Goal: Task Accomplishment & Management: Manage account settings

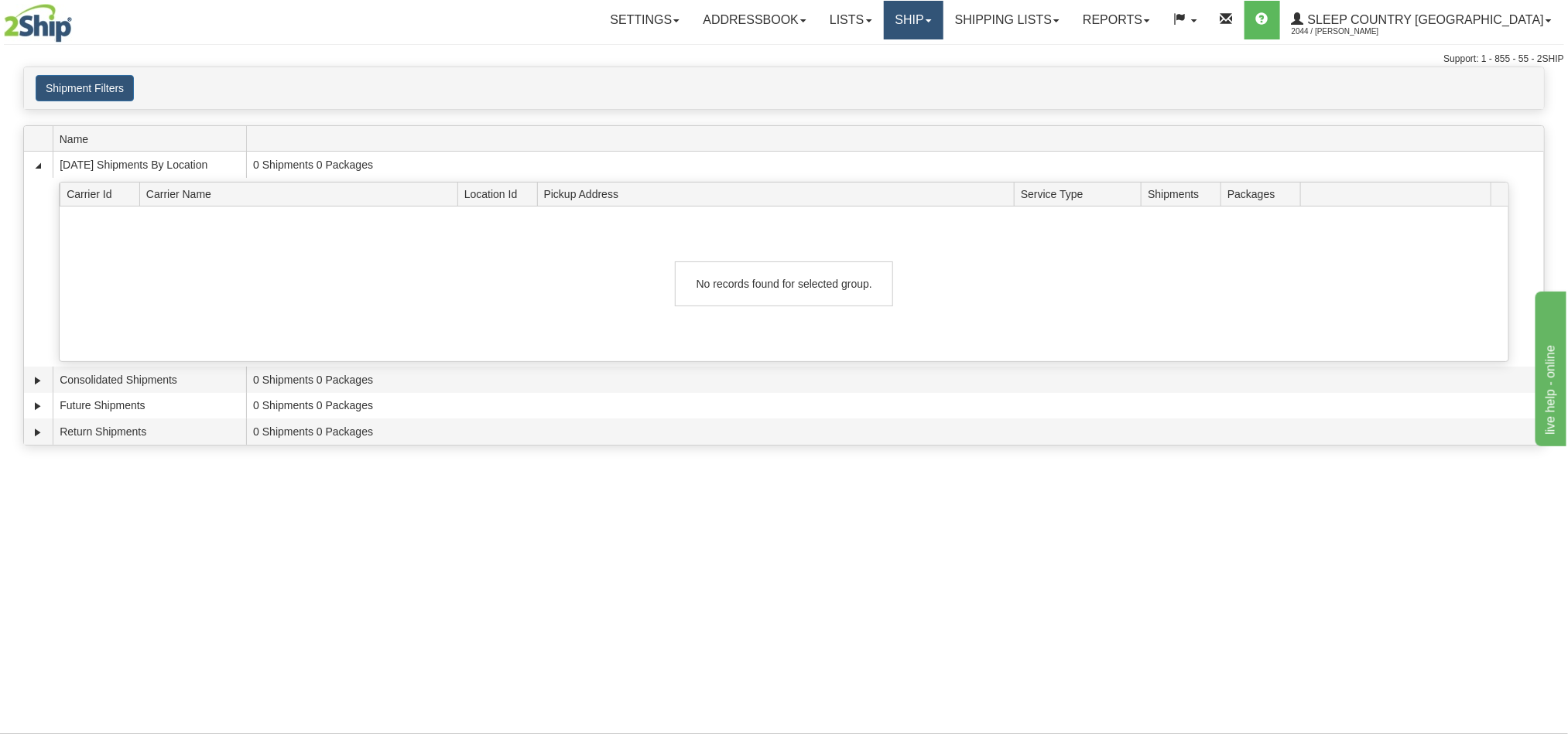
click at [943, 23] on link "Ship" at bounding box center [913, 20] width 59 height 39
click at [927, 73] on span "OnHold / Order Queue" at bounding box center [873, 74] width 109 height 13
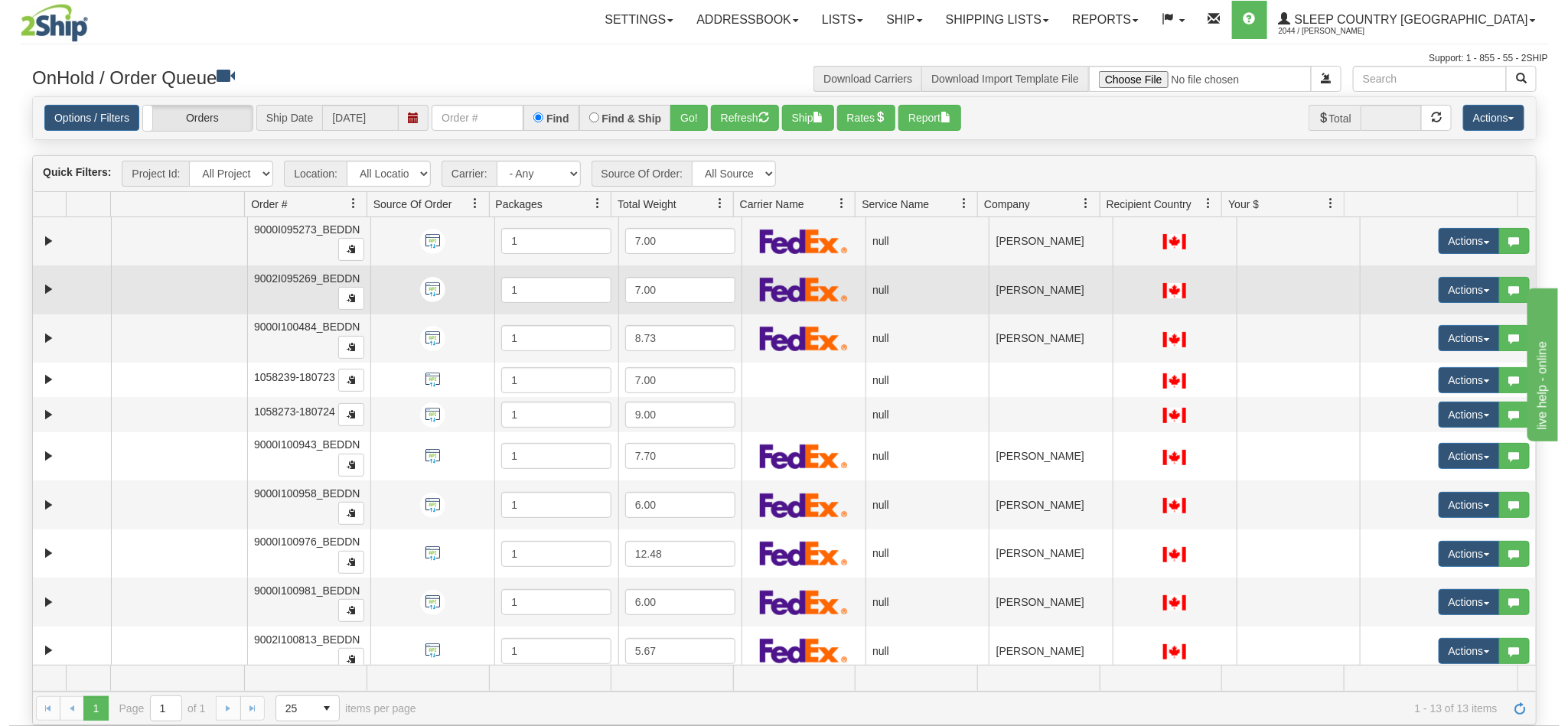
scroll to position [138, 0]
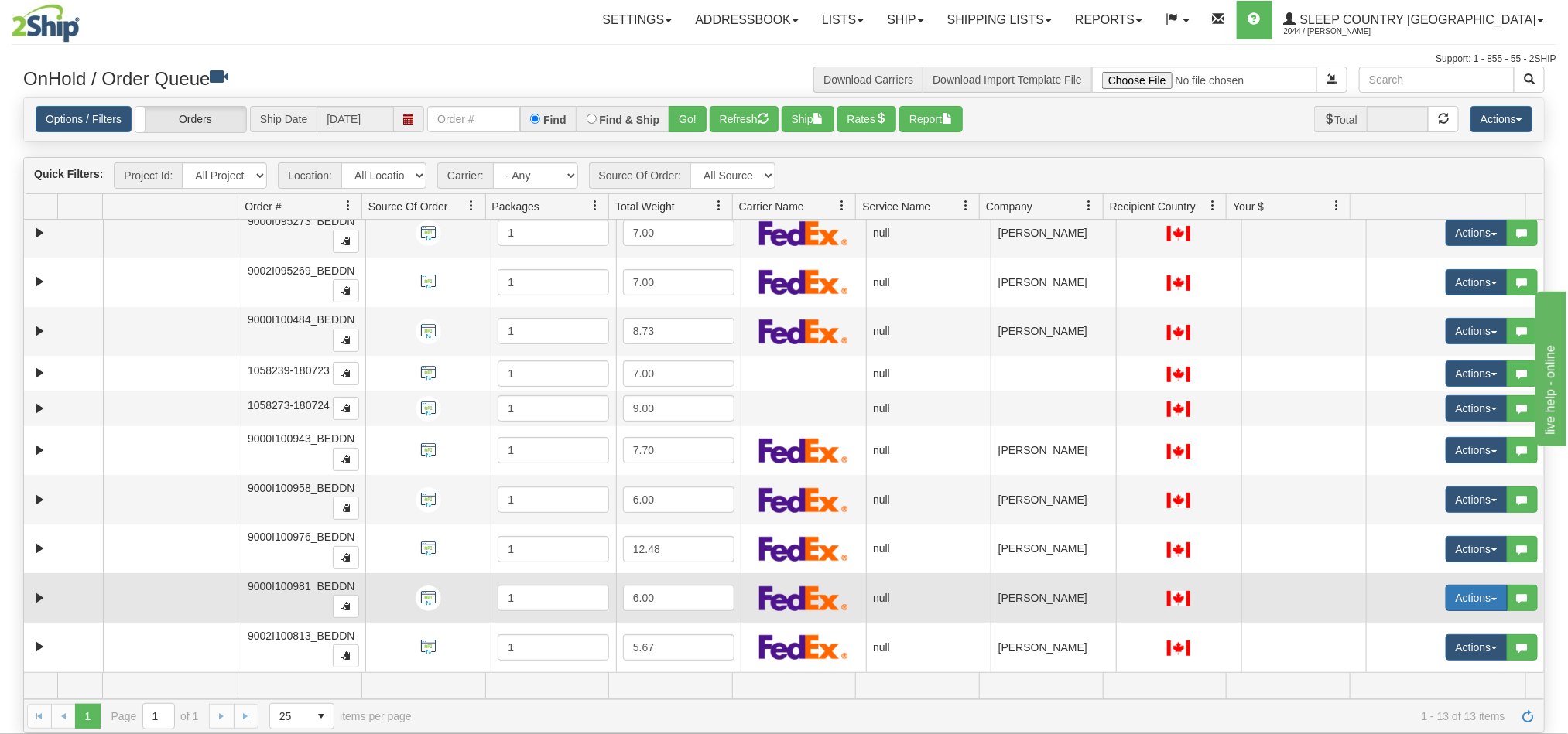
click at [1452, 599] on button "Actions" at bounding box center [1476, 598] width 61 height 26
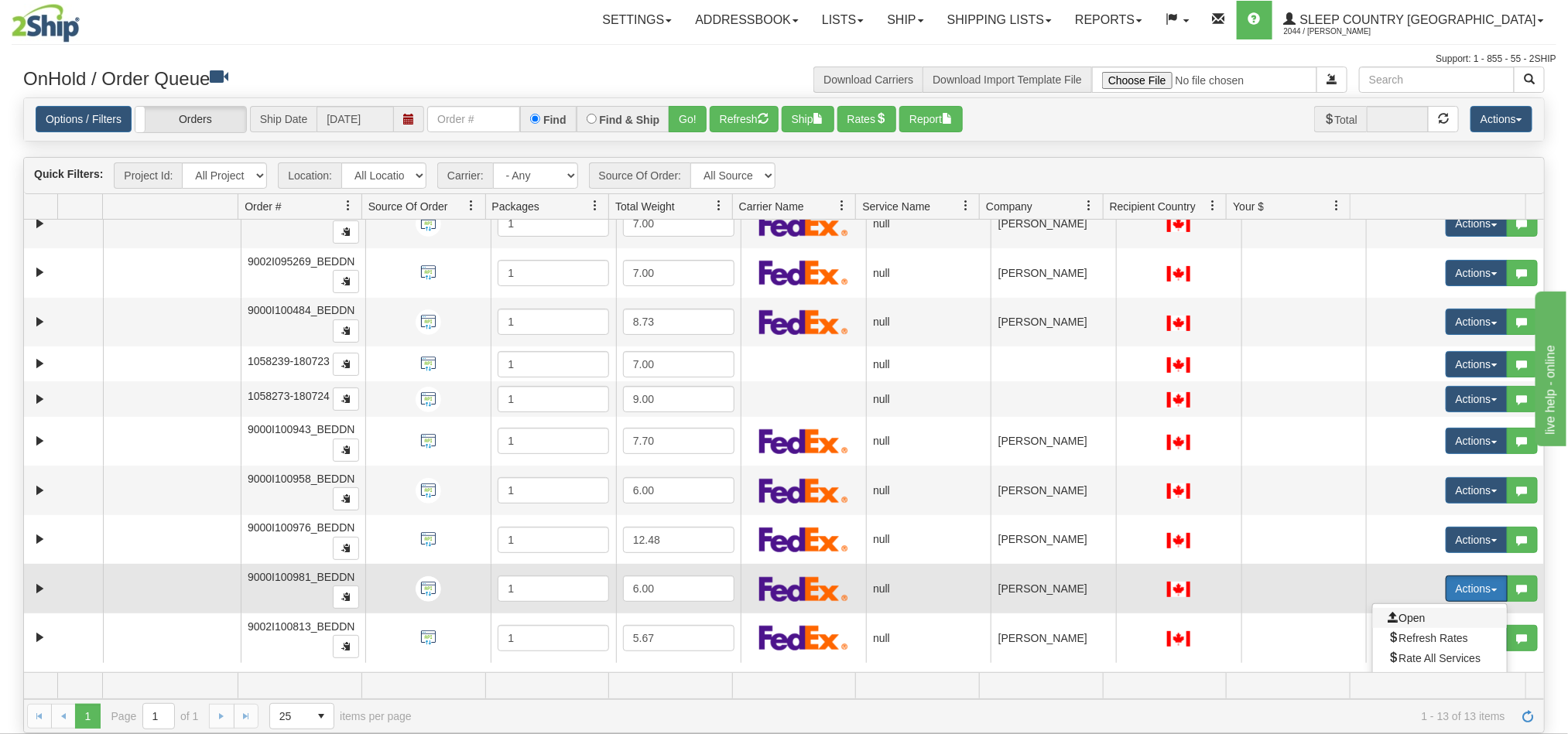
click at [1398, 624] on span "Open" at bounding box center [1407, 618] width 37 height 13
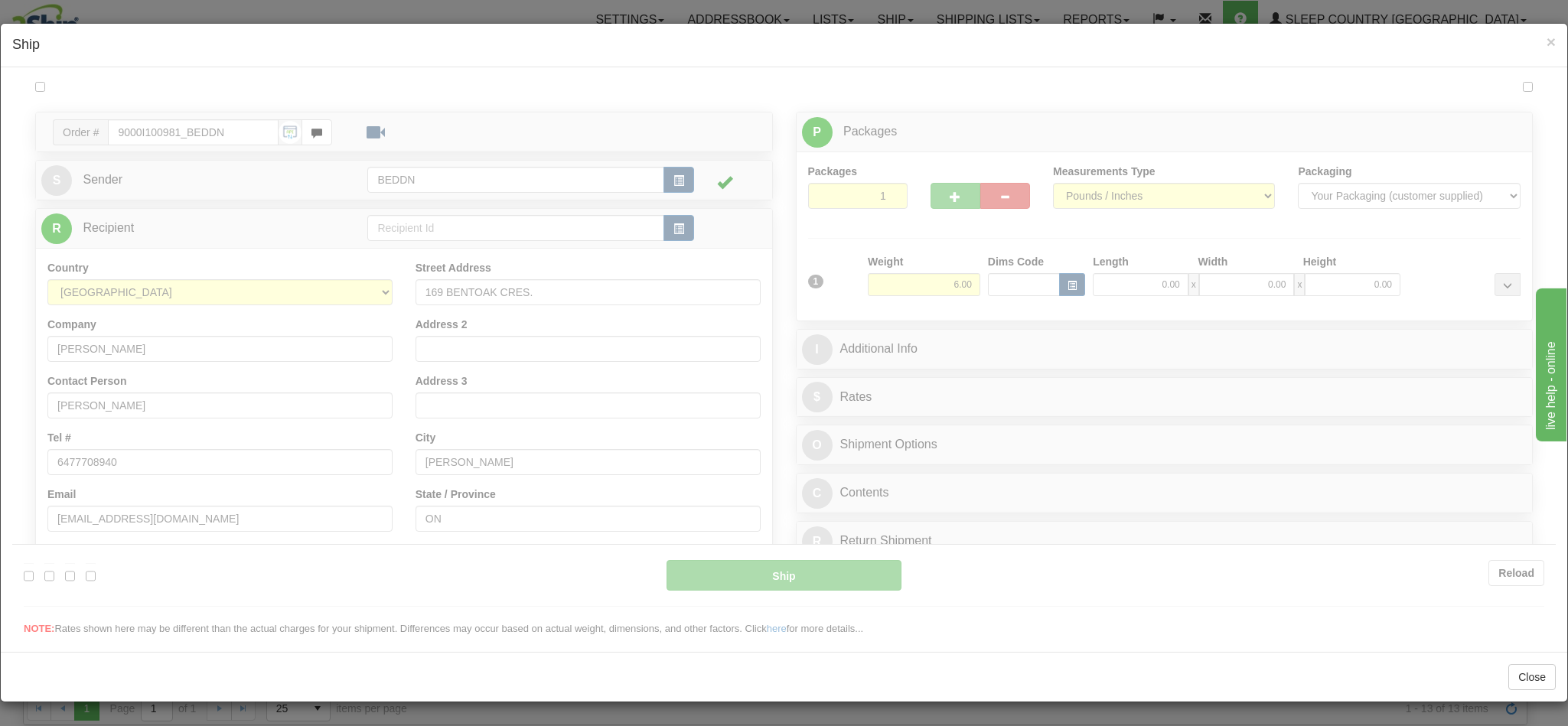
scroll to position [0, 0]
type input "10:24"
type input "16:00"
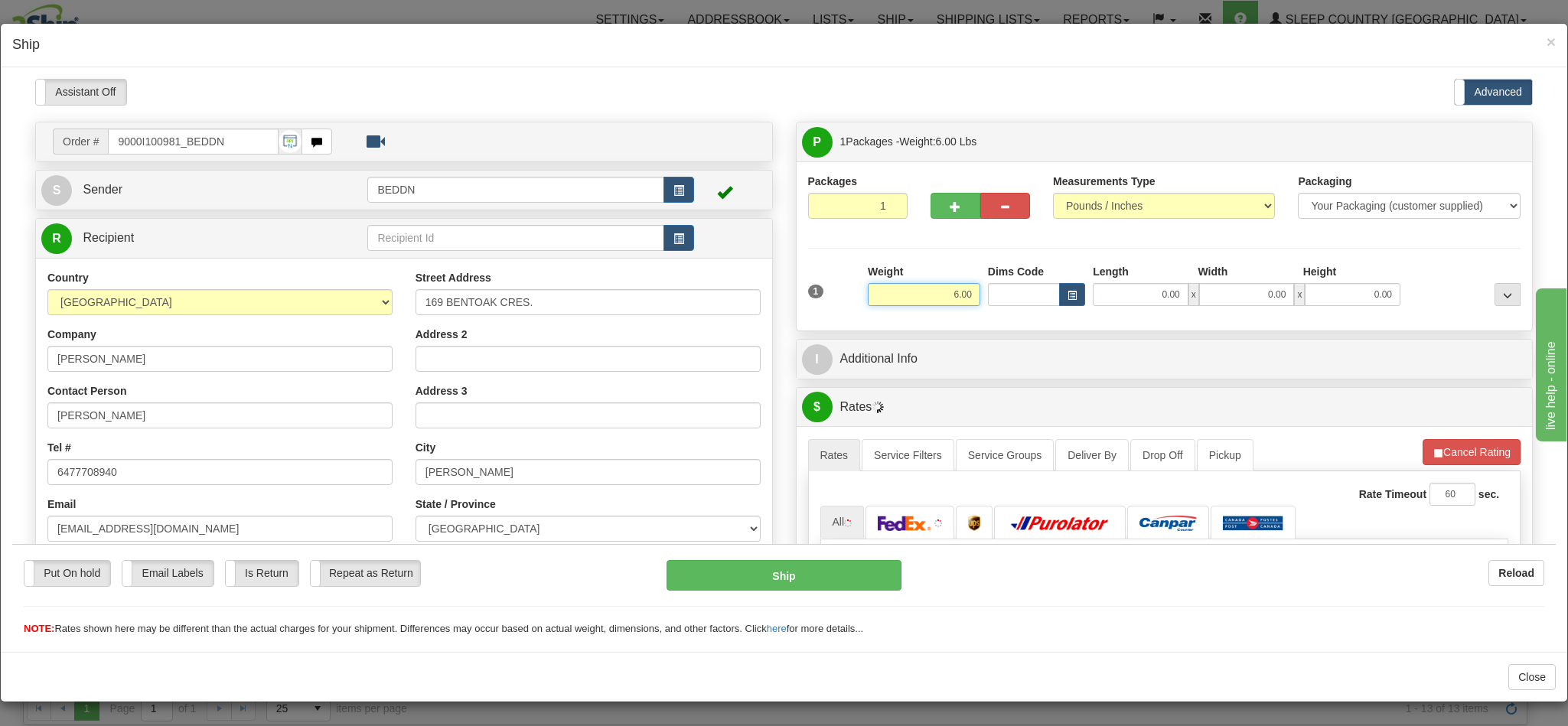
drag, startPoint x: 910, startPoint y: 292, endPoint x: 987, endPoint y: 297, distance: 77.2
click at [987, 298] on div "1 Weight 6.00 Dims Code 0.00" at bounding box center [1165, 290] width 721 height 54
type input "3.00"
type input "10"
type input "1"
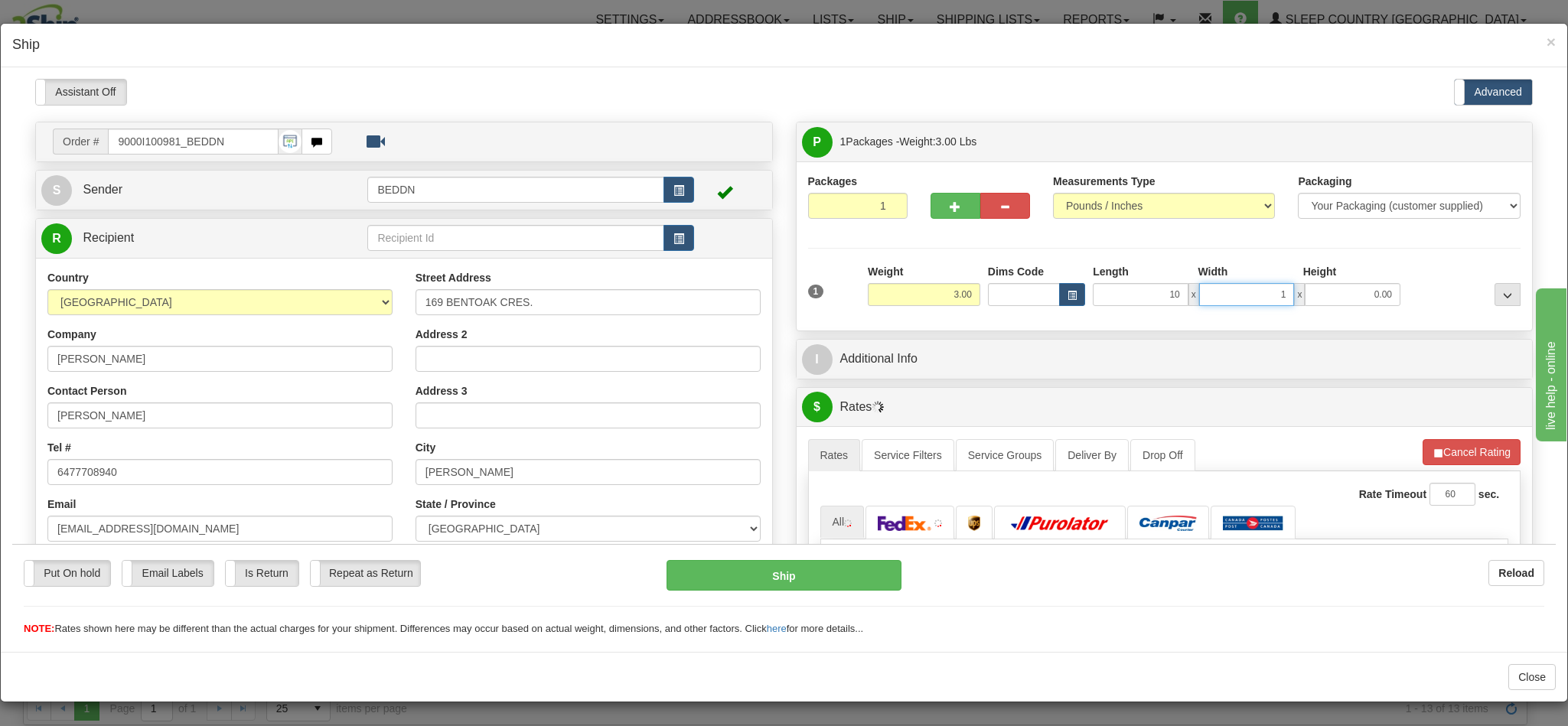
type input "10.00"
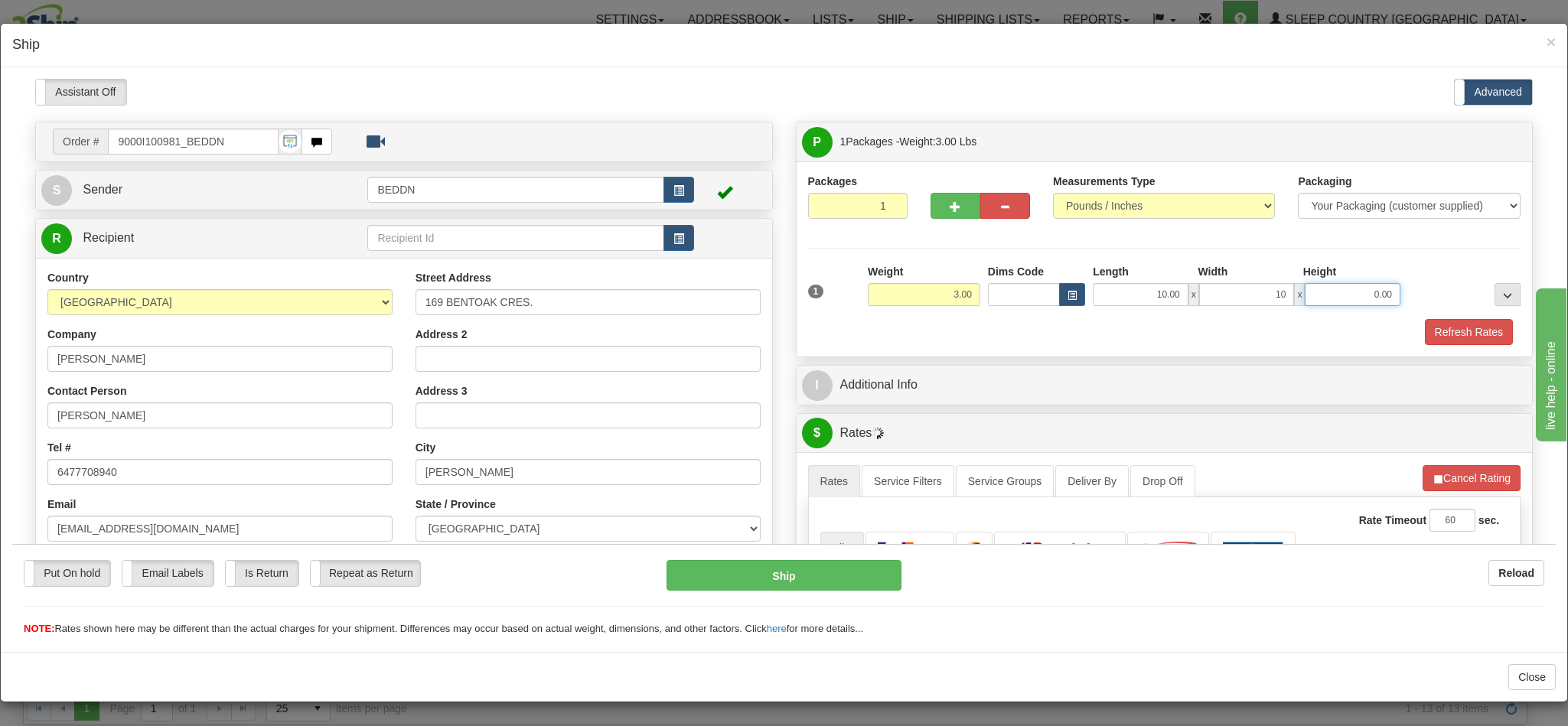
type input "10.00"
type input "20.00"
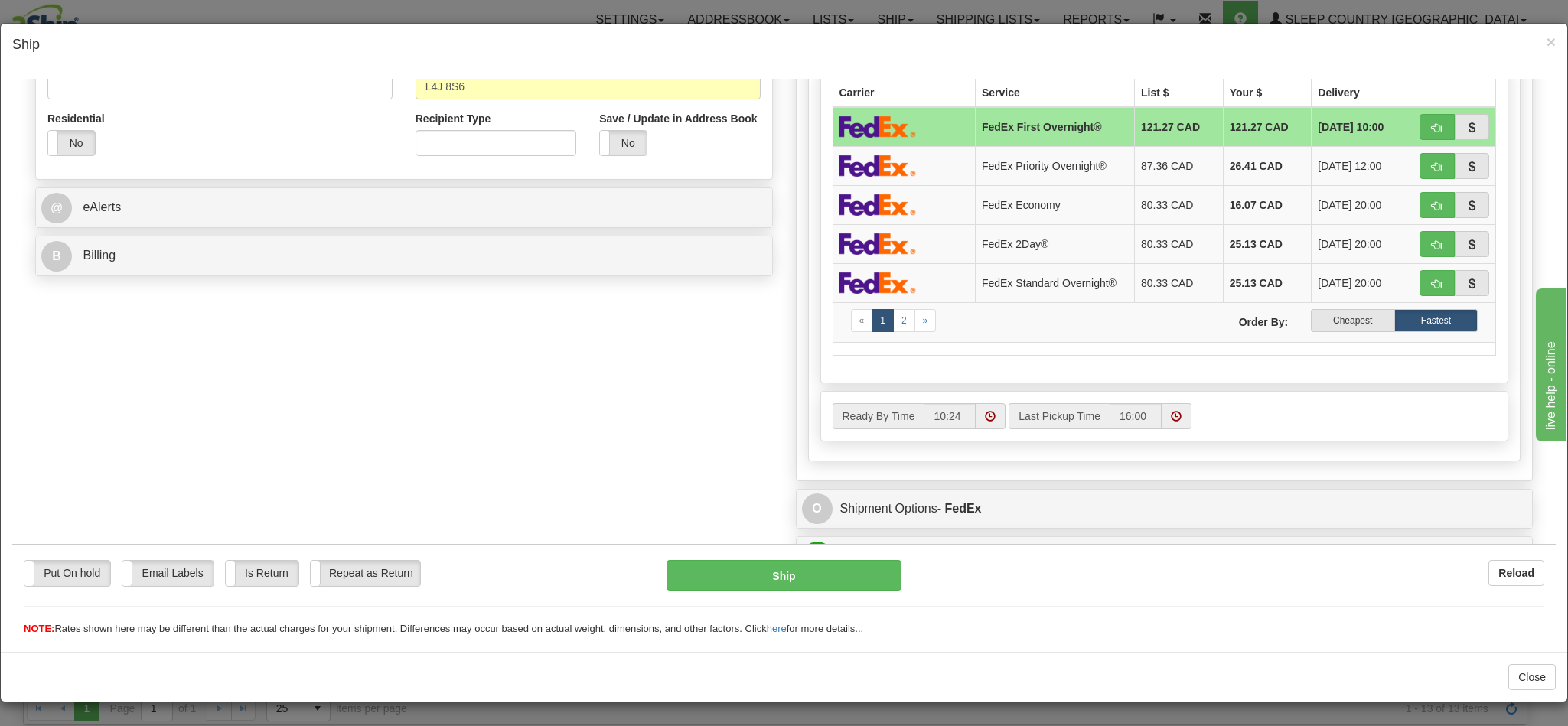
scroll to position [574, 0]
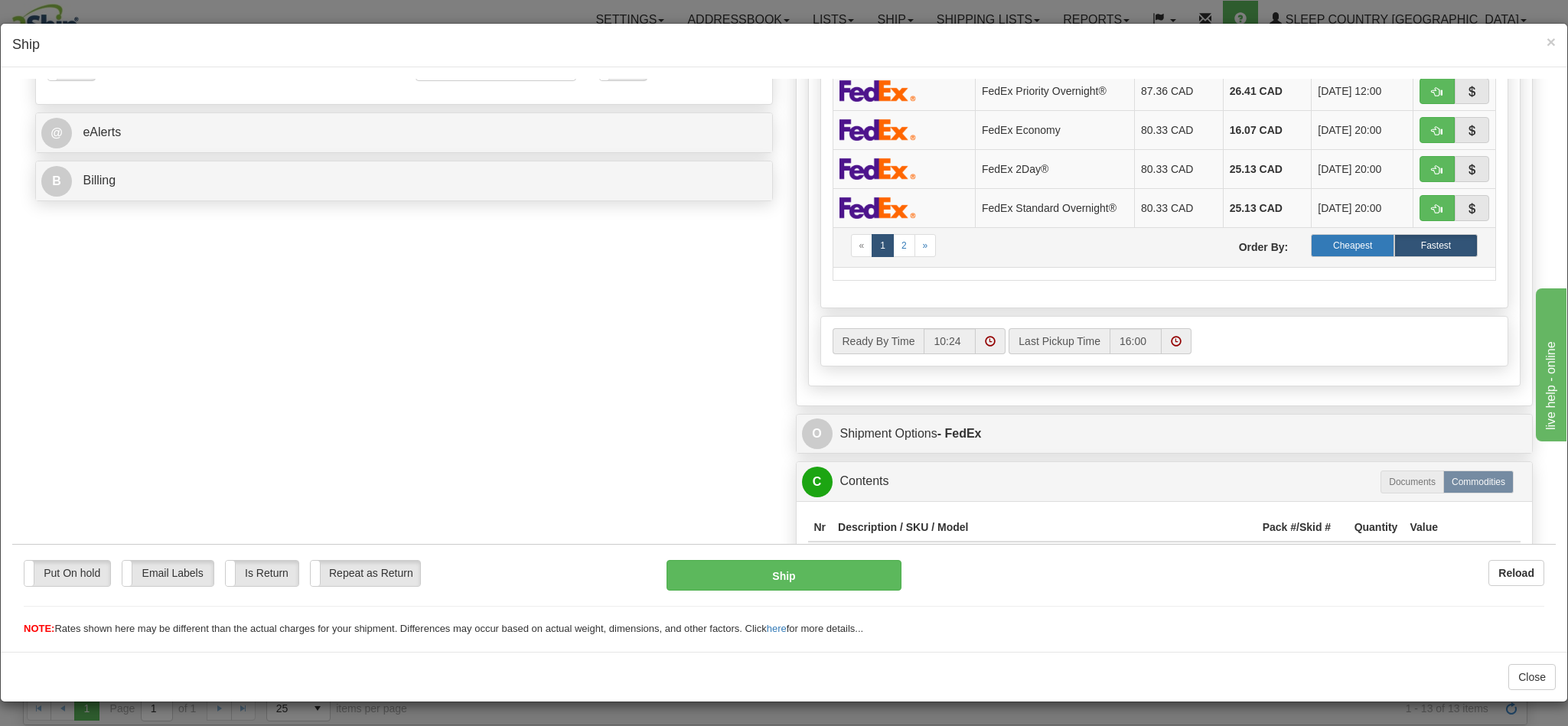
click at [1316, 256] on label "Cheapest" at bounding box center [1353, 245] width 84 height 23
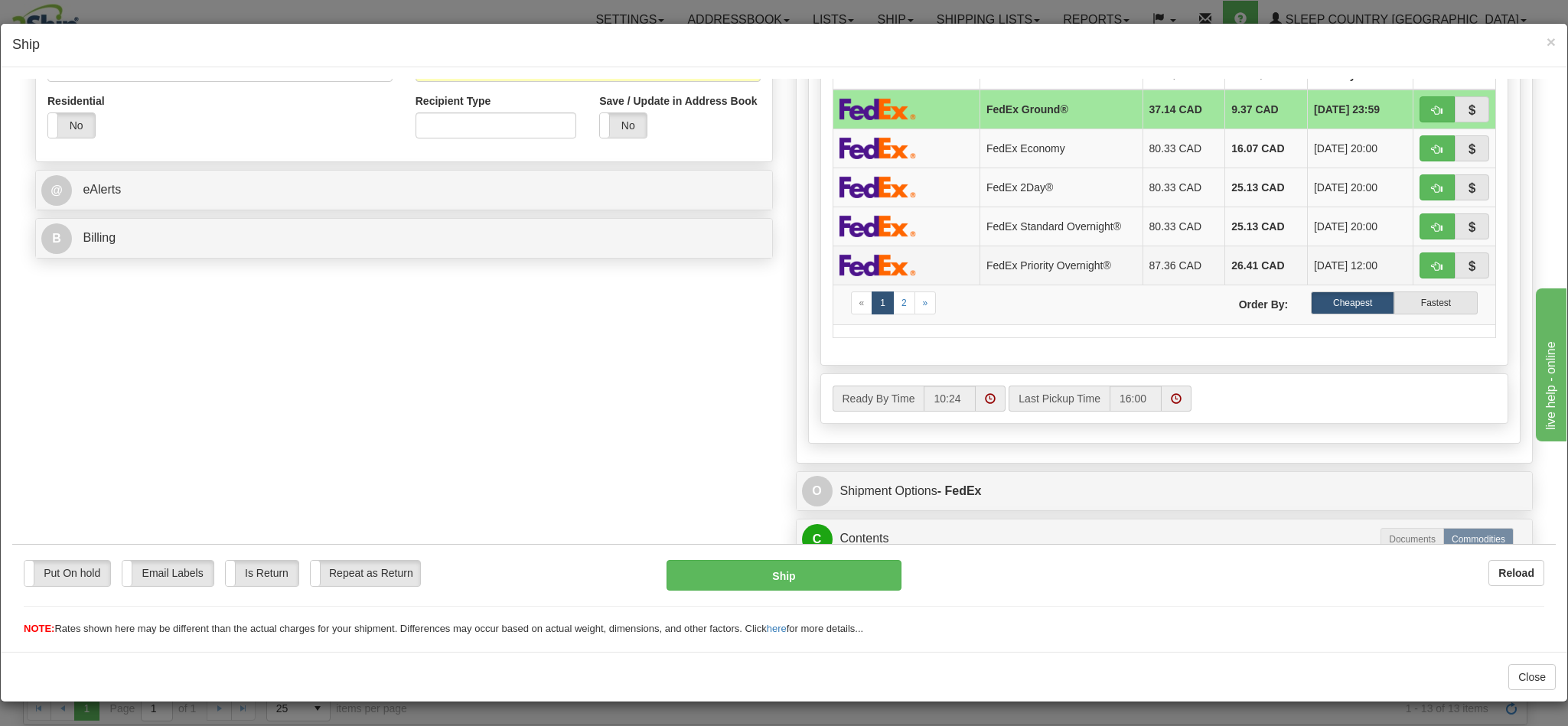
scroll to position [459, 0]
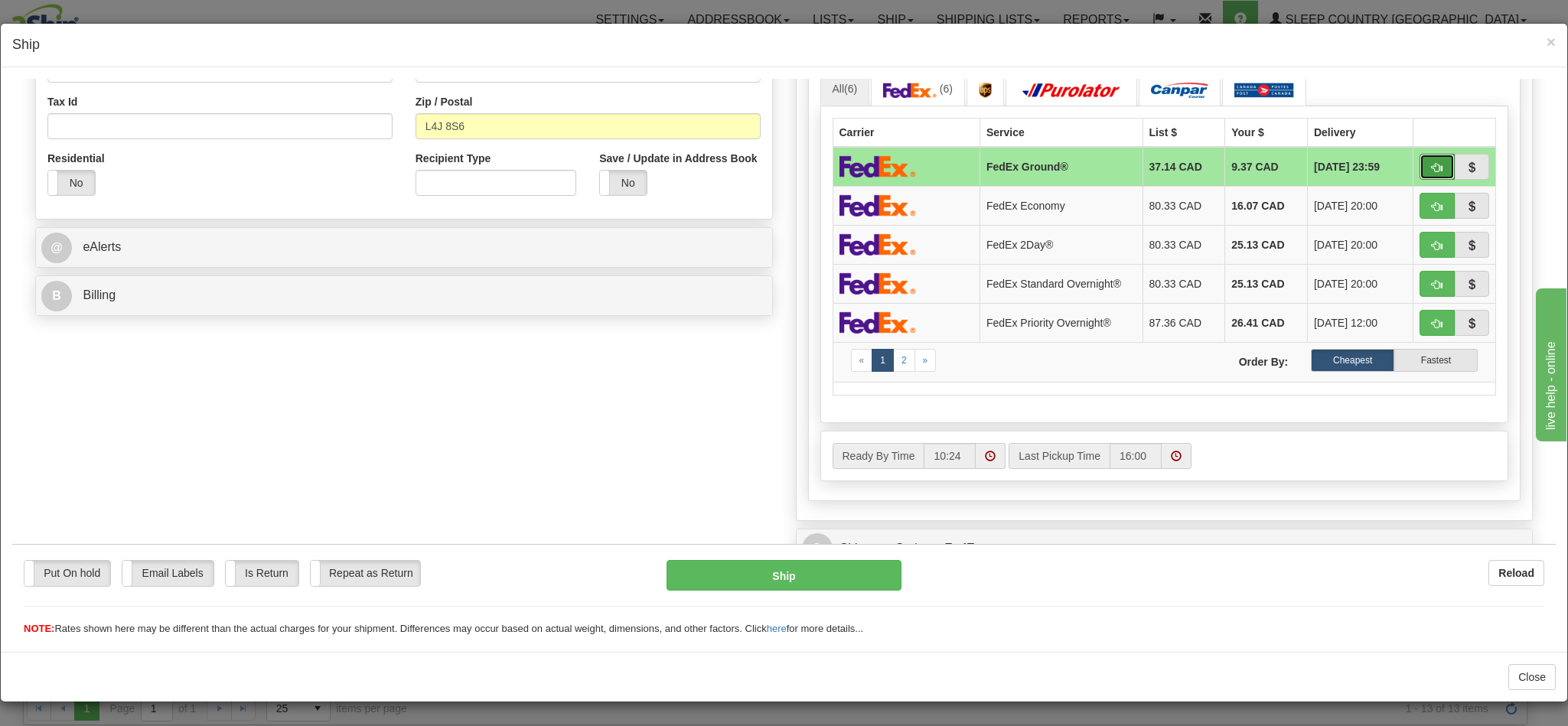
click at [1432, 173] on span "button" at bounding box center [1437, 167] width 11 height 10
type input "92"
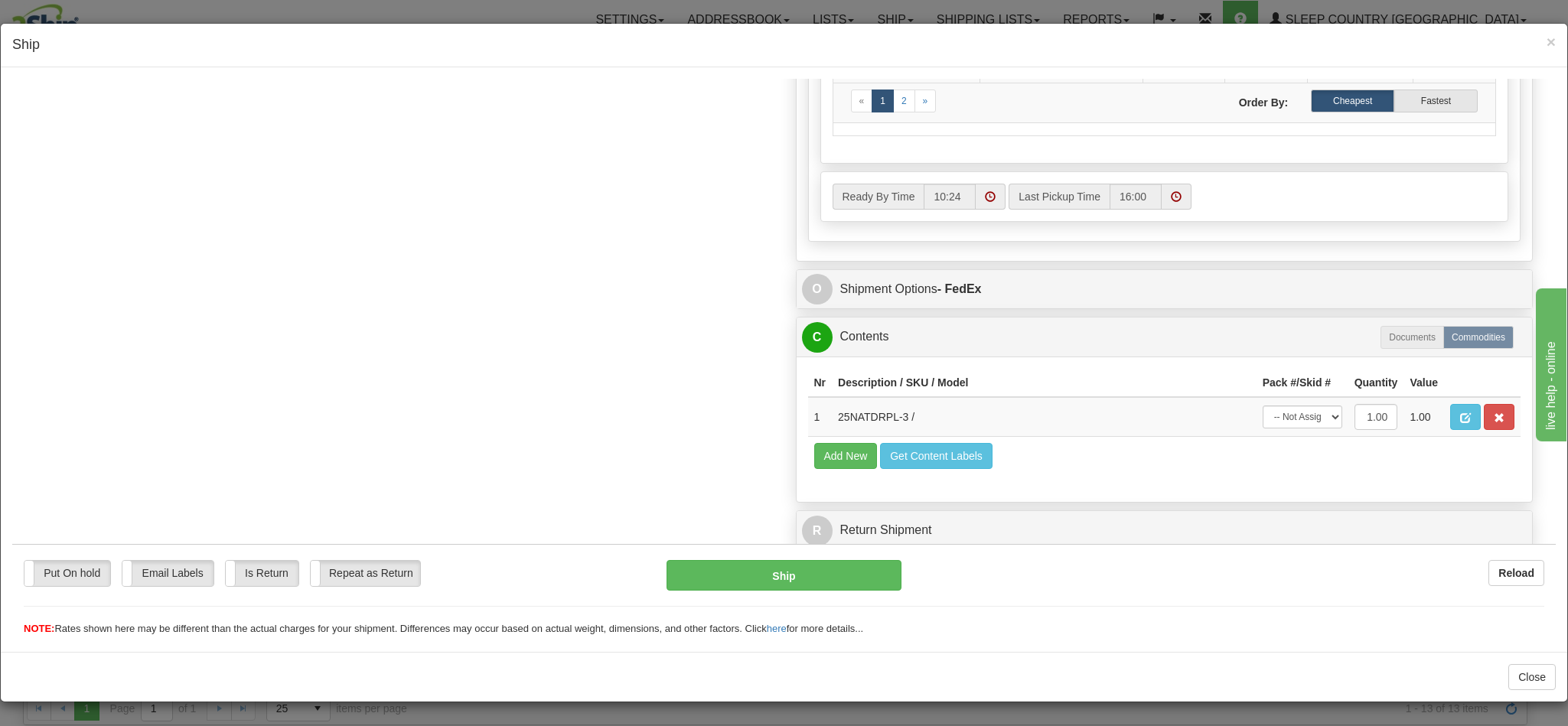
scroll to position [767, 0]
click at [761, 578] on button "Ship" at bounding box center [783, 575] width 234 height 31
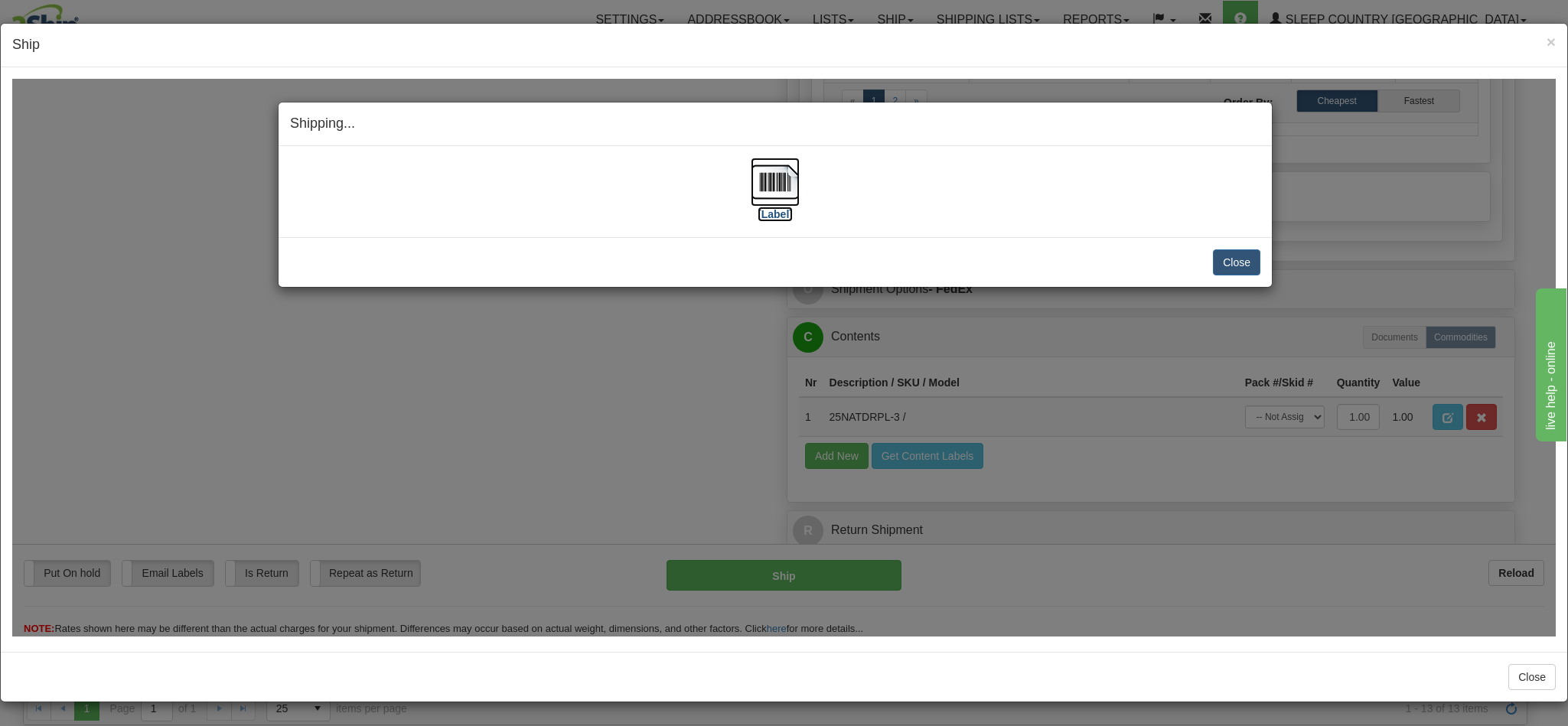
click at [757, 180] on img at bounding box center [775, 181] width 49 height 49
click at [1231, 262] on button "Close" at bounding box center [1236, 261] width 47 height 26
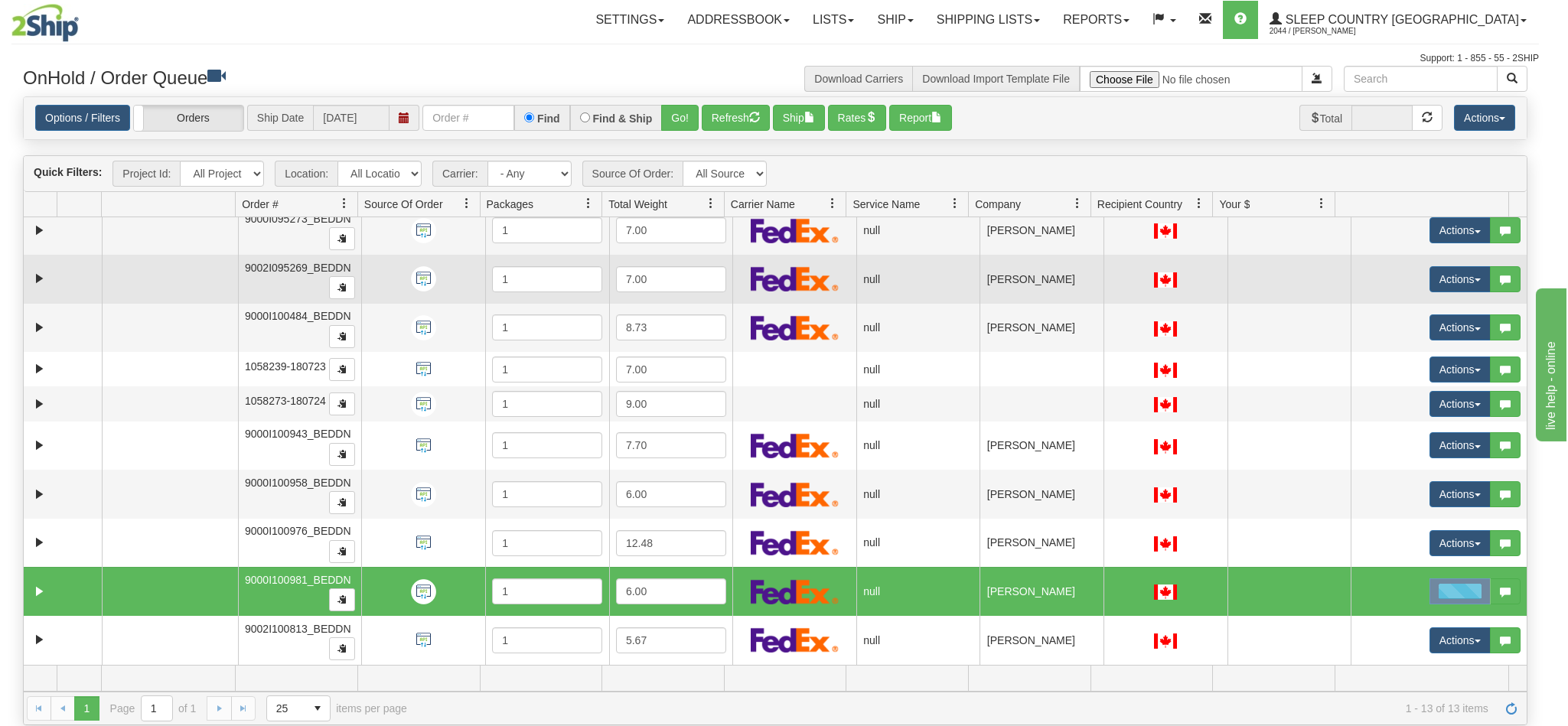
scroll to position [0, 0]
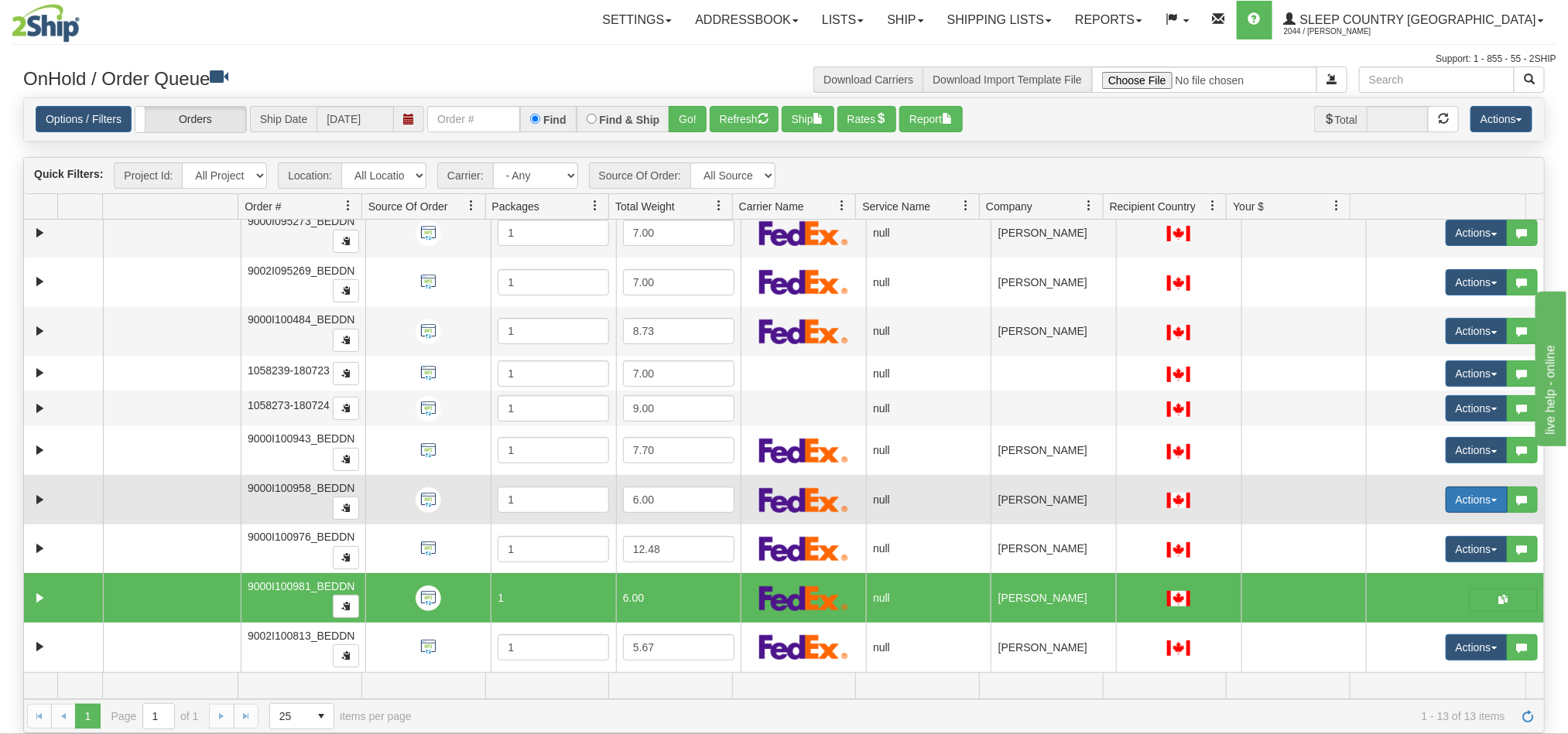
click at [1449, 495] on button "Actions" at bounding box center [1476, 499] width 61 height 26
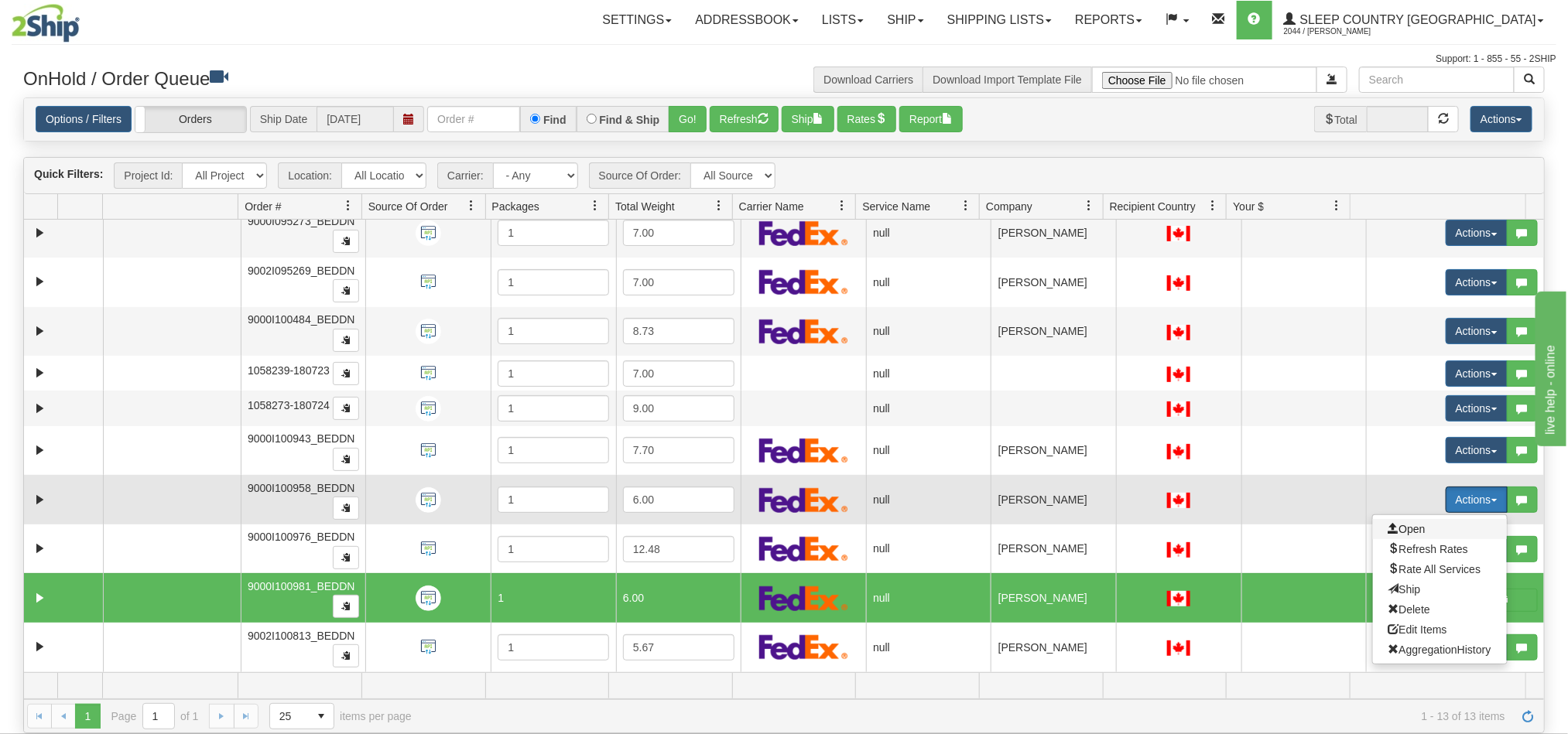
click at [1400, 530] on span "Open" at bounding box center [1407, 529] width 37 height 13
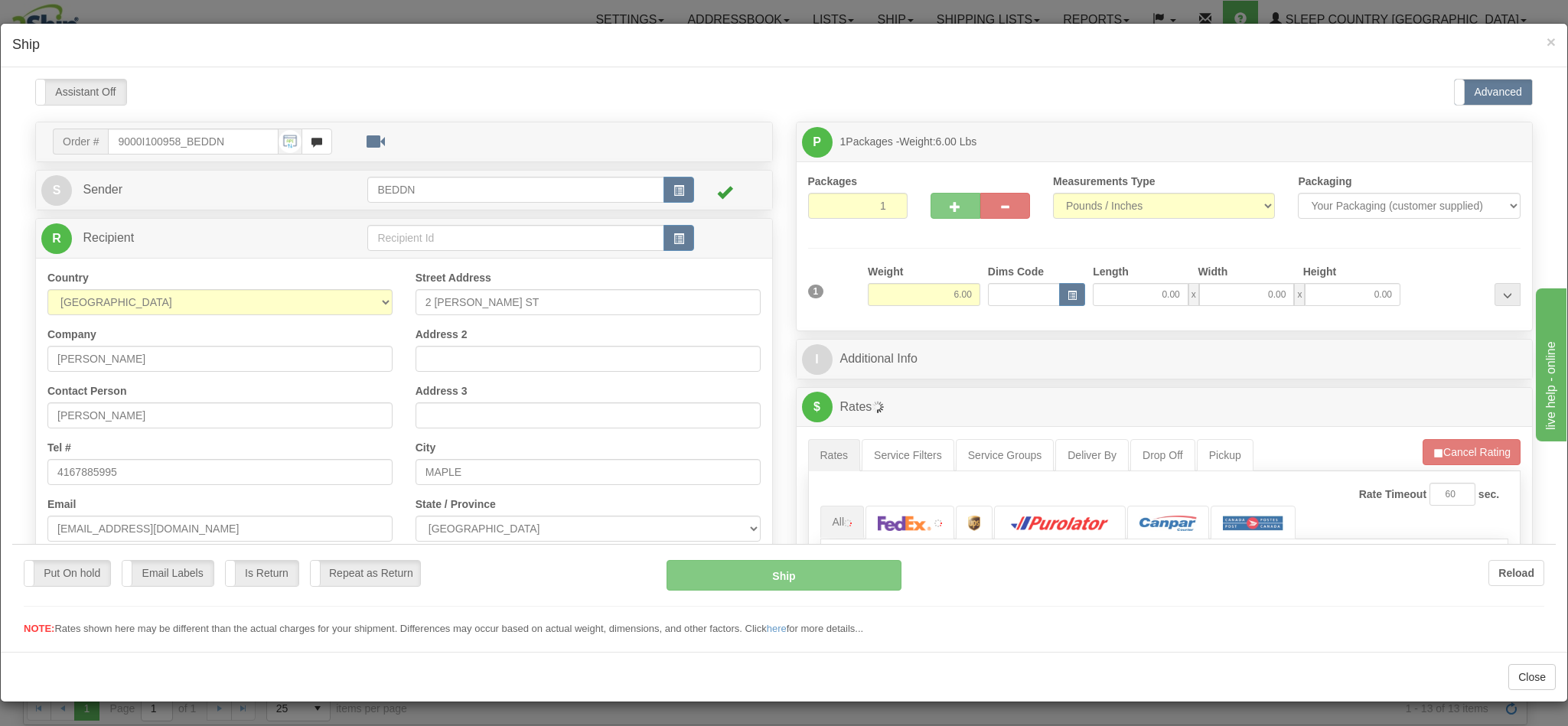
type input "10:26"
type input "16:00"
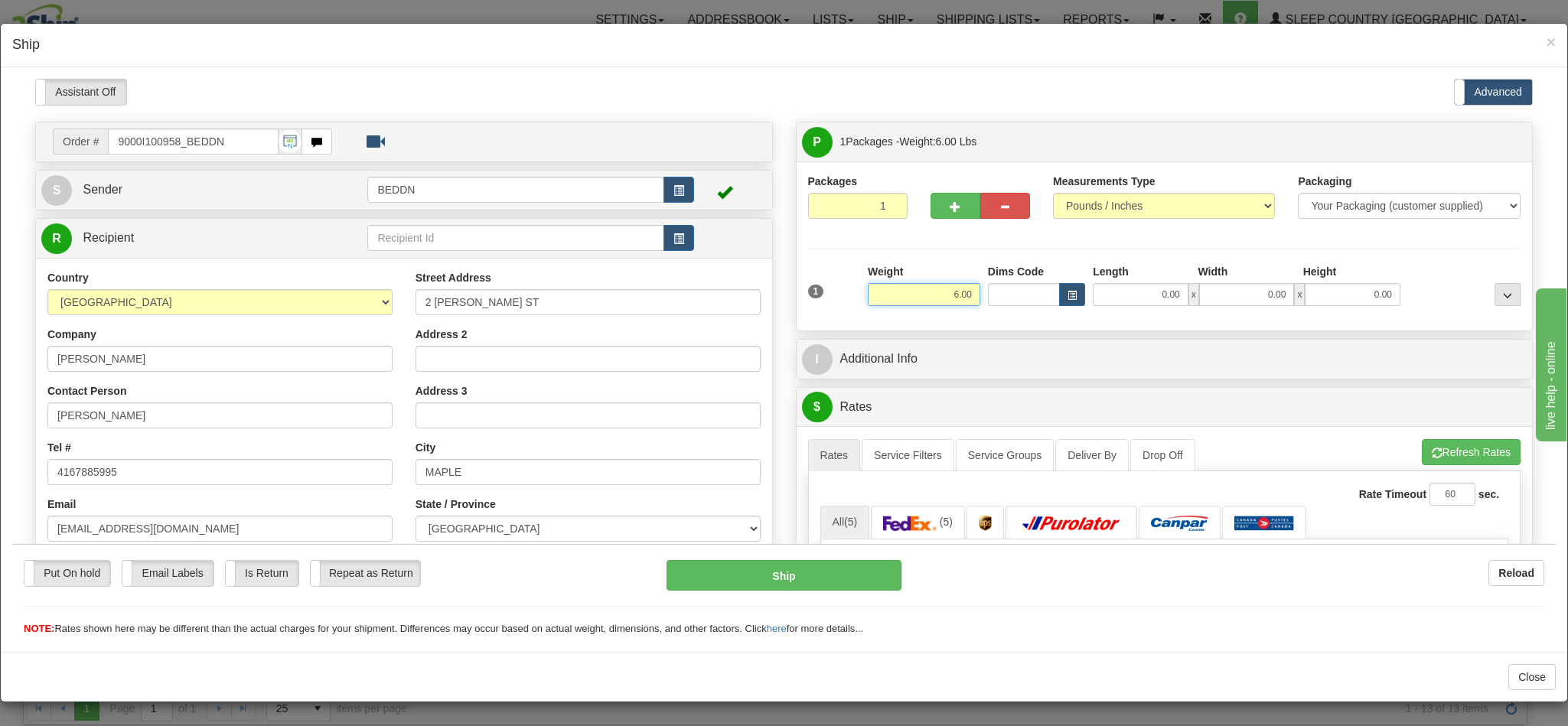
drag, startPoint x: 908, startPoint y: 283, endPoint x: 968, endPoint y: 298, distance: 61.8
click at [968, 298] on div "1 Weight 6.00 Dims Code 0.00" at bounding box center [1165, 290] width 721 height 54
type input "3.00"
type input "1"
type input "10.00"
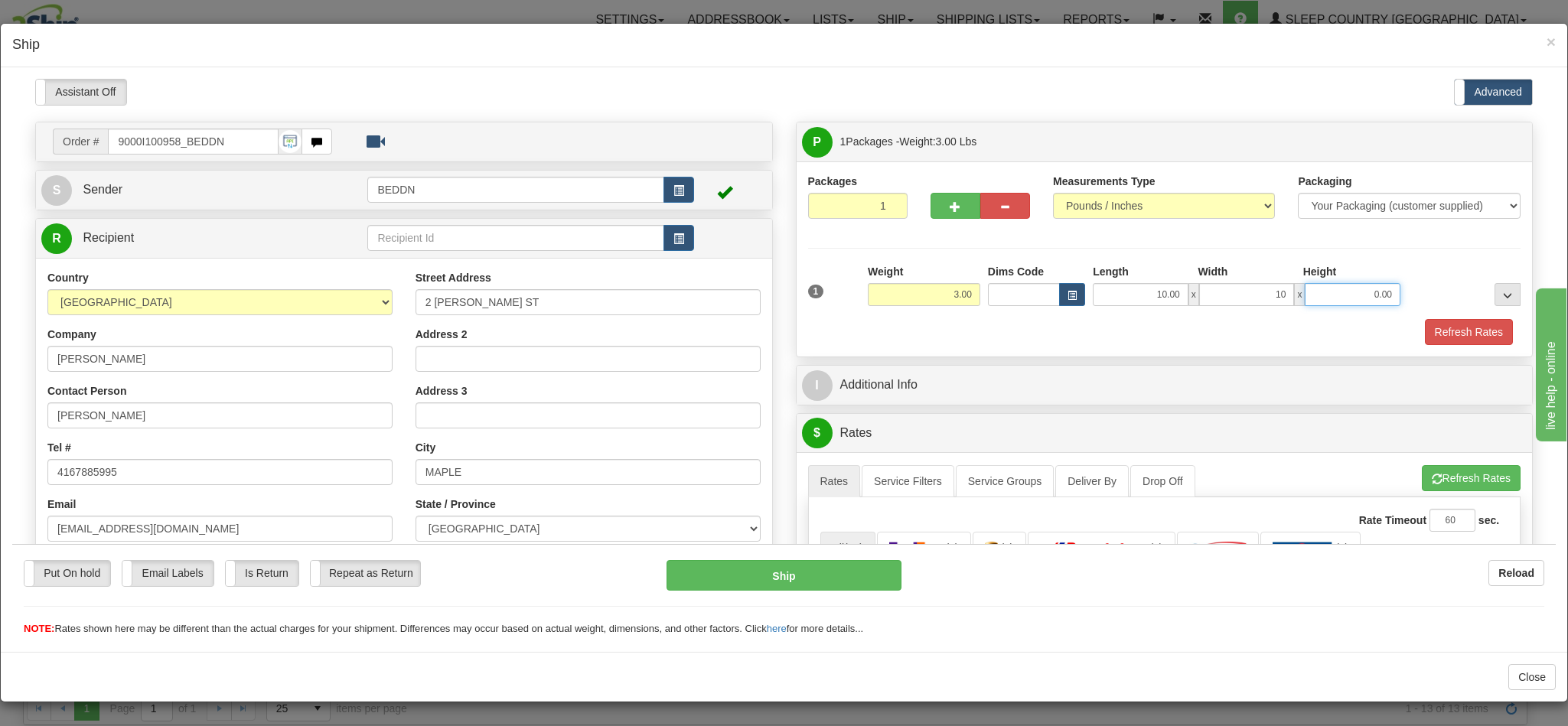
type input "10.00"
type input "20"
type input "20.00"
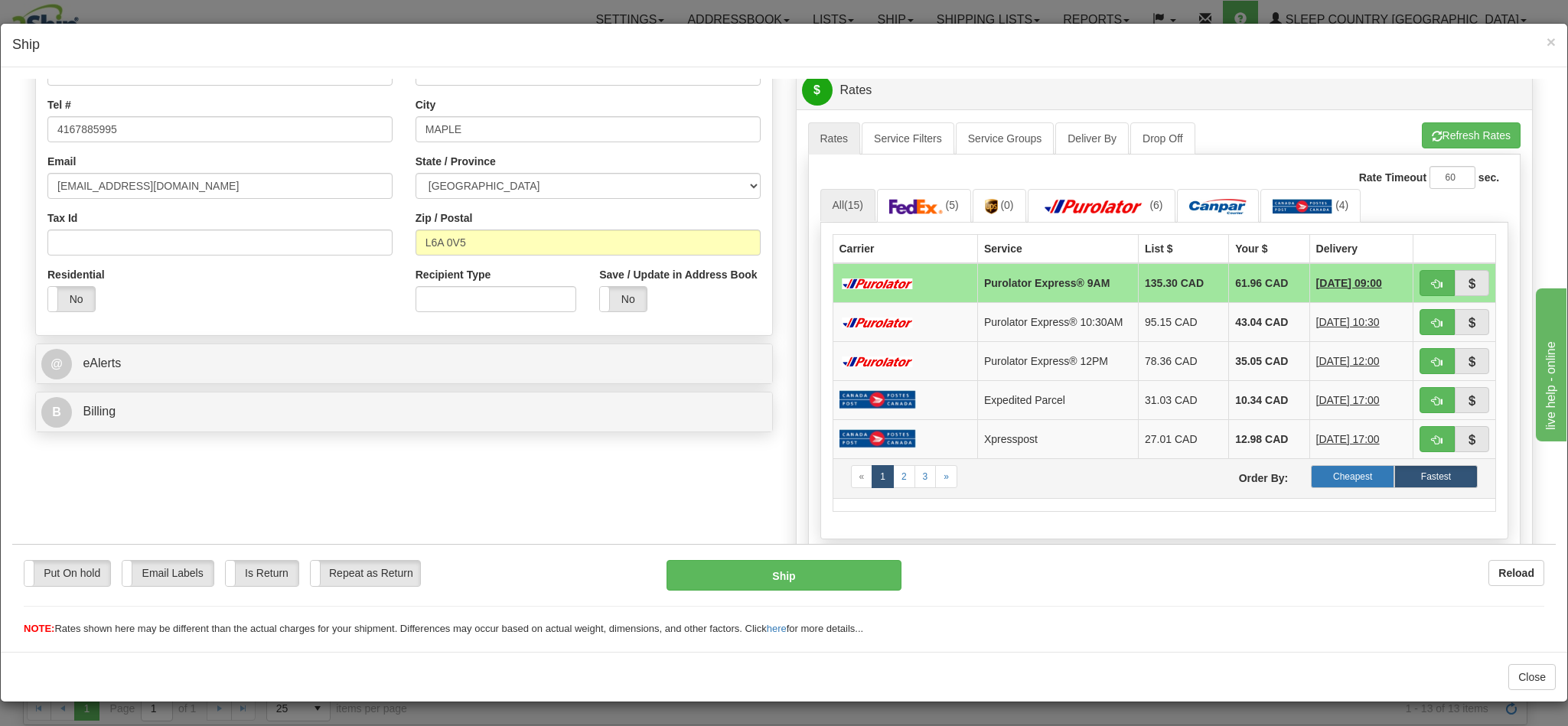
scroll to position [344, 0]
click at [1316, 486] on label "Cheapest" at bounding box center [1353, 474] width 84 height 23
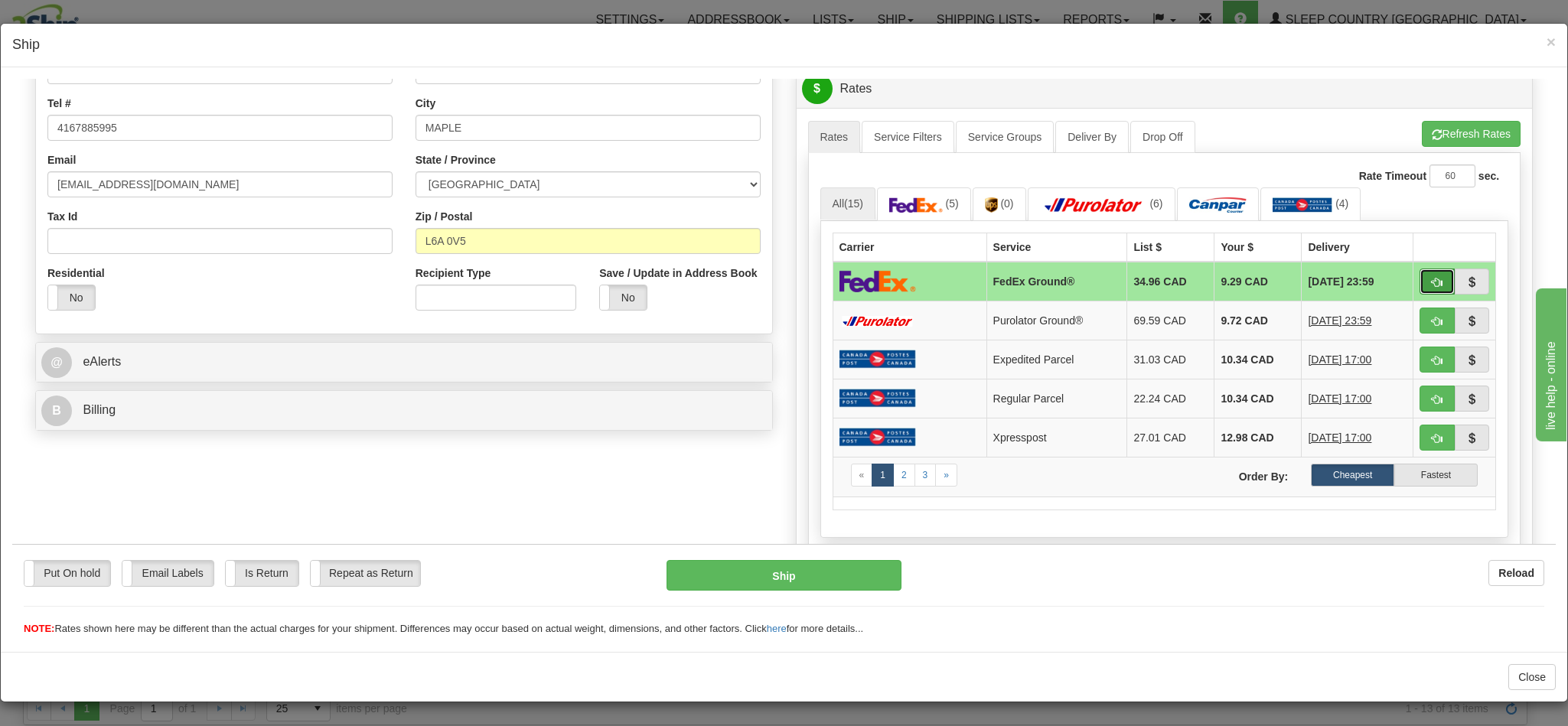
click at [1432, 287] on span "button" at bounding box center [1437, 282] width 11 height 10
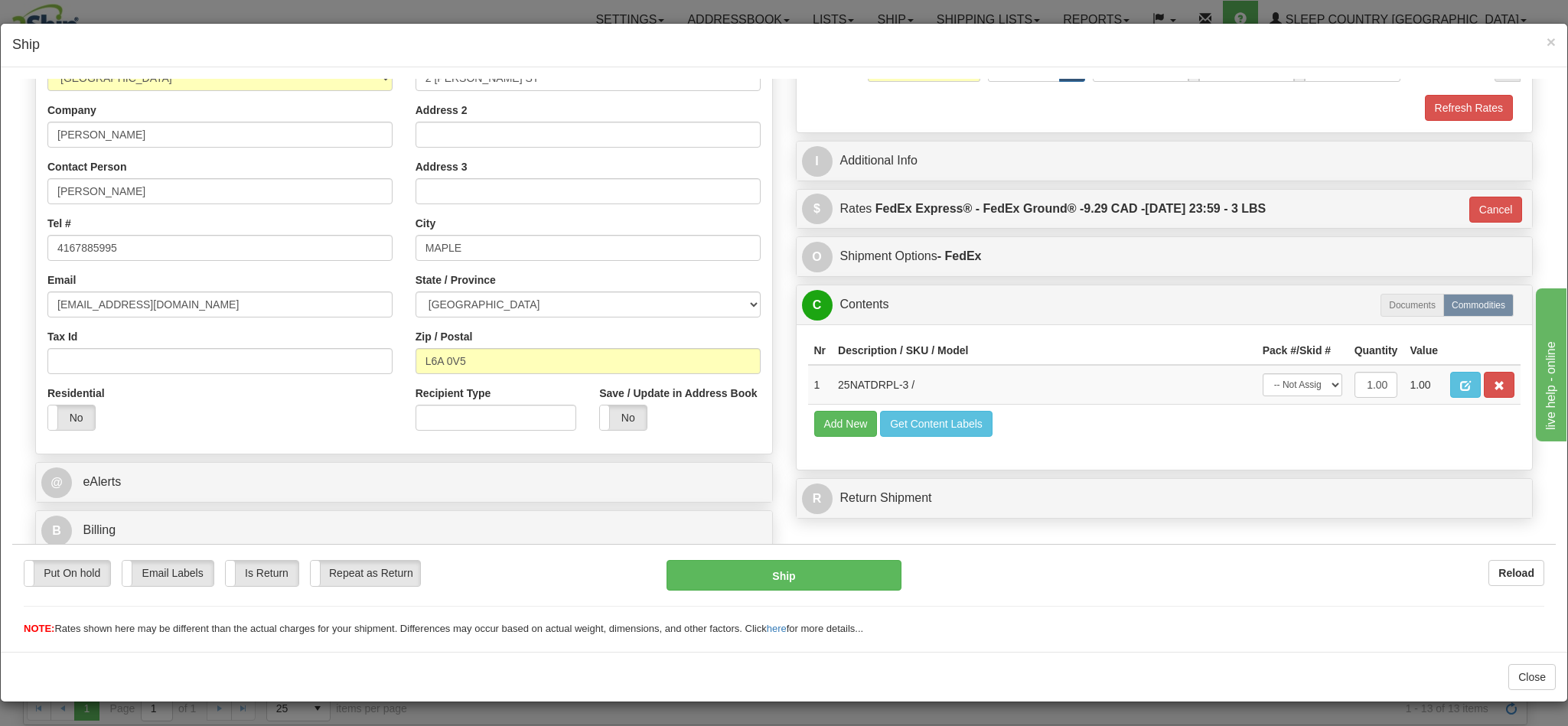
scroll to position [2, 0]
click at [791, 575] on button "Ship" at bounding box center [783, 575] width 234 height 31
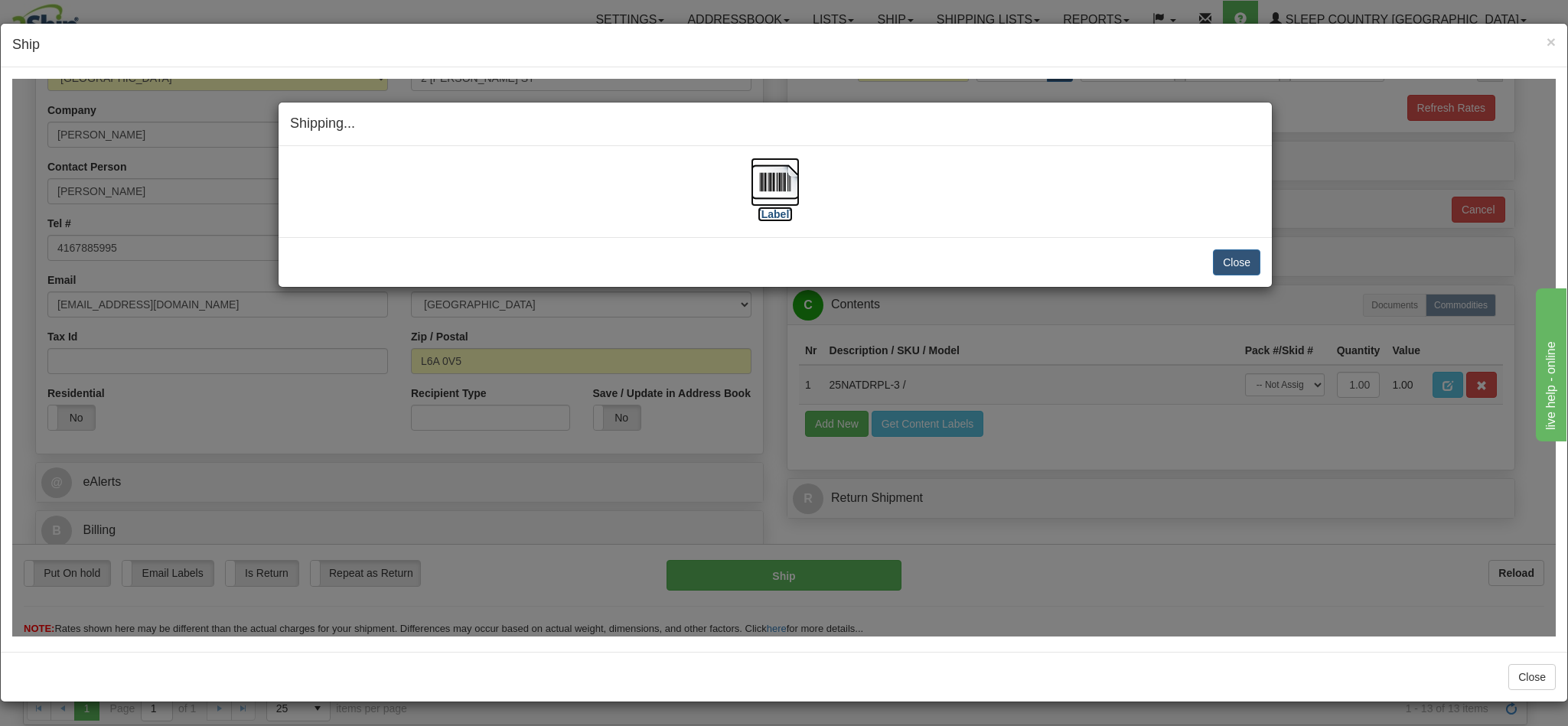
click at [770, 185] on img at bounding box center [775, 181] width 49 height 49
click at [1239, 267] on button "Close" at bounding box center [1236, 261] width 47 height 26
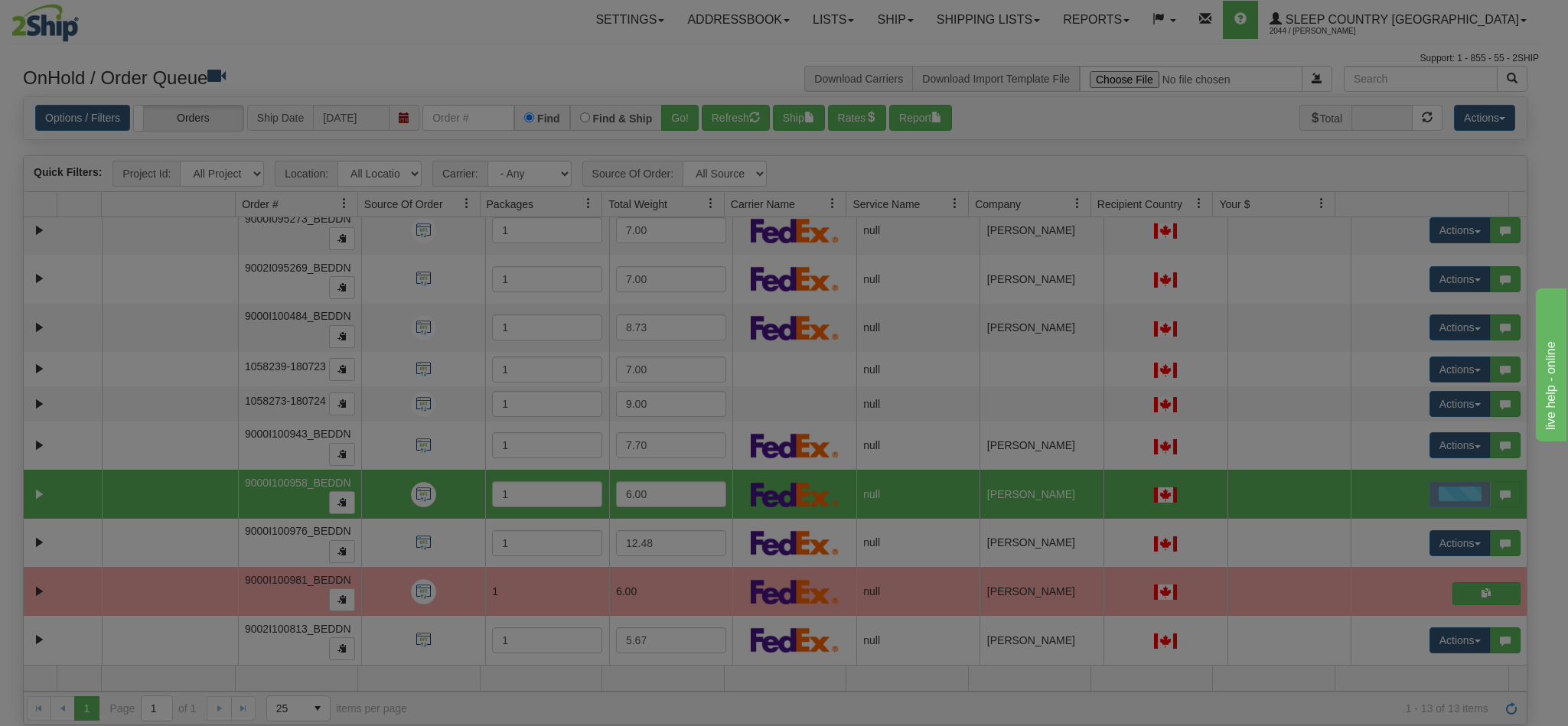
scroll to position [0, 0]
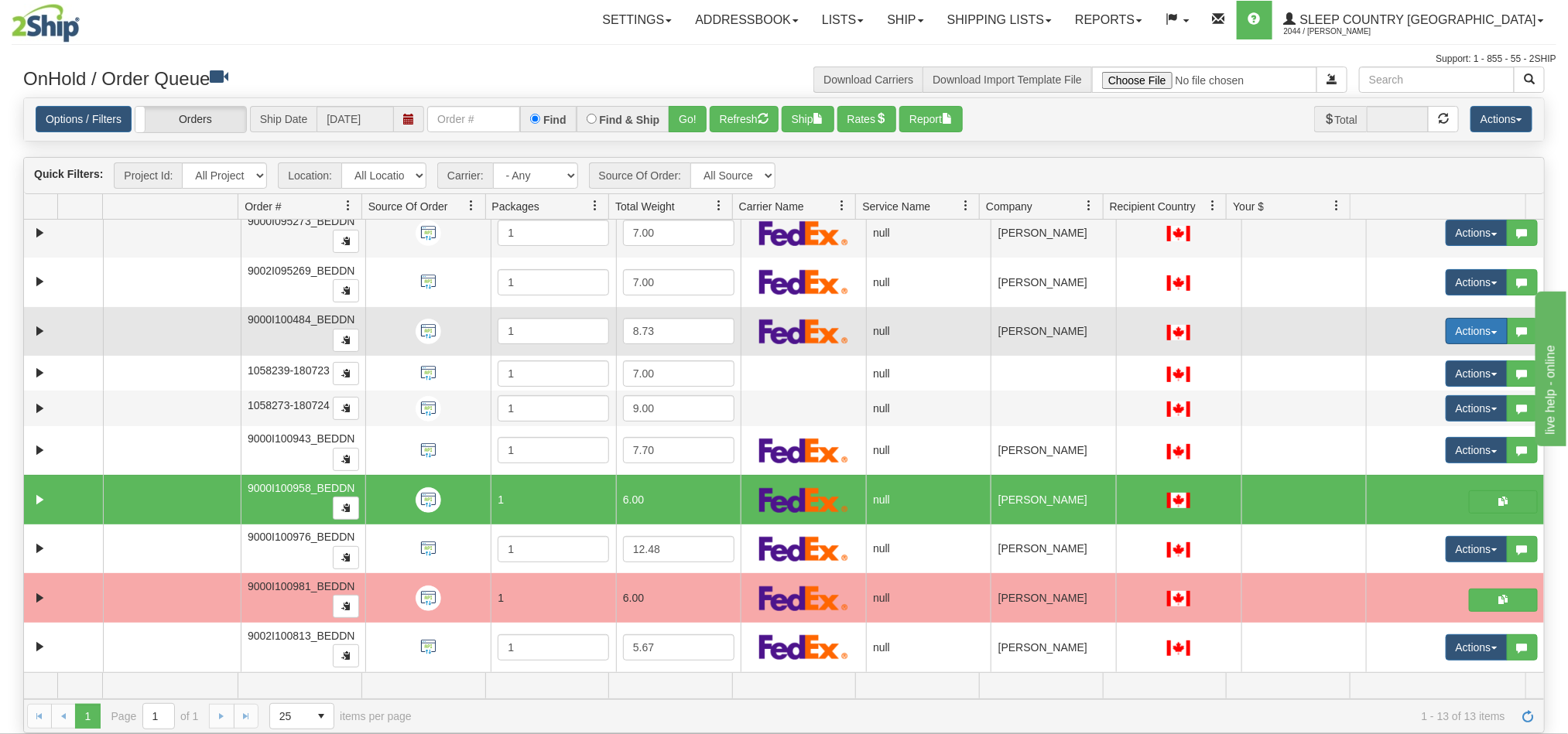
click at [1446, 318] on button "Actions" at bounding box center [1476, 330] width 61 height 26
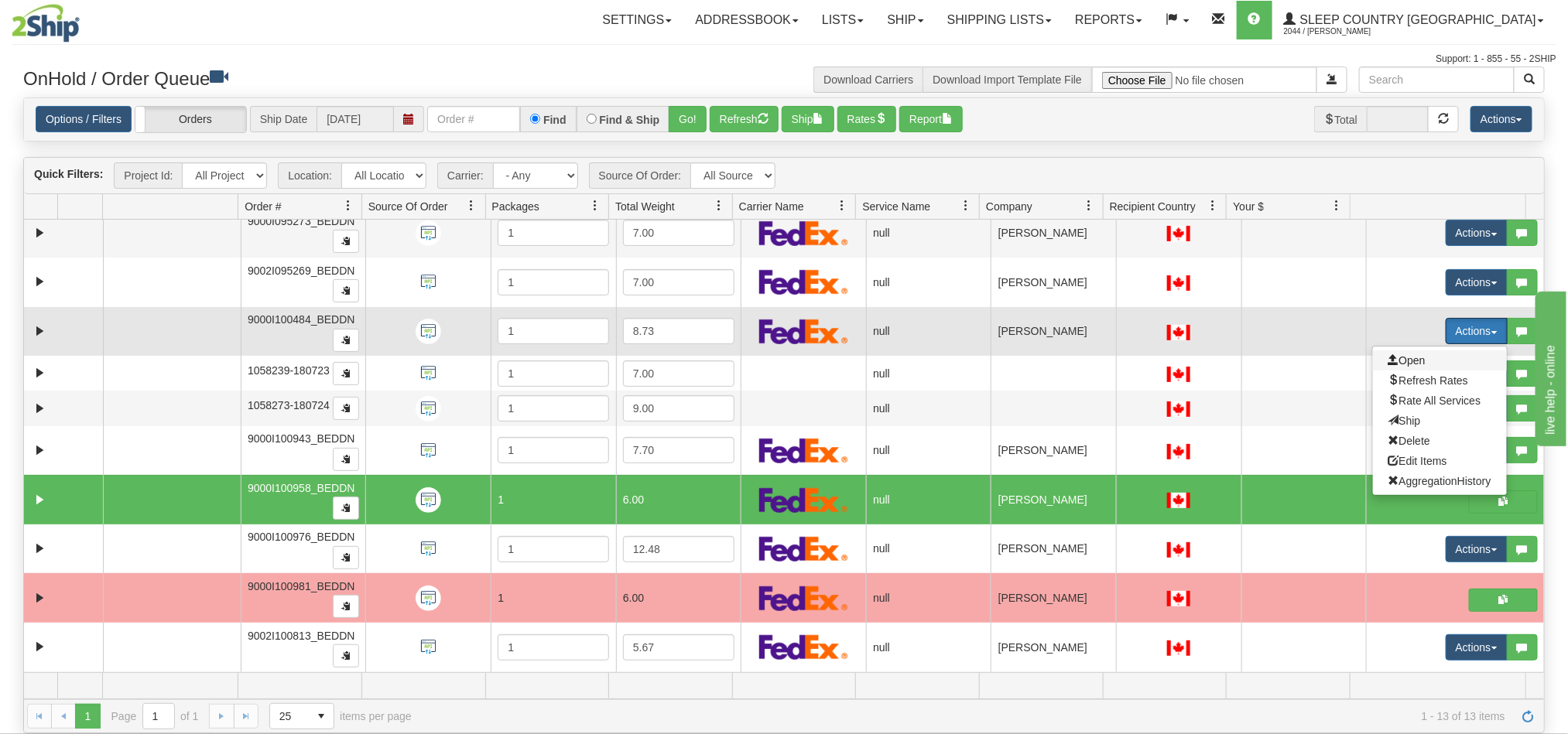
click at [1390, 354] on span "Open" at bounding box center [1407, 360] width 37 height 13
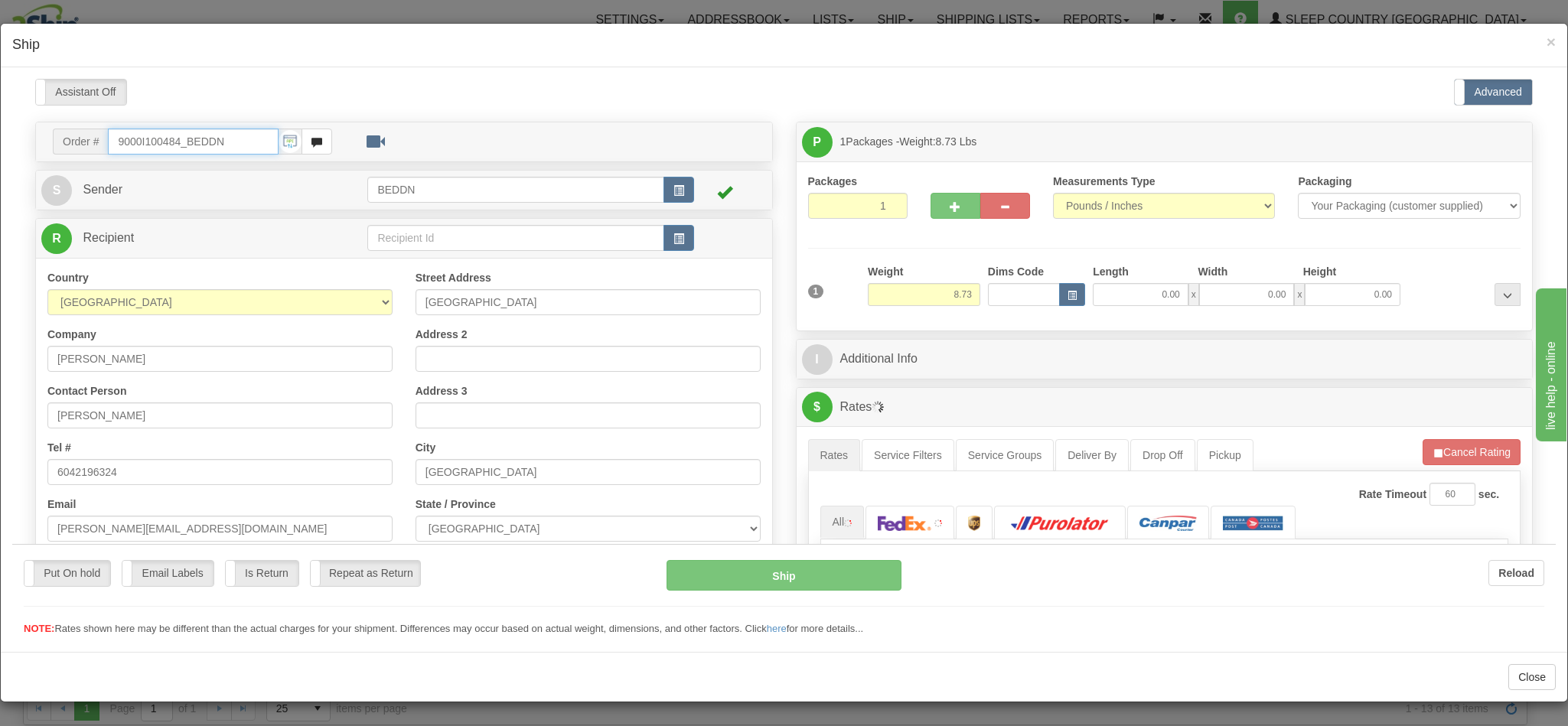
type input "10:27"
type input "16:00"
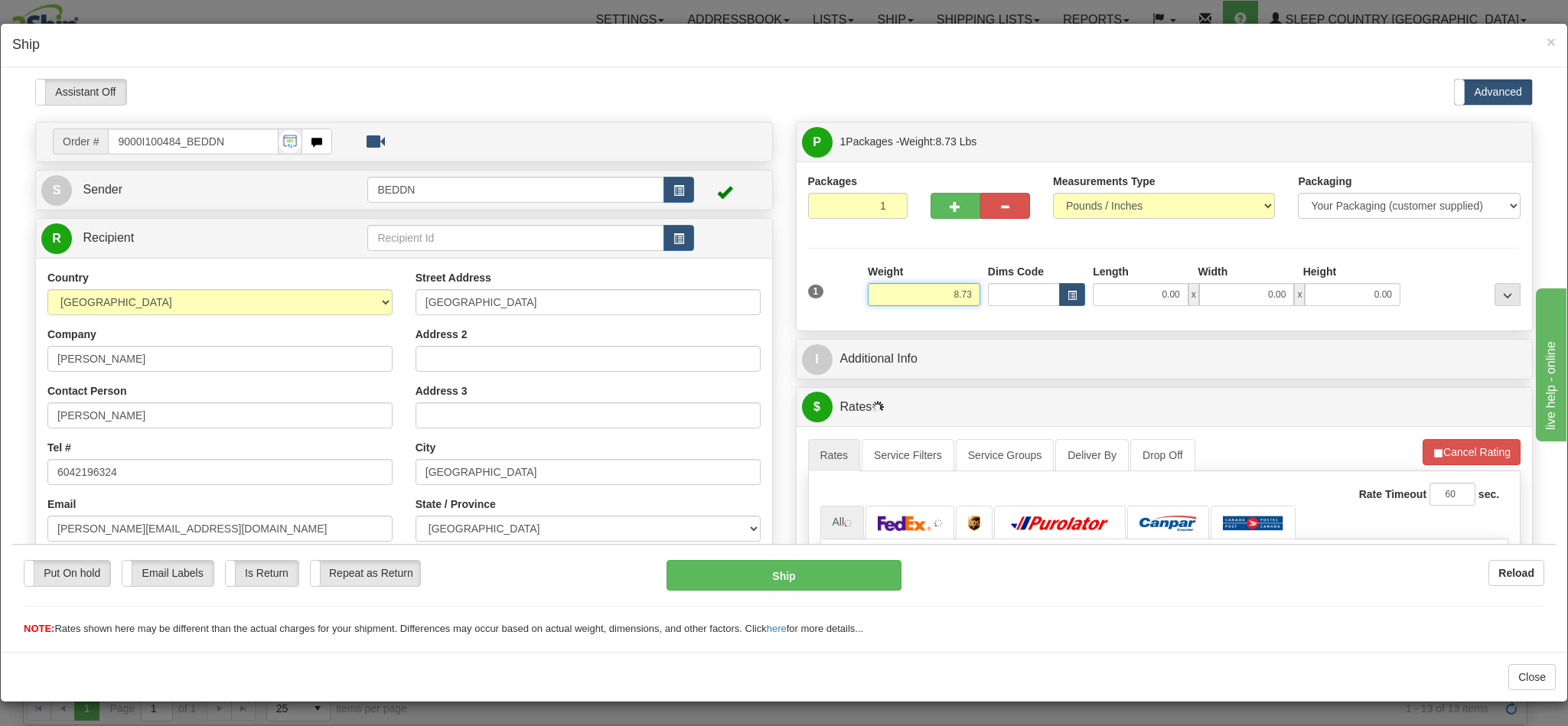
drag, startPoint x: 906, startPoint y: 302, endPoint x: 963, endPoint y: 300, distance: 57.0
click at [963, 300] on div "1 Weight 8.73 Dims Code 0.00" at bounding box center [1165, 290] width 721 height 54
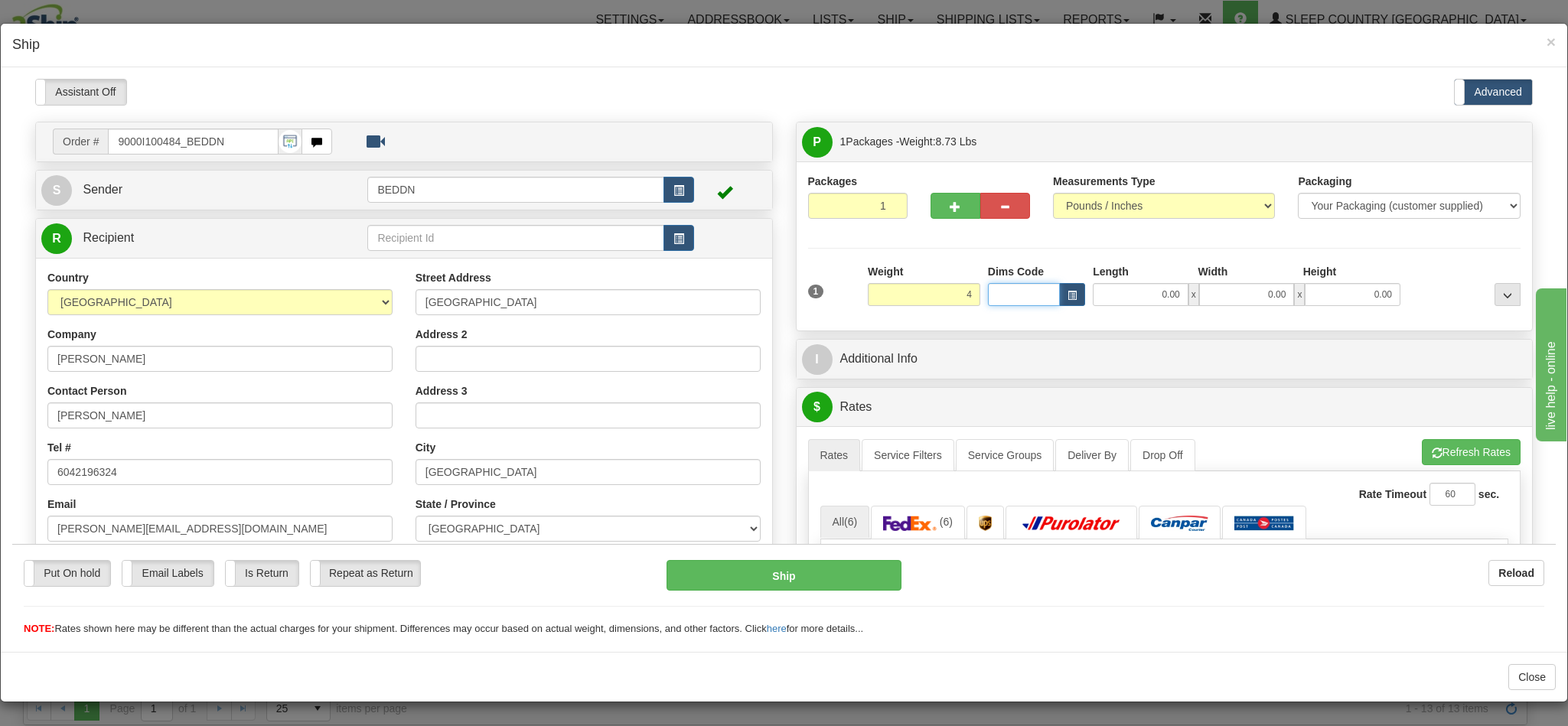
type input "4.00"
type input "14.00"
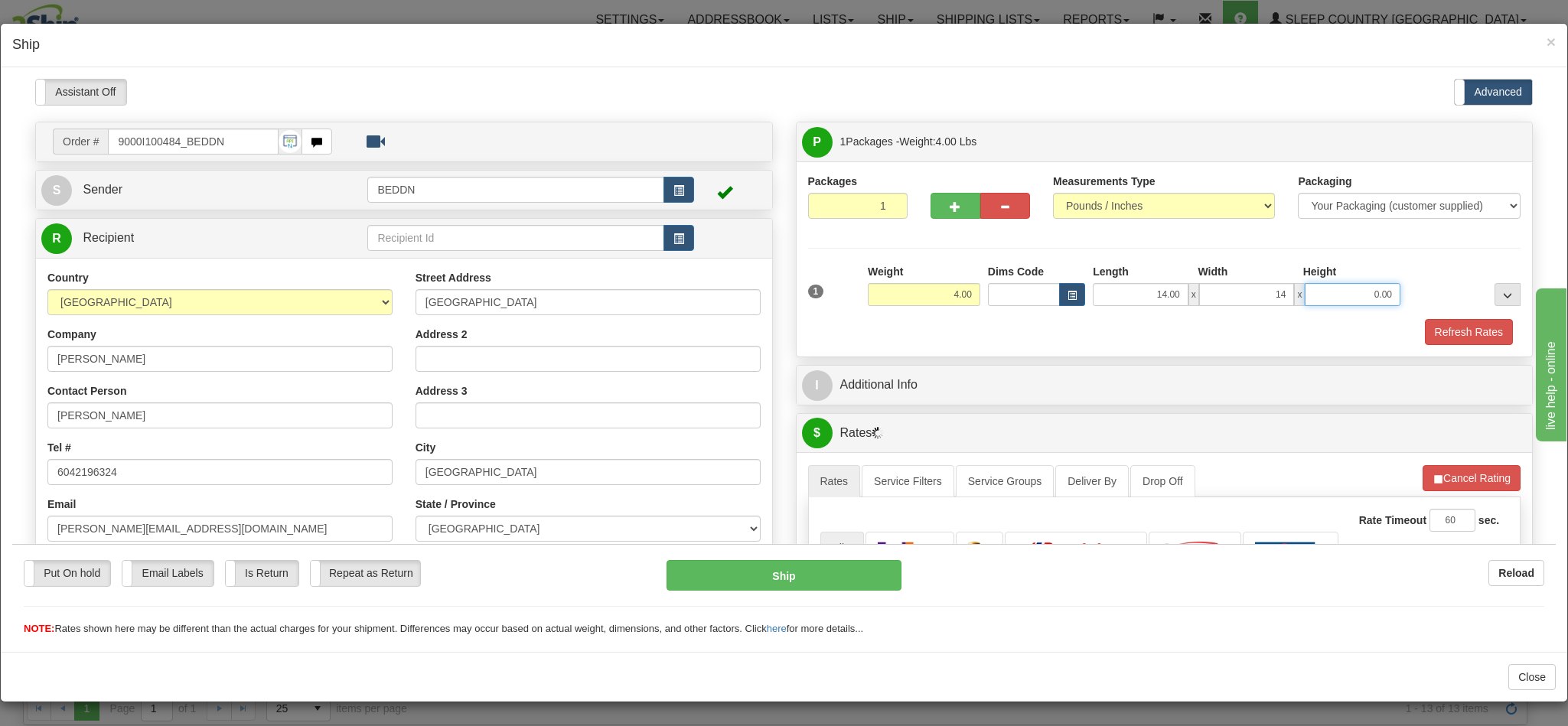
type input "14.00"
type input "10"
type input "10.00"
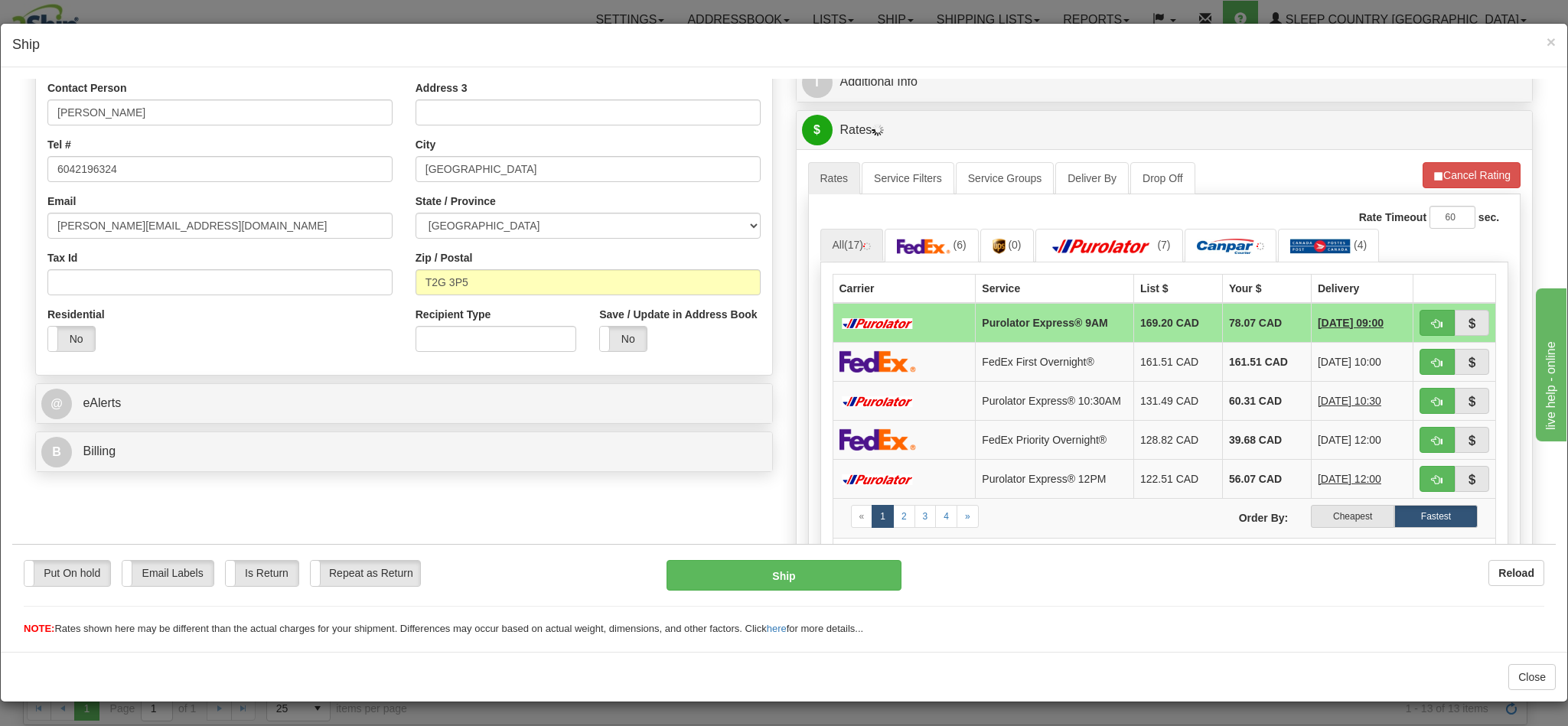
scroll to position [344, 0]
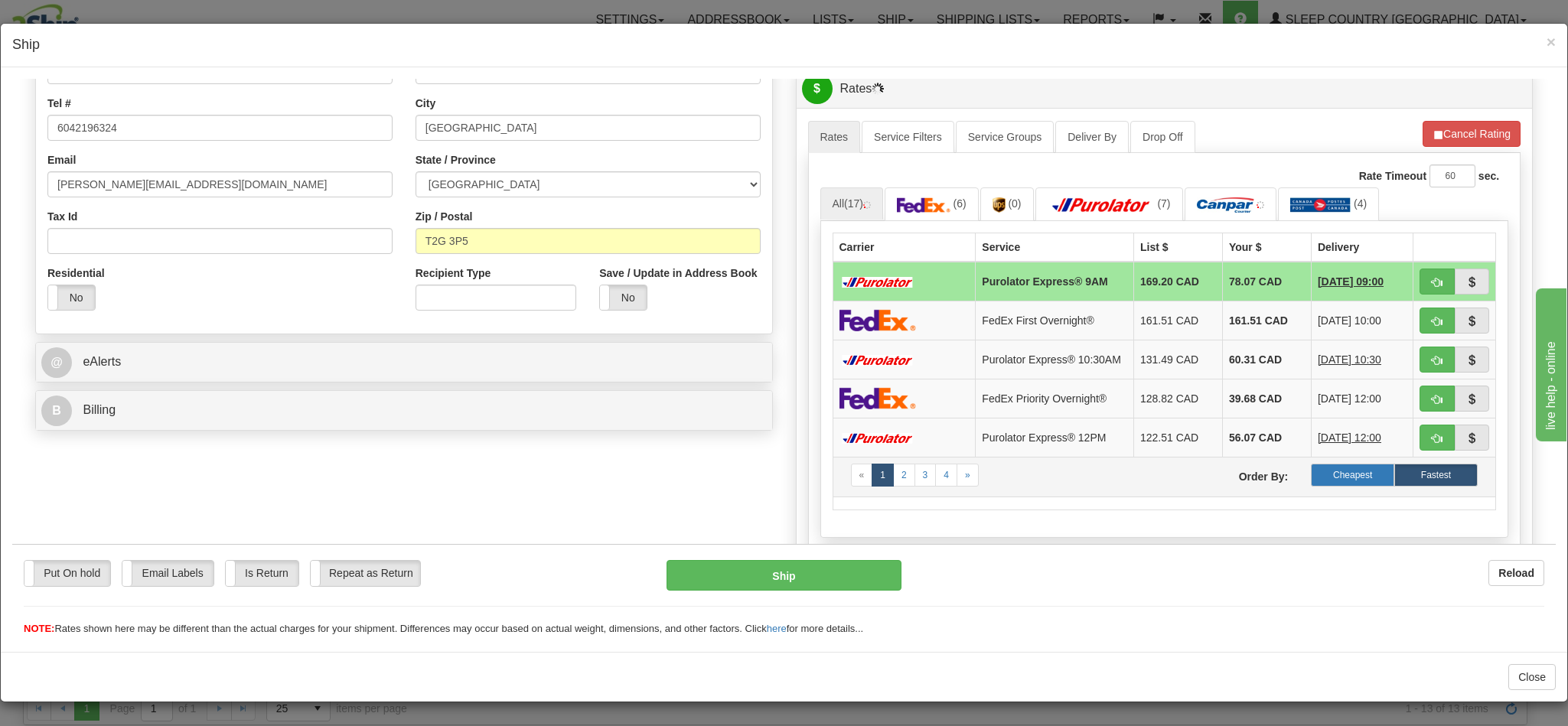
click at [1311, 484] on label "Cheapest" at bounding box center [1353, 474] width 84 height 23
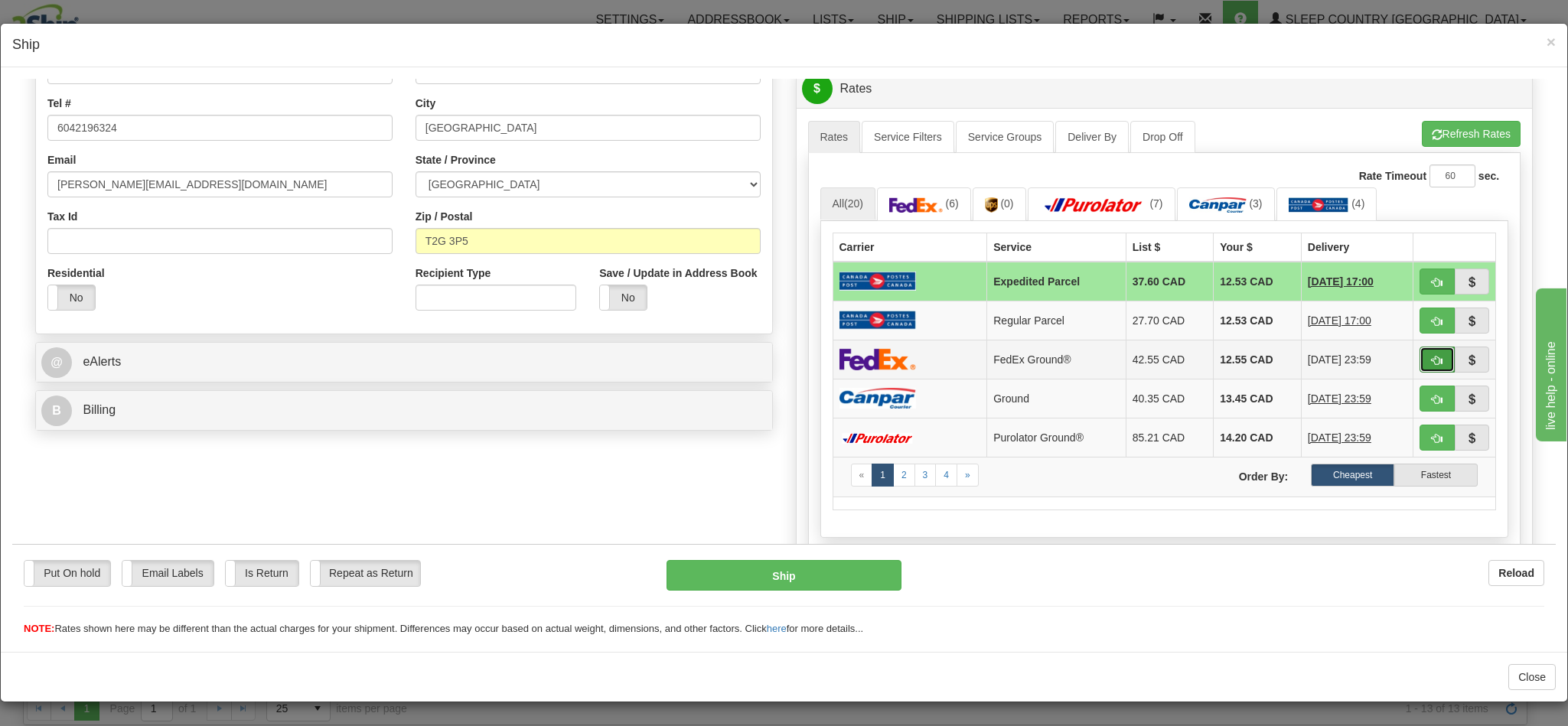
click at [1432, 364] on span "button" at bounding box center [1437, 360] width 11 height 10
type input "92"
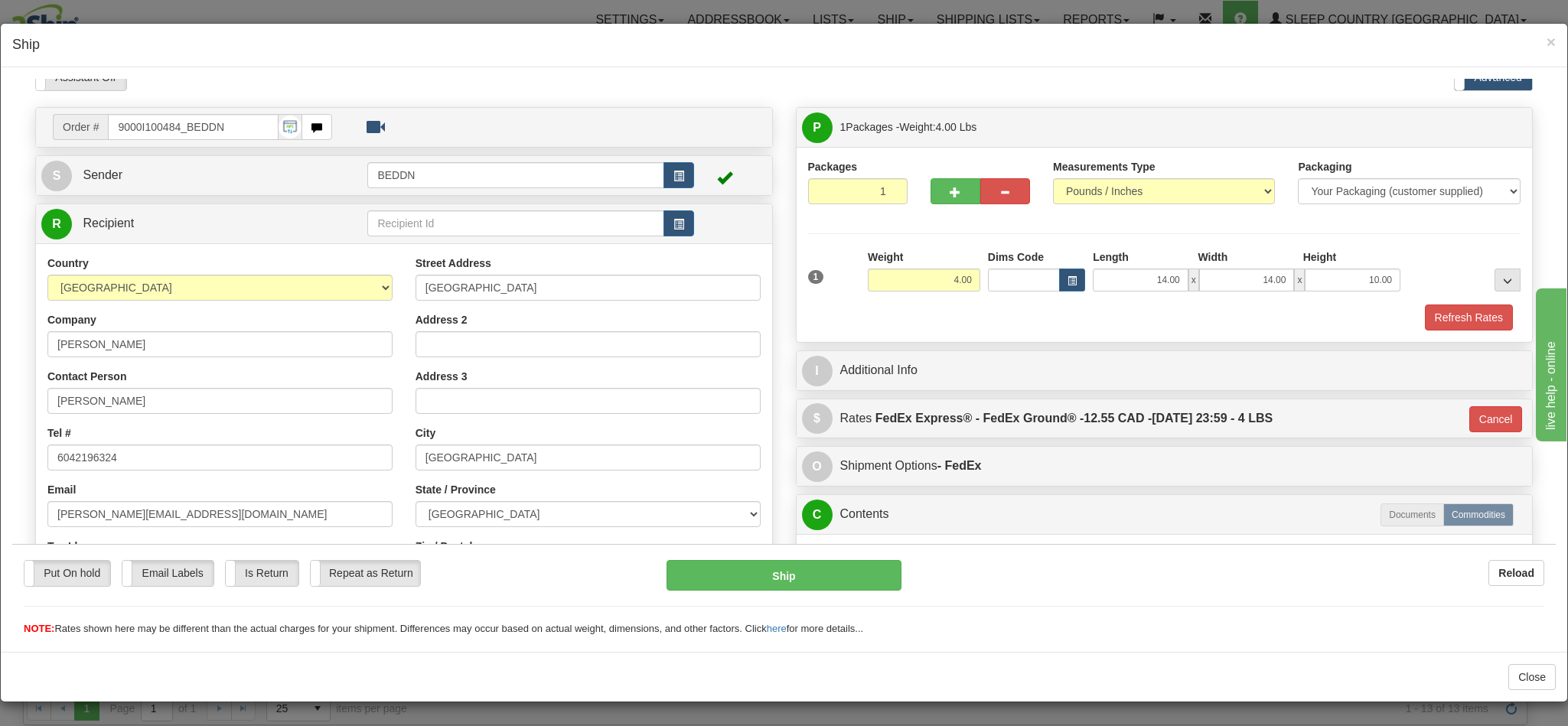
scroll to position [129, 0]
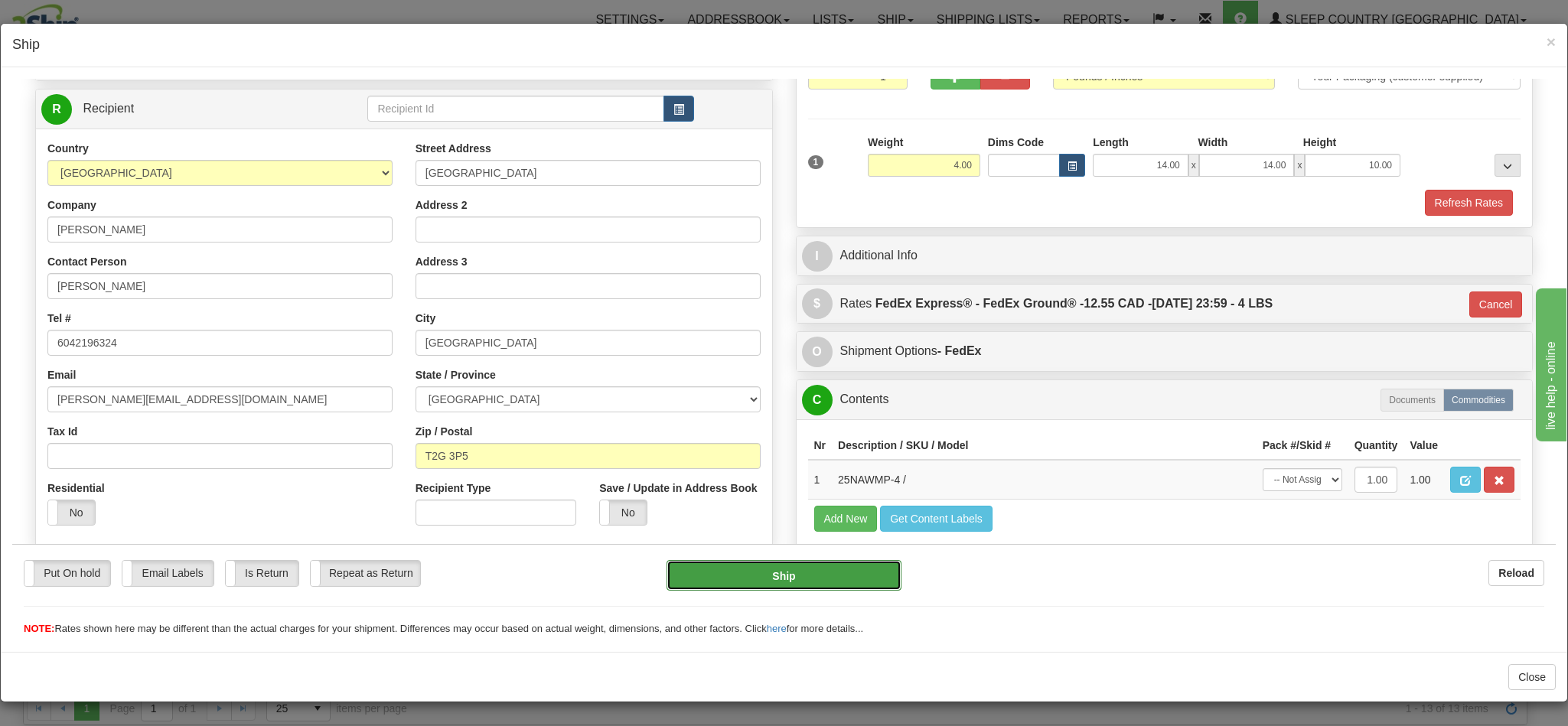
click at [750, 579] on button "Ship" at bounding box center [783, 575] width 234 height 31
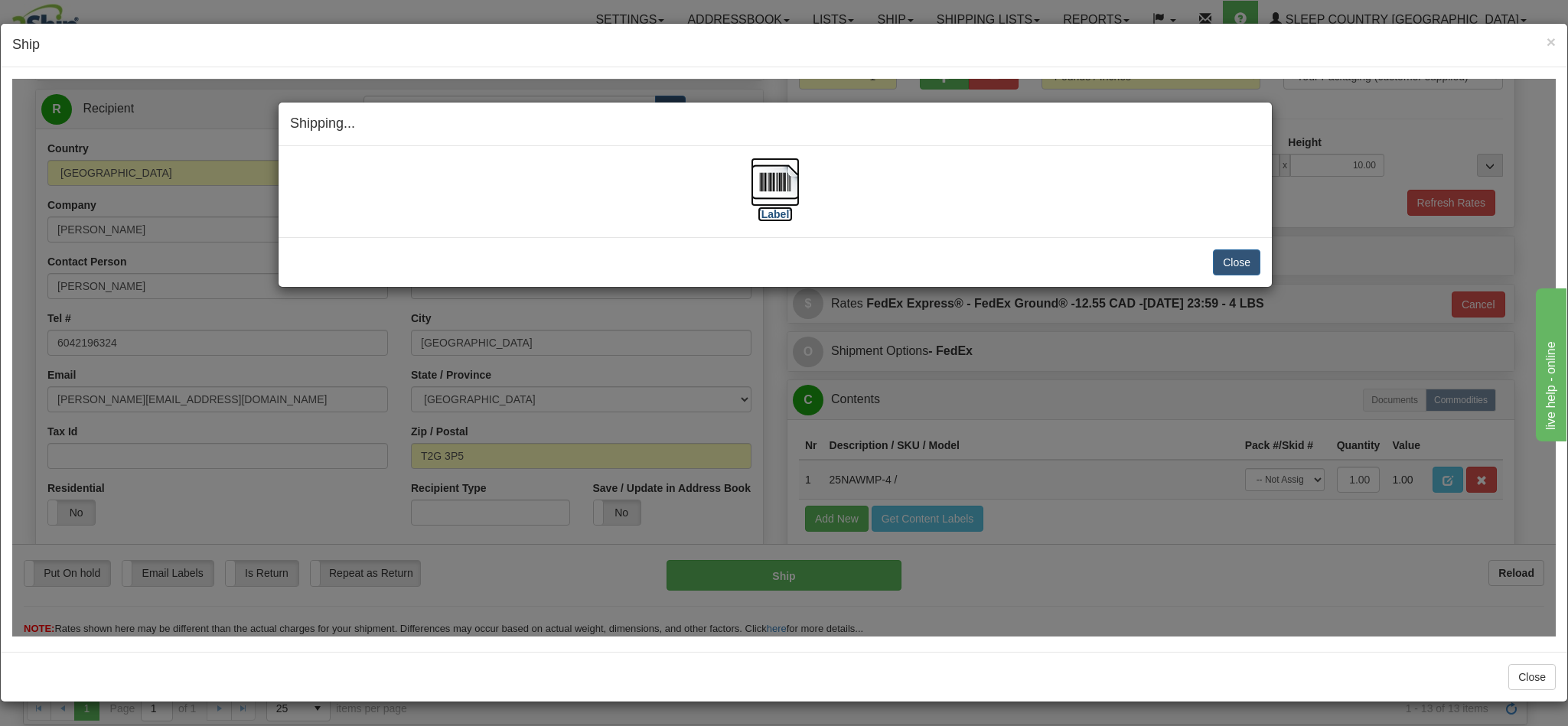
click at [751, 183] on img at bounding box center [775, 181] width 49 height 49
click at [1226, 267] on button "Close" at bounding box center [1236, 261] width 47 height 26
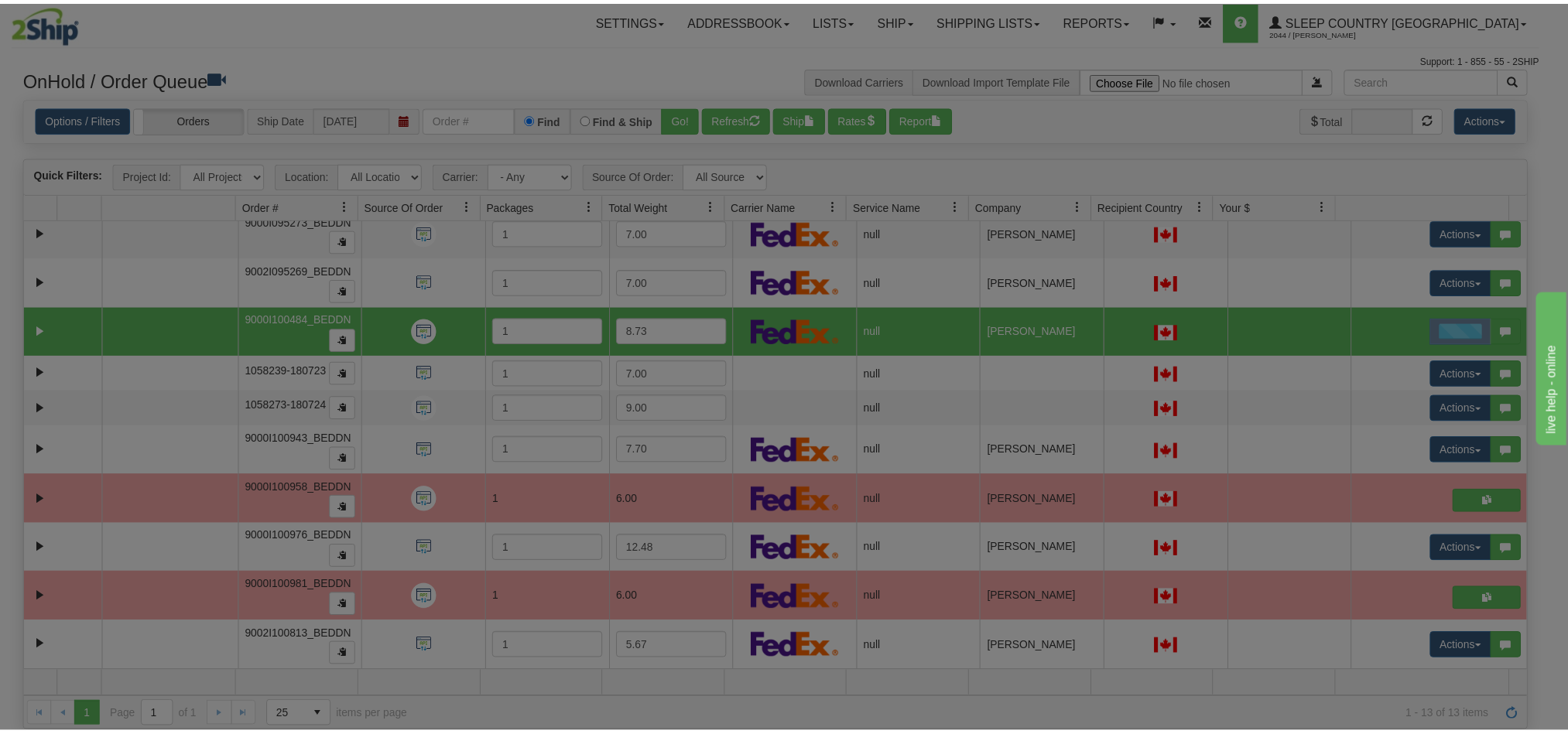
scroll to position [0, 0]
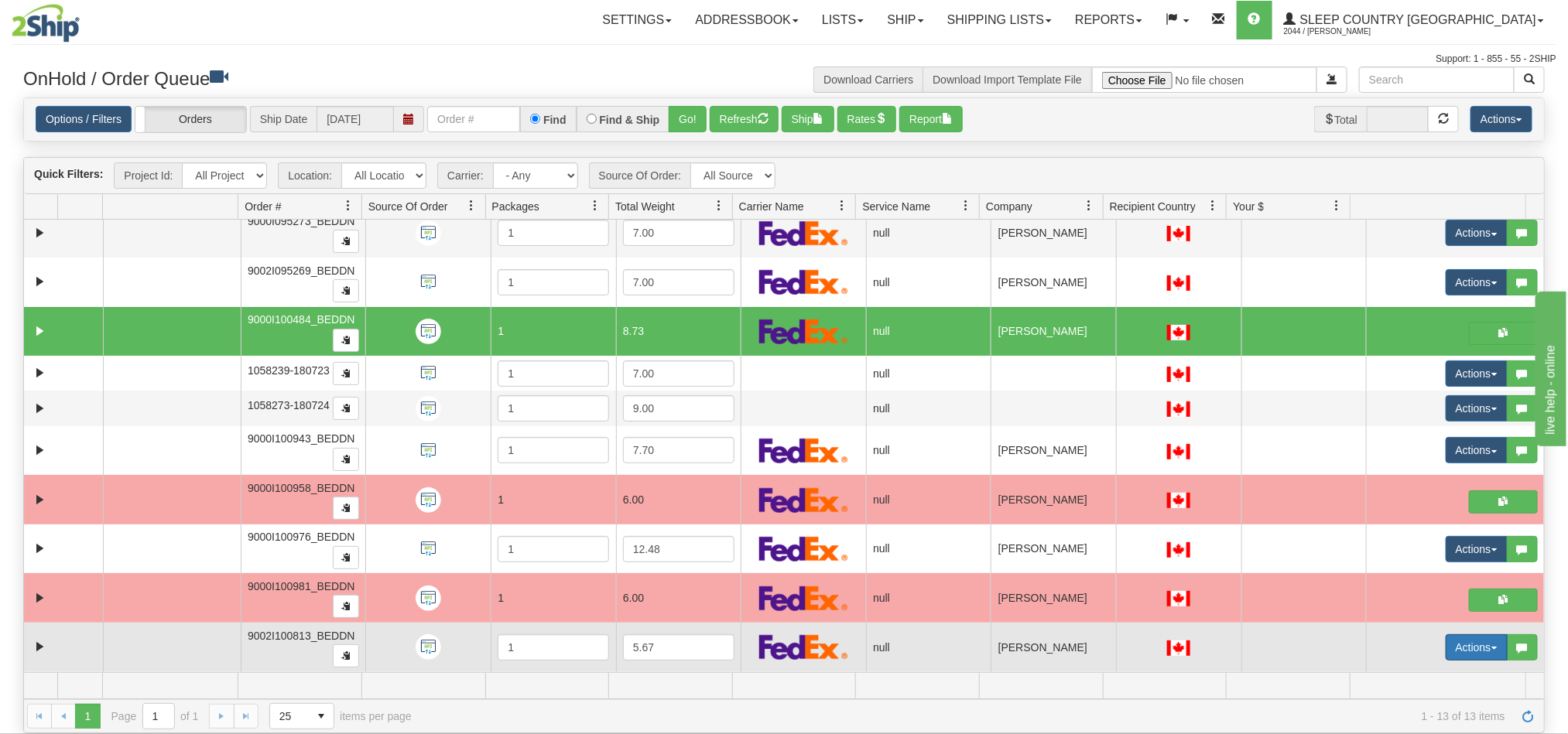
click at [1457, 650] on button "Actions" at bounding box center [1476, 647] width 61 height 26
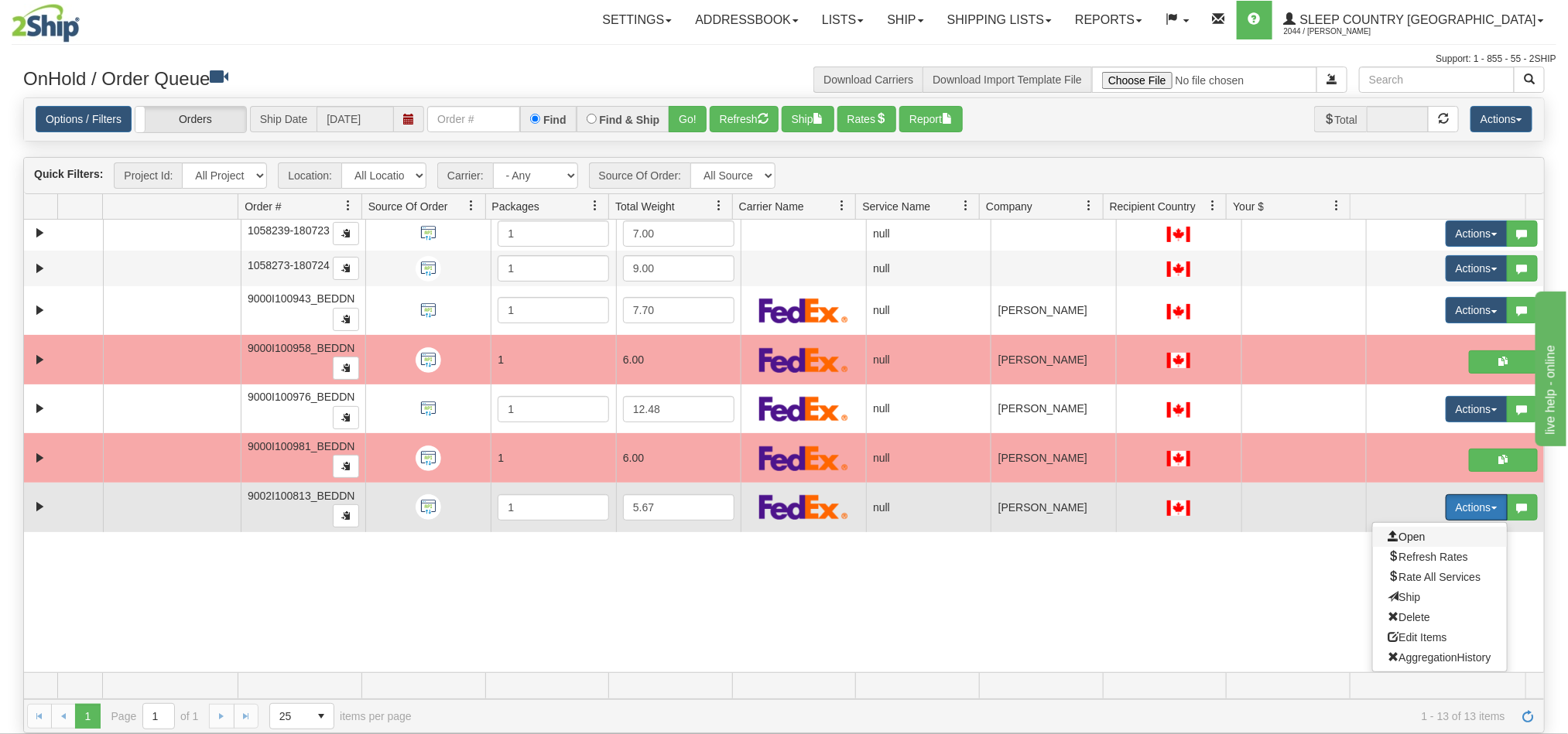
click at [1400, 541] on span "Open" at bounding box center [1407, 536] width 37 height 13
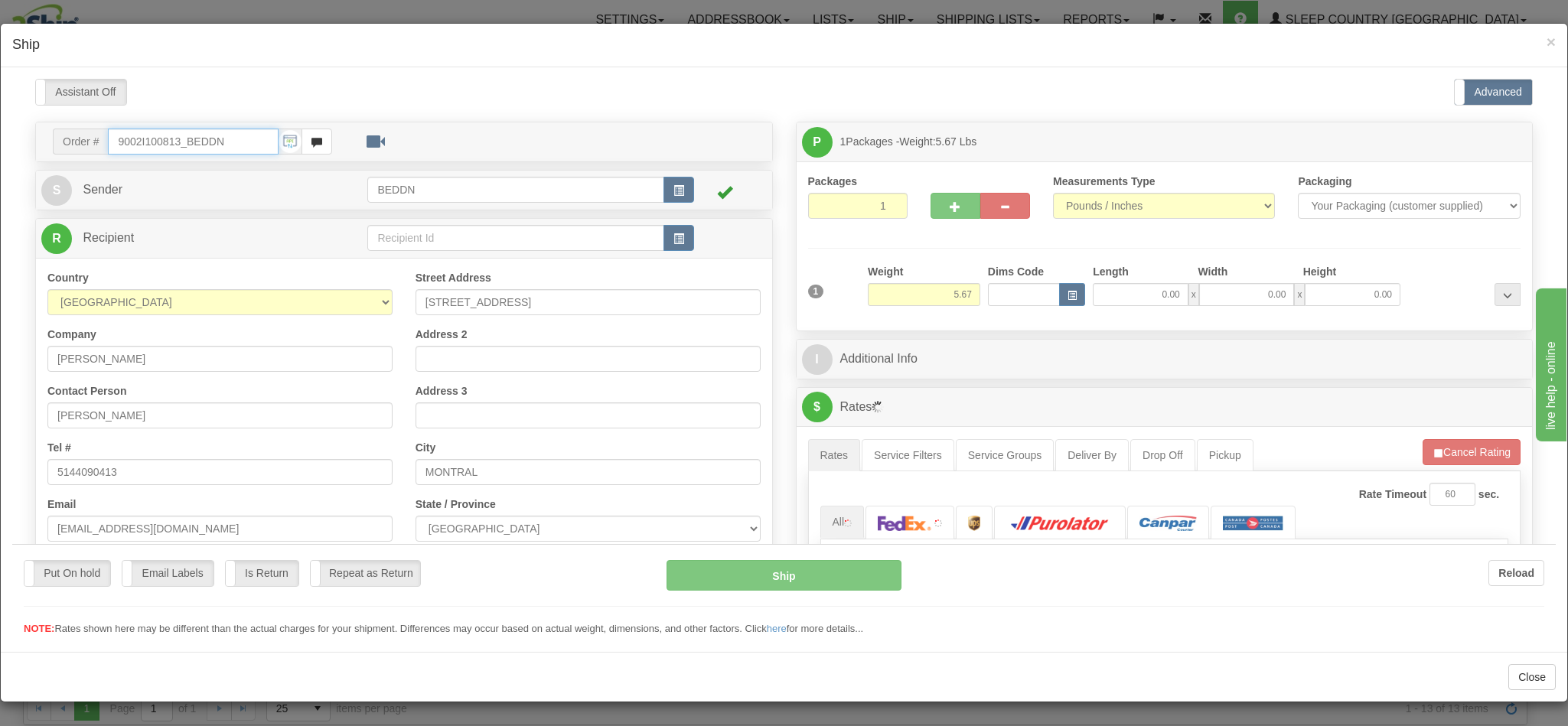
type input "10:28"
type input "16:00"
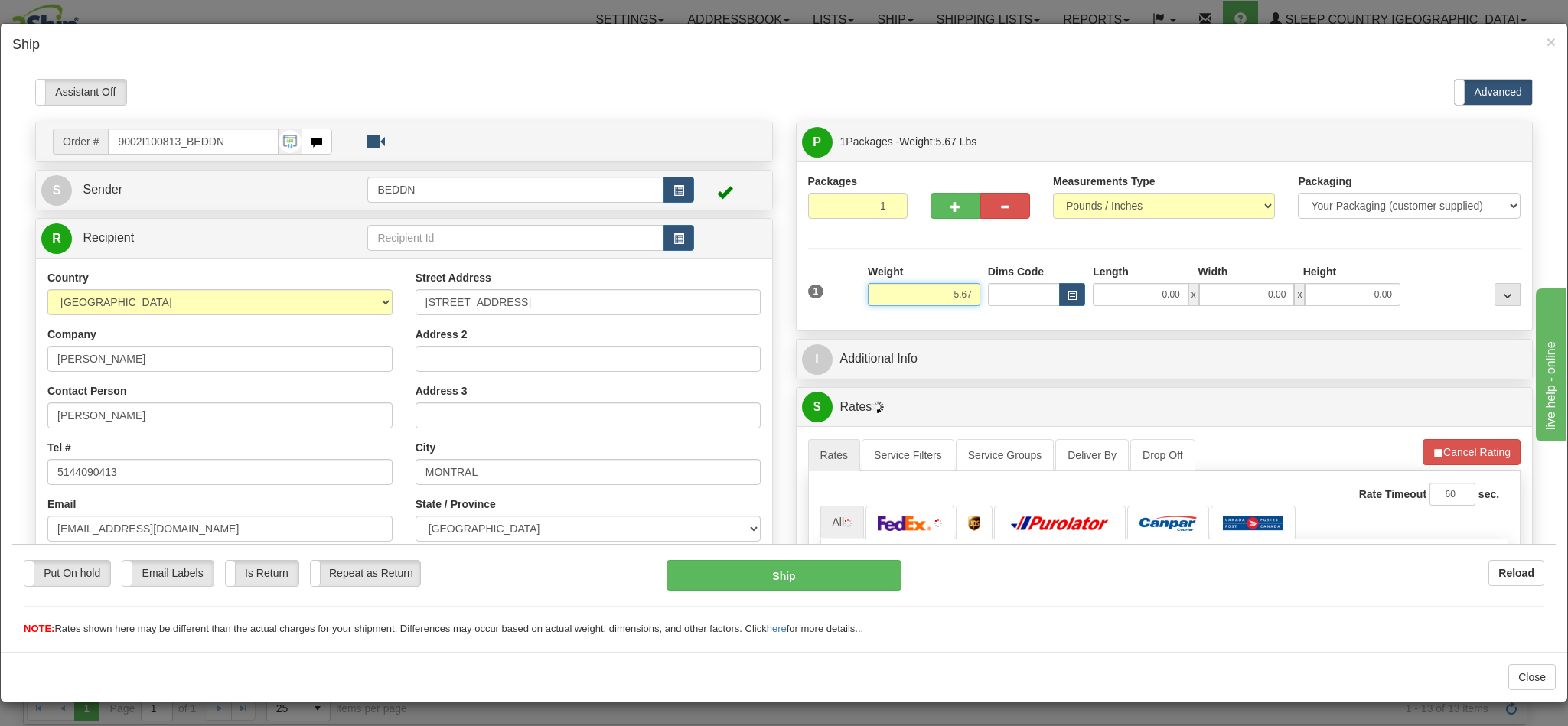
drag, startPoint x: 917, startPoint y: 302, endPoint x: 963, endPoint y: 299, distance: 46.1
click at [963, 299] on div "1 Weight 5.67 Dims Code 0.00" at bounding box center [1165, 290] width 721 height 54
type input "3.00"
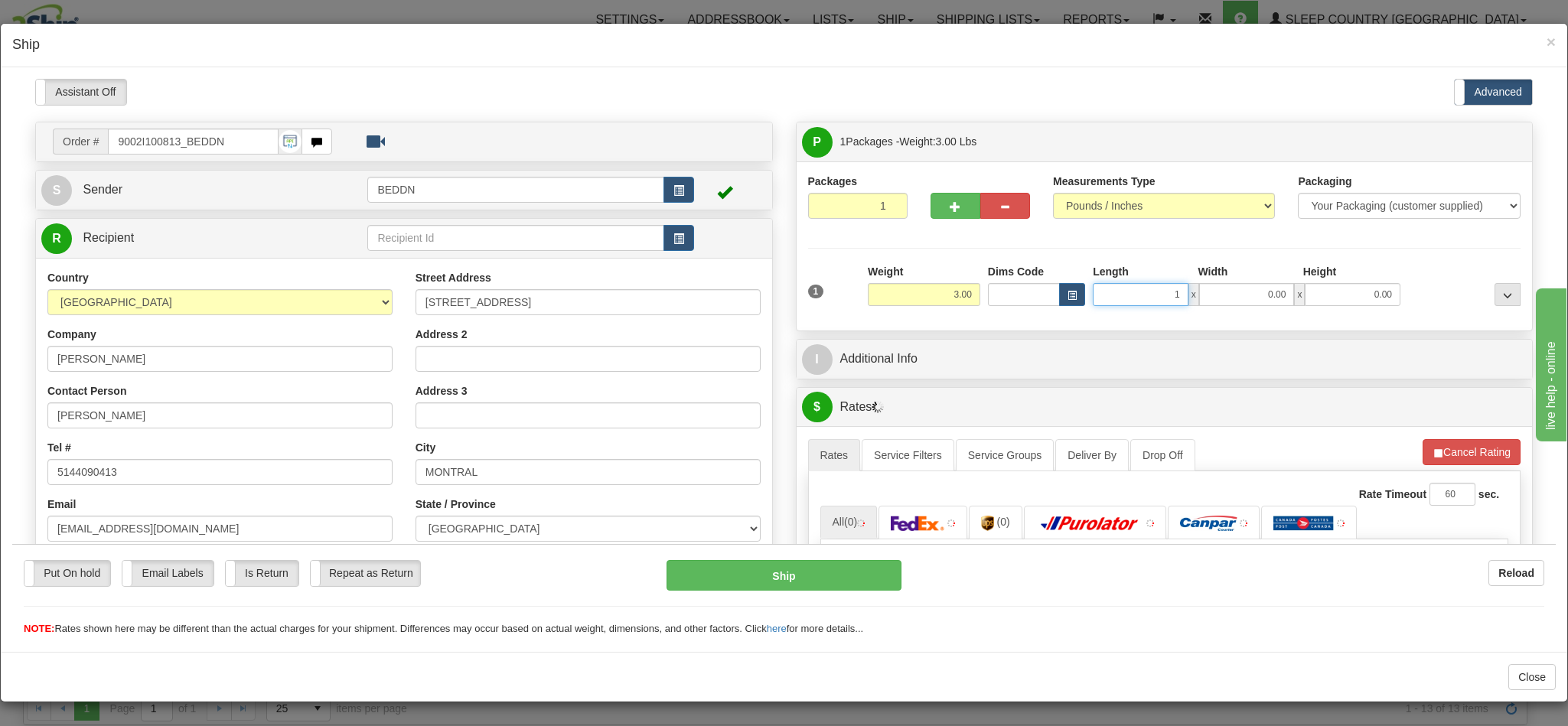
type input "10"
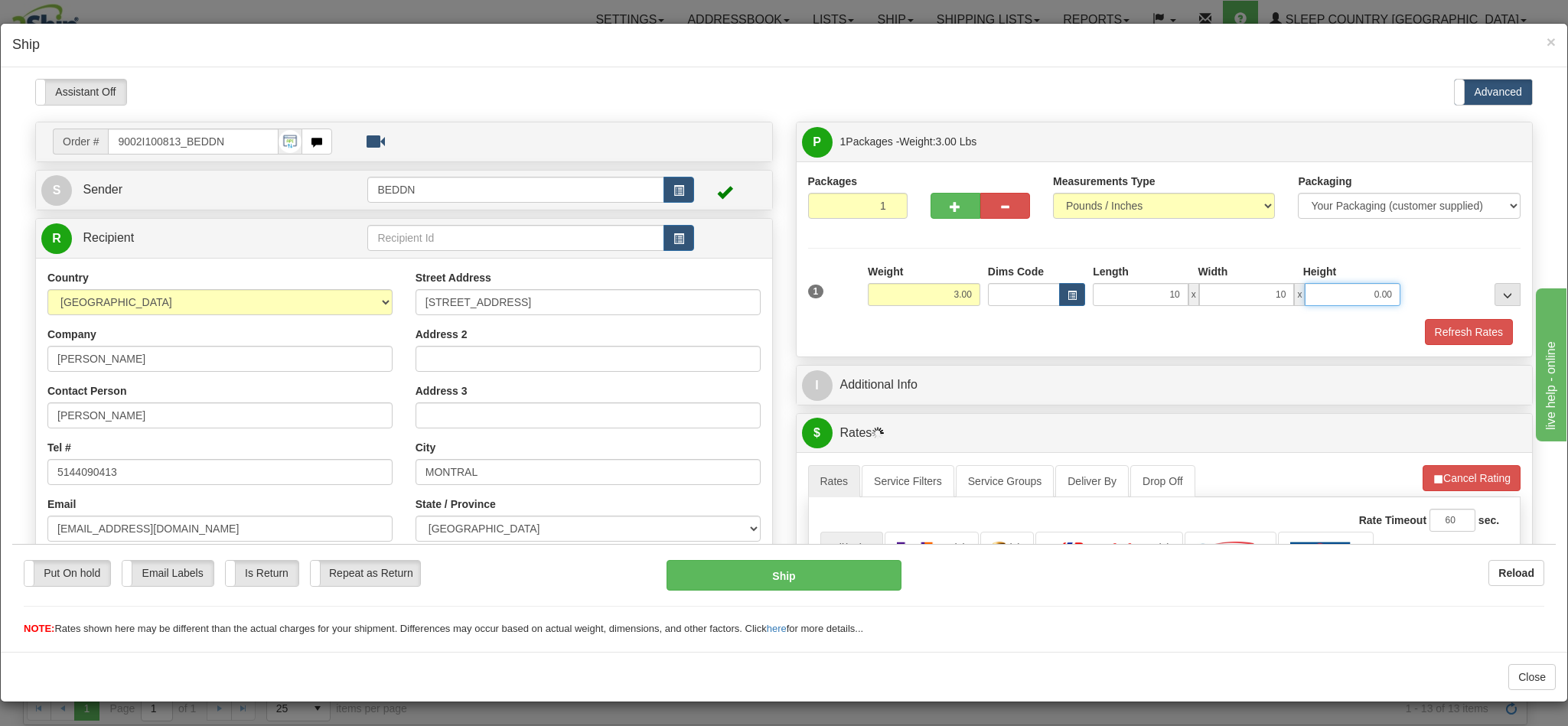
type input "10.00"
type input "20.00"
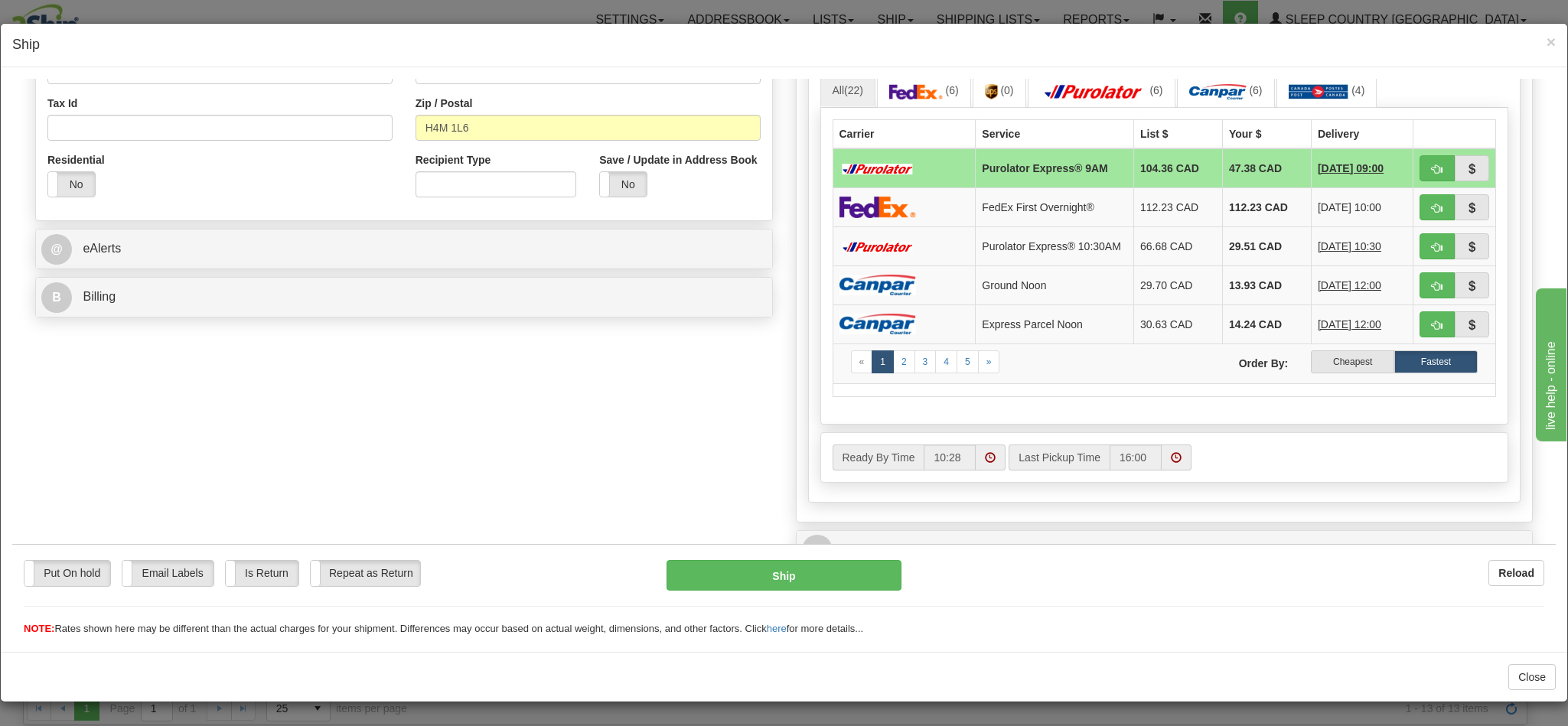
scroll to position [459, 0]
click at [1331, 371] on label "Cheapest" at bounding box center [1353, 360] width 84 height 23
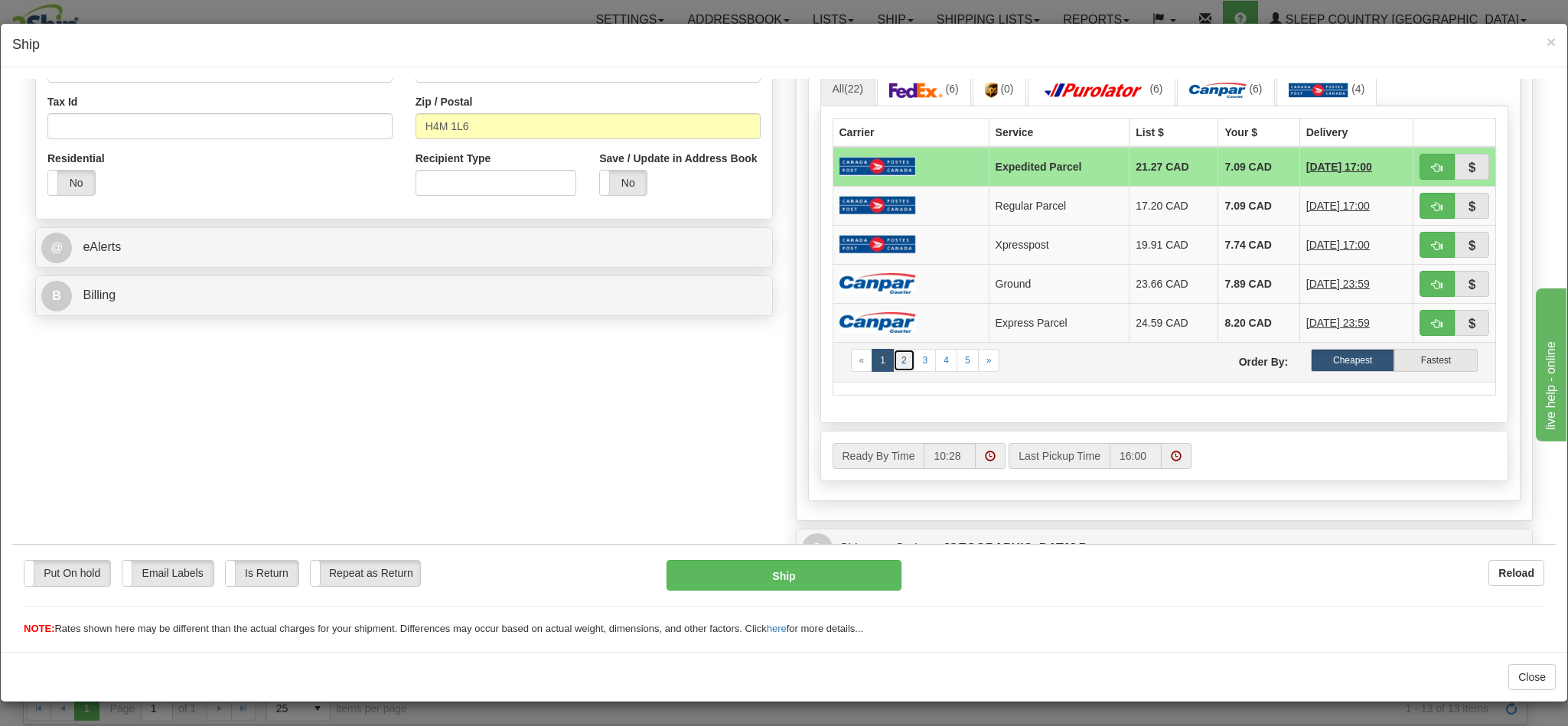
click at [893, 371] on link "2" at bounding box center [904, 360] width 22 height 23
click at [1432, 211] on span "button" at bounding box center [1437, 206] width 11 height 10
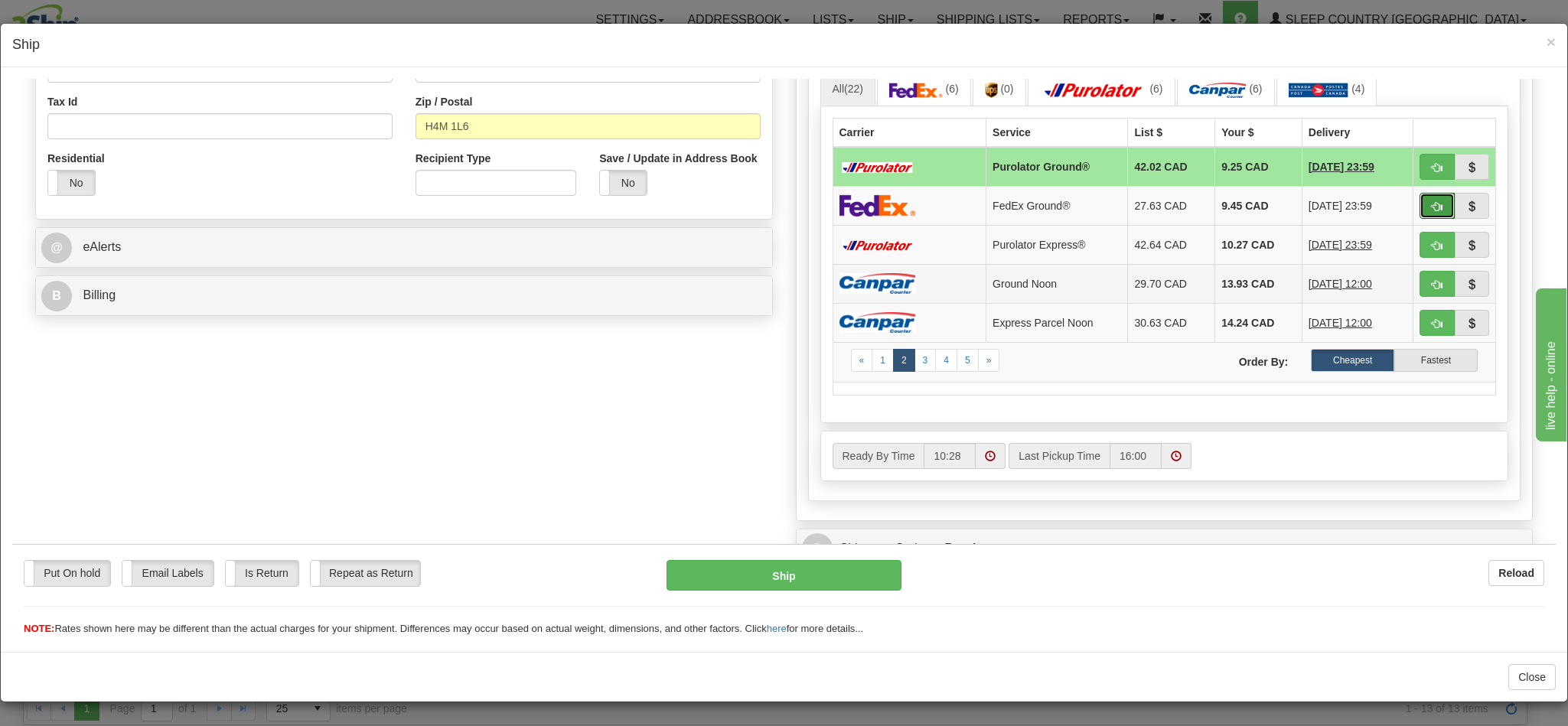
type input "92"
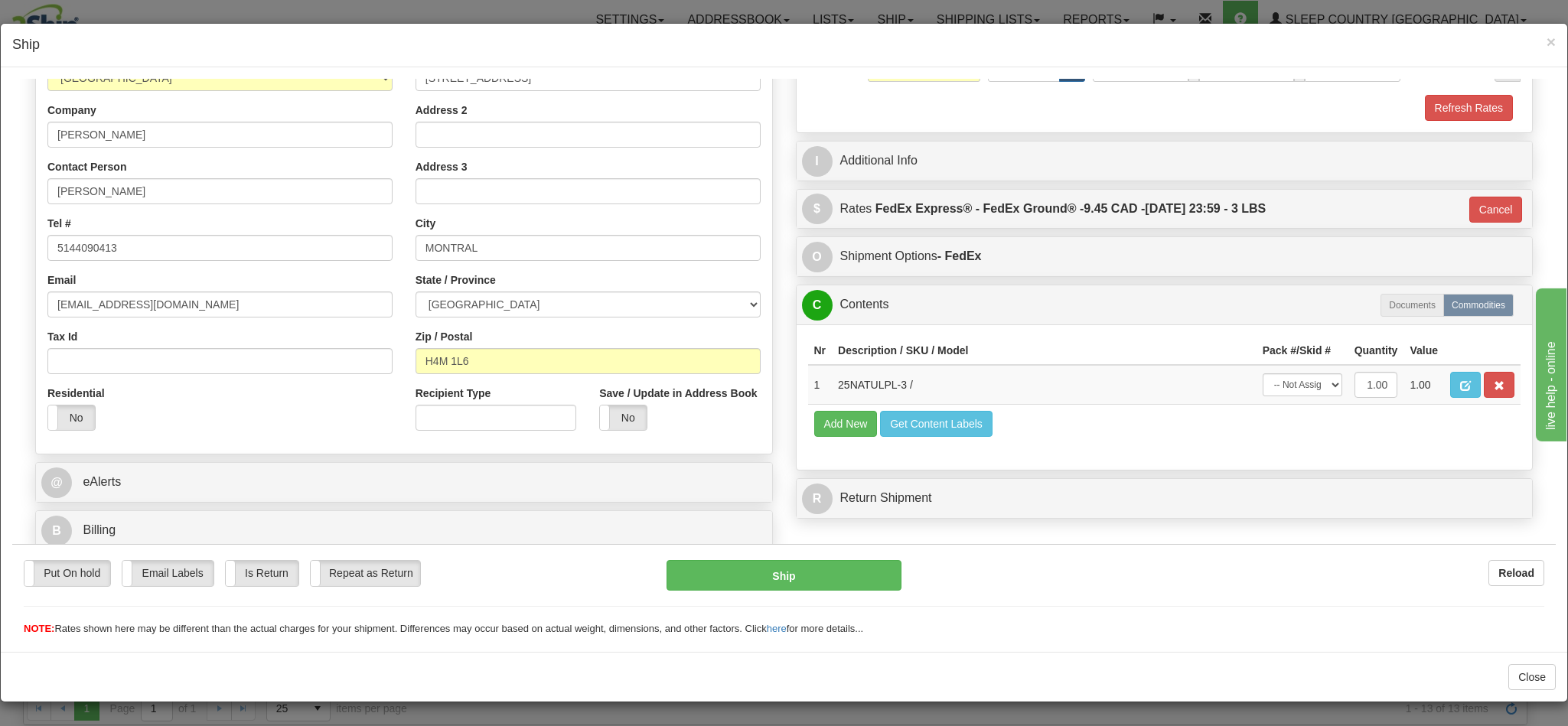
scroll to position [244, 0]
click at [802, 581] on button "Ship" at bounding box center [783, 575] width 234 height 31
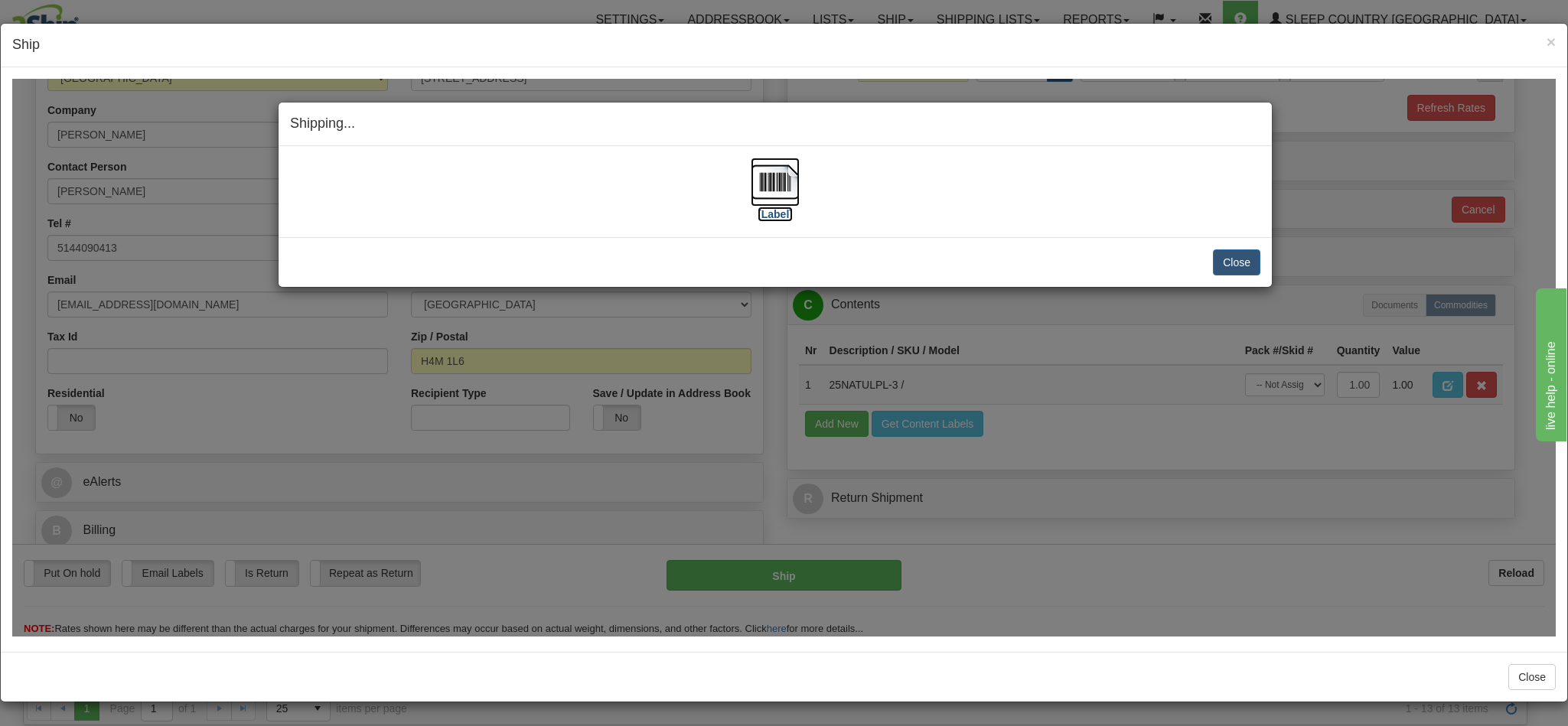
click at [761, 190] on img at bounding box center [775, 181] width 49 height 49
click at [1014, 132] on h4 "Shipping... Your SHIPMENT will EXPIRE in" at bounding box center [775, 122] width 970 height 20
click at [1227, 265] on button "Close" at bounding box center [1236, 261] width 47 height 26
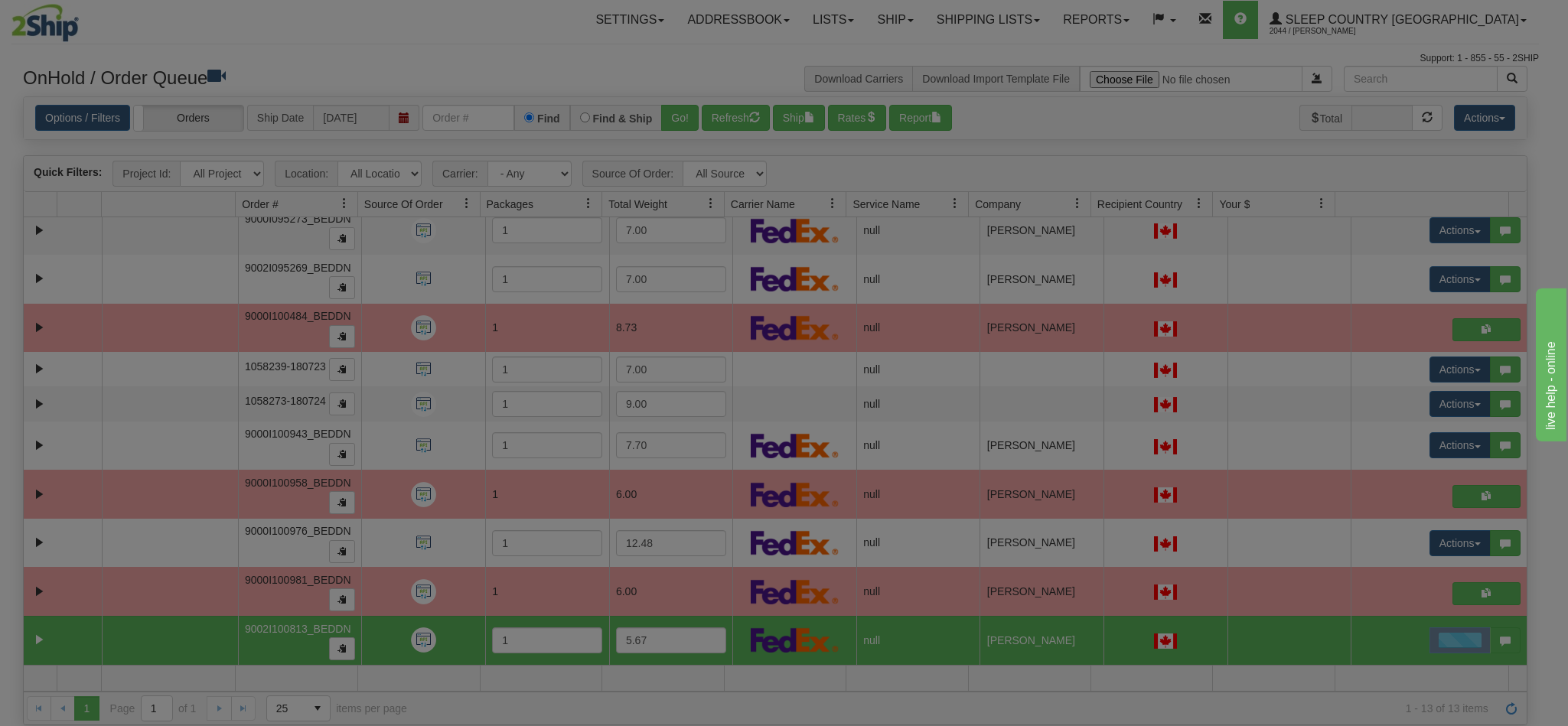
scroll to position [0, 0]
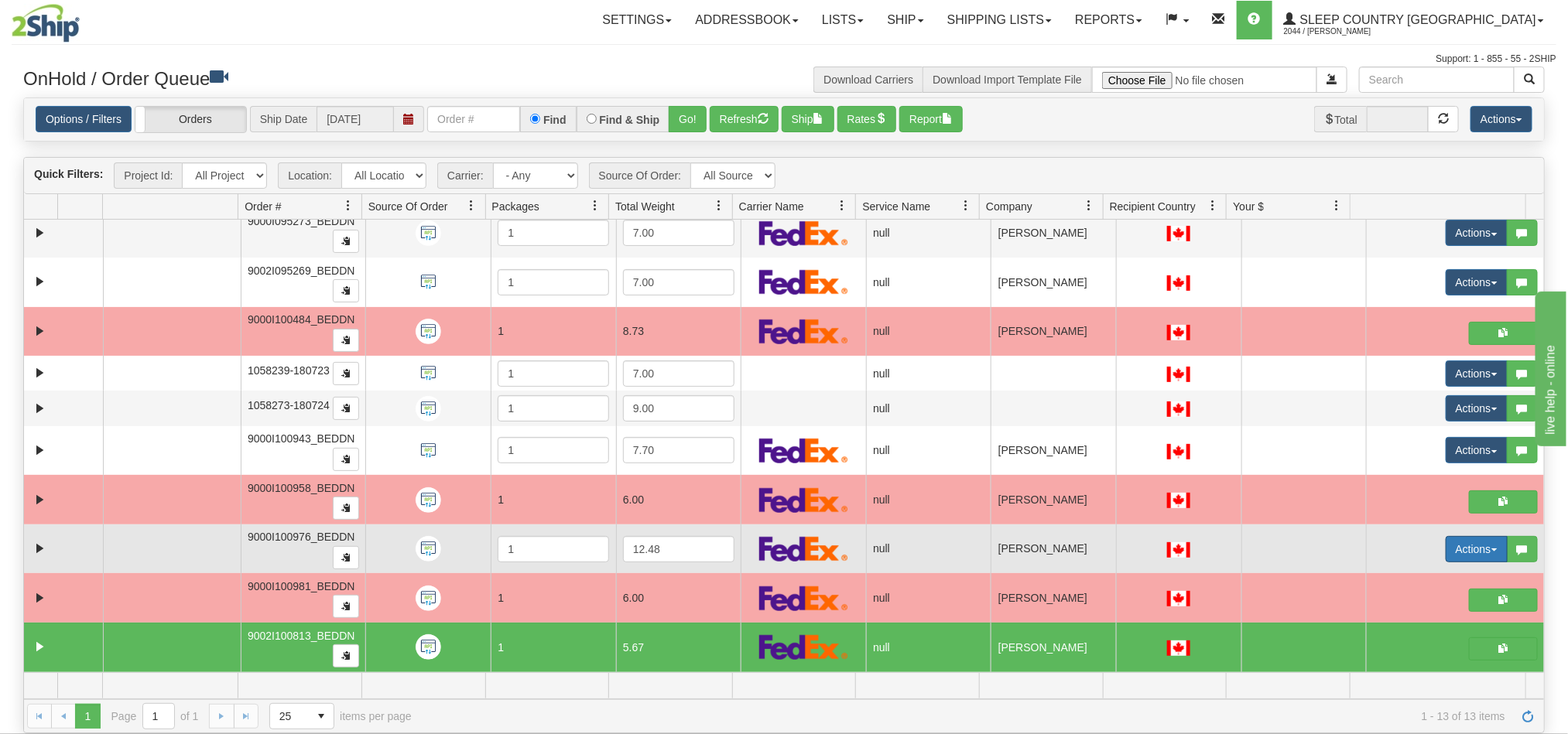
click at [1446, 553] on button "Actions" at bounding box center [1476, 549] width 61 height 26
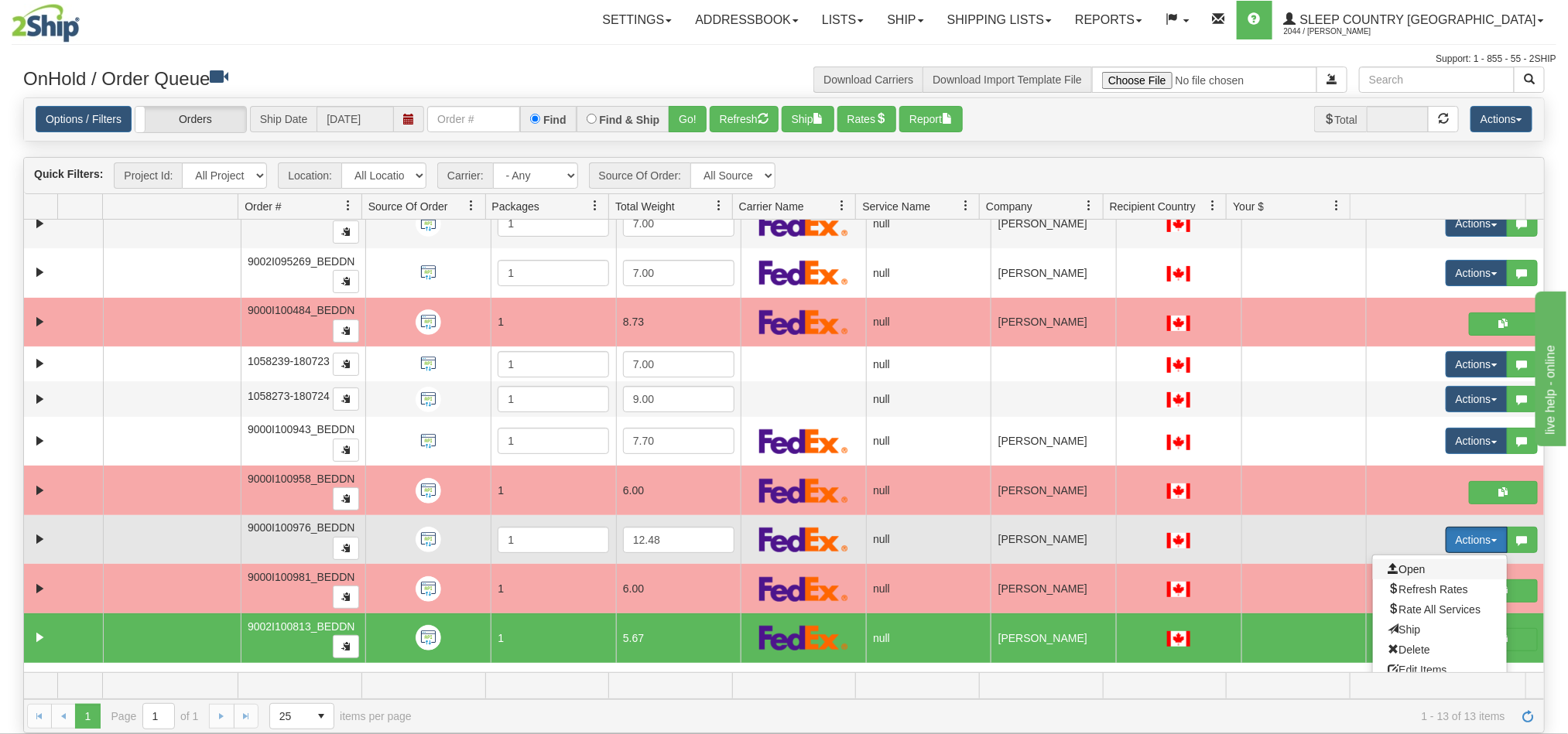
click at [1395, 575] on span "Open" at bounding box center [1407, 569] width 37 height 13
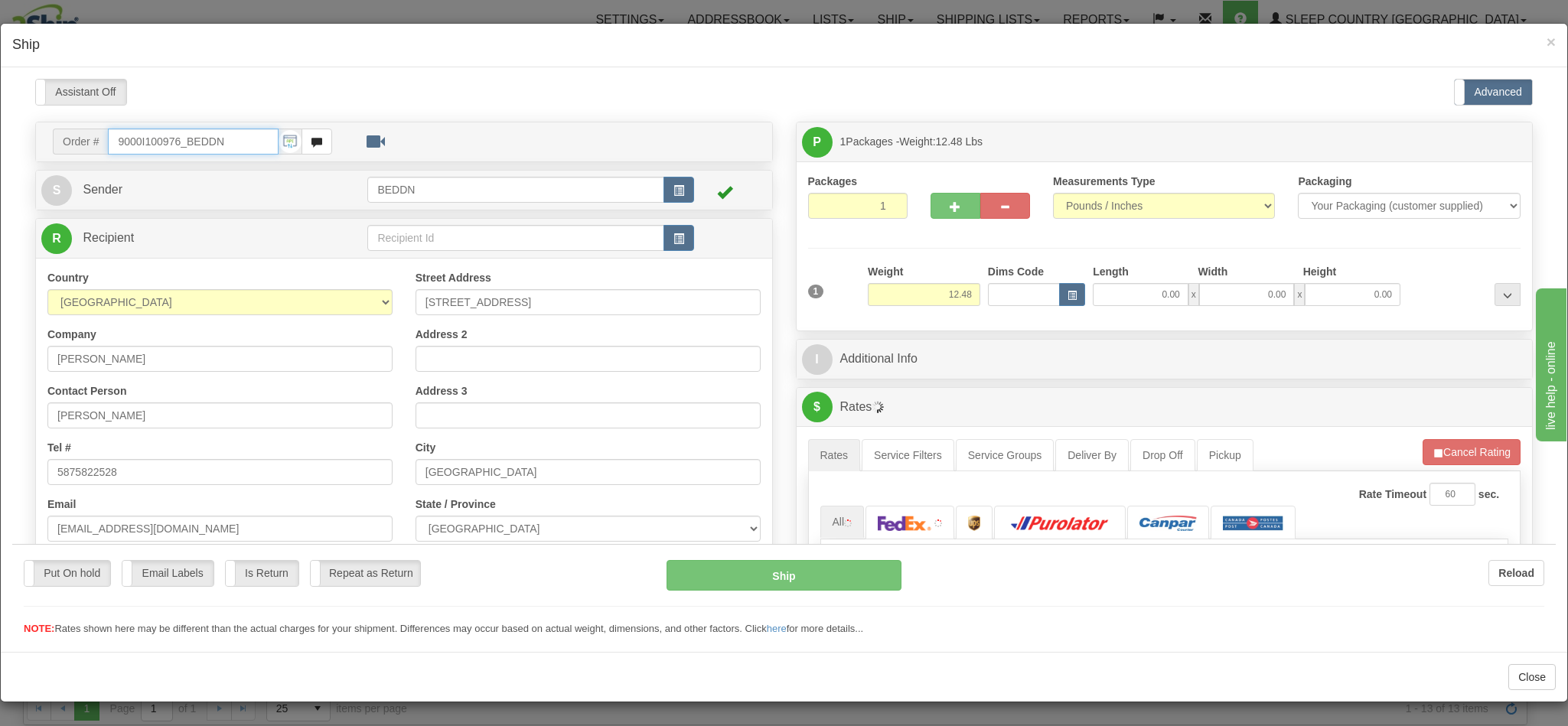
type input "10:29"
type input "16:00"
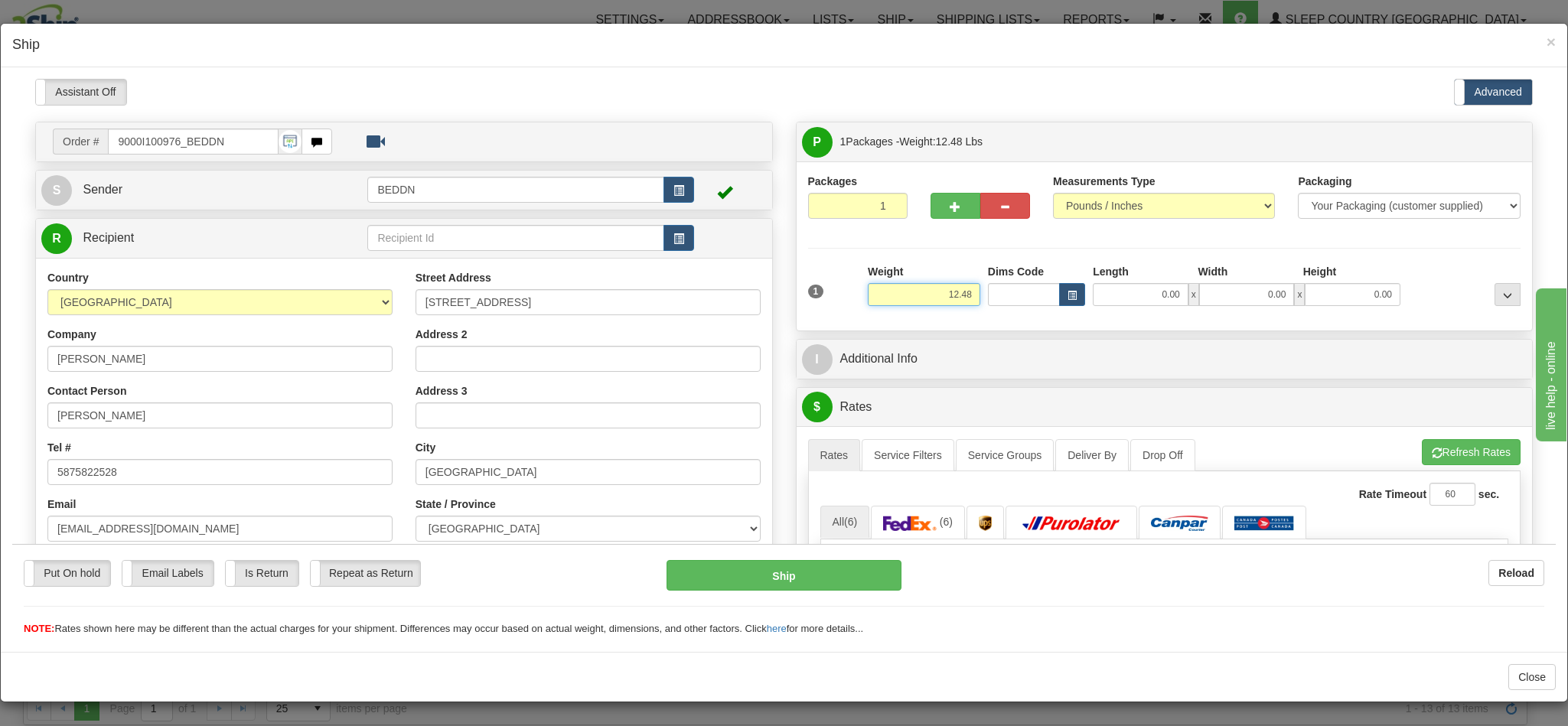
drag, startPoint x: 904, startPoint y: 297, endPoint x: 956, endPoint y: 297, distance: 52.0
click at [956, 297] on input "12.48" at bounding box center [924, 294] width 113 height 23
click at [910, 297] on input "12.48" at bounding box center [924, 294] width 113 height 23
drag, startPoint x: 910, startPoint y: 297, endPoint x: 970, endPoint y: 311, distance: 61.6
click at [970, 311] on div "1 Weight 12.48 Dims Code x x" at bounding box center [1165, 290] width 721 height 54
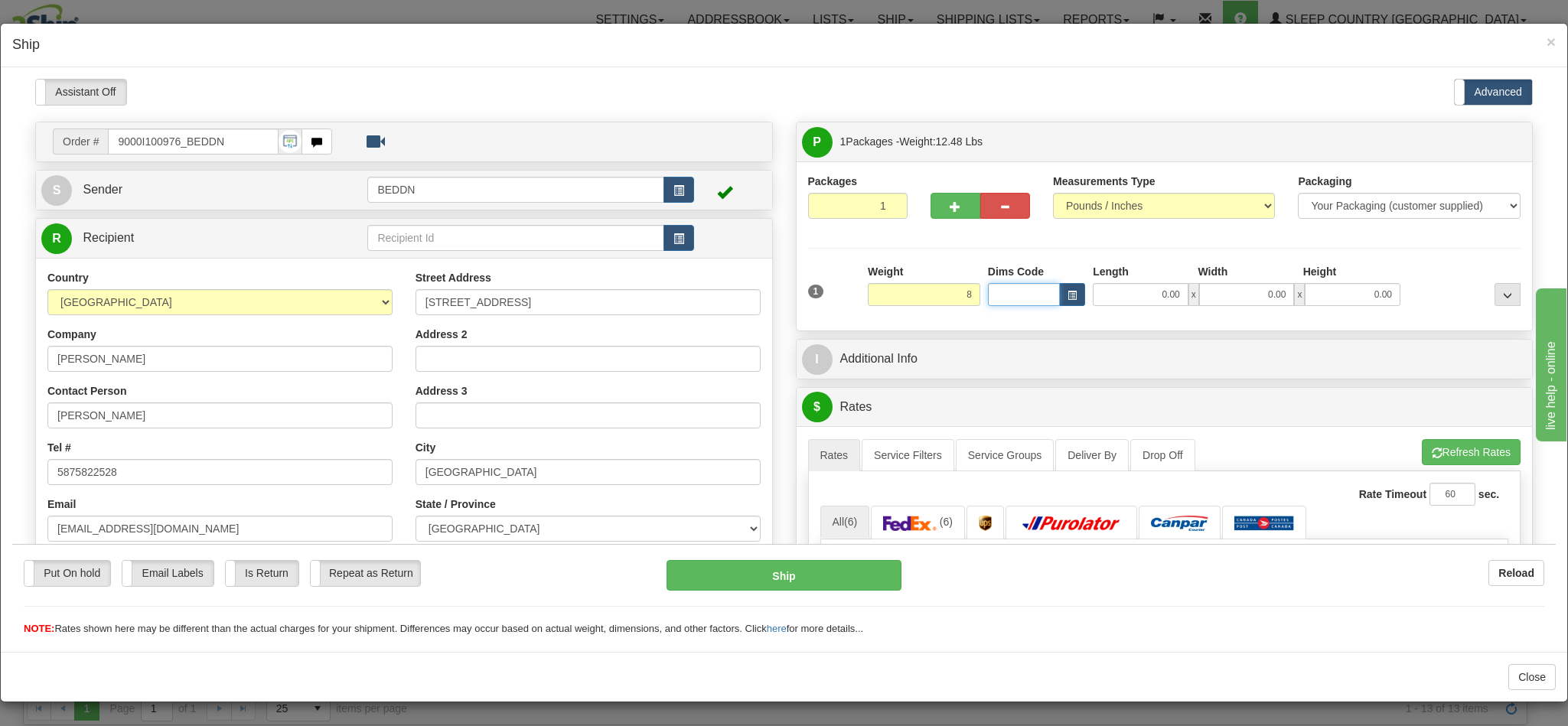
type input "8.00"
type input "14.00"
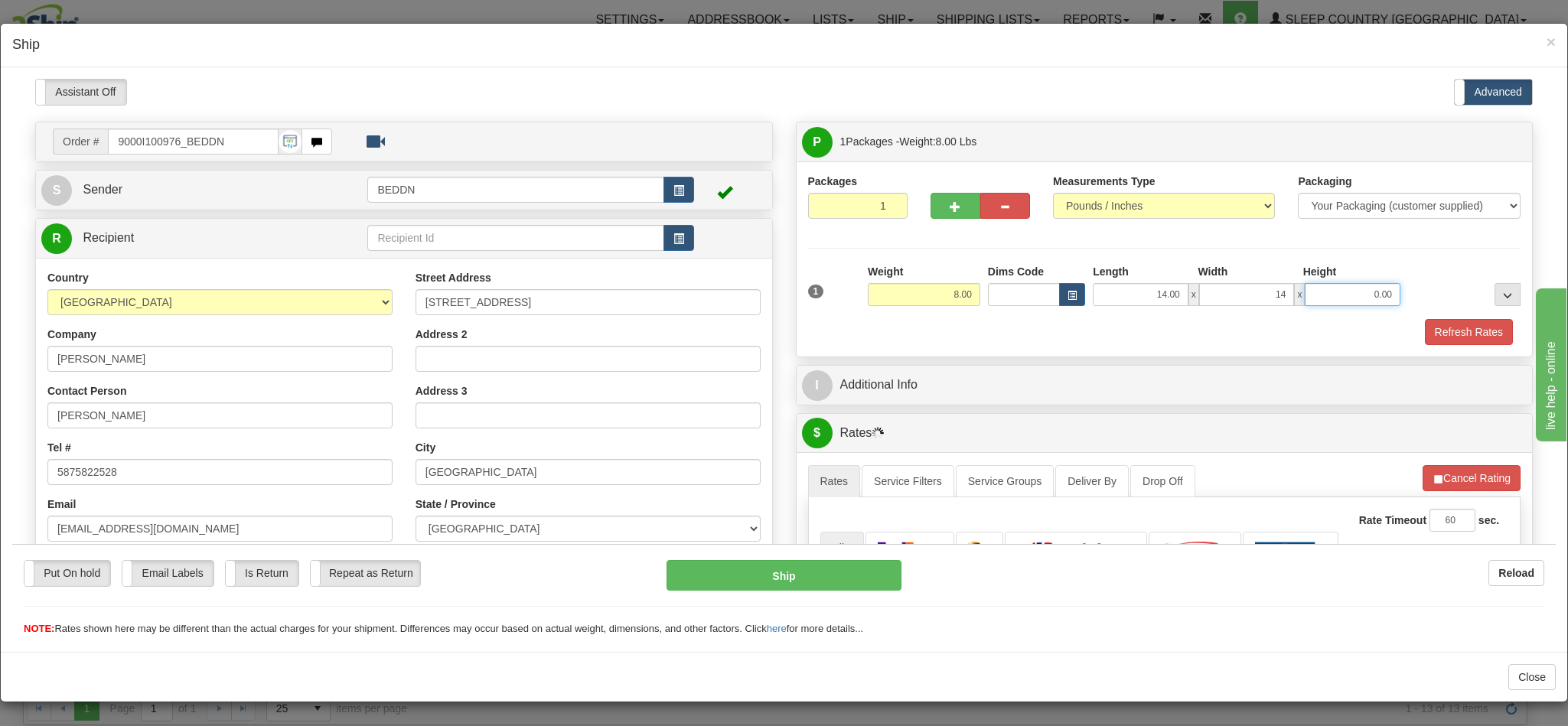
type input "14.00"
type input "20"
type input "20.00"
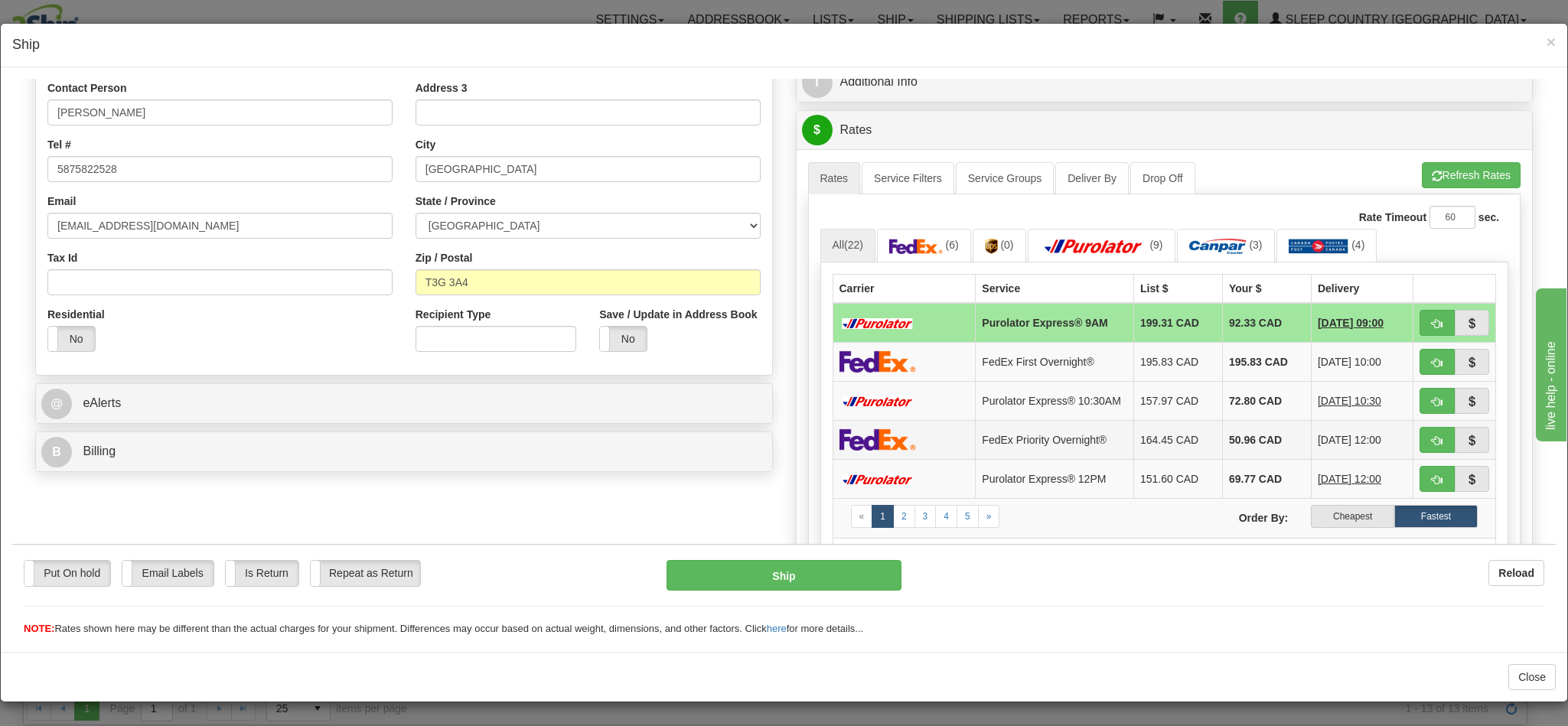
scroll to position [344, 0]
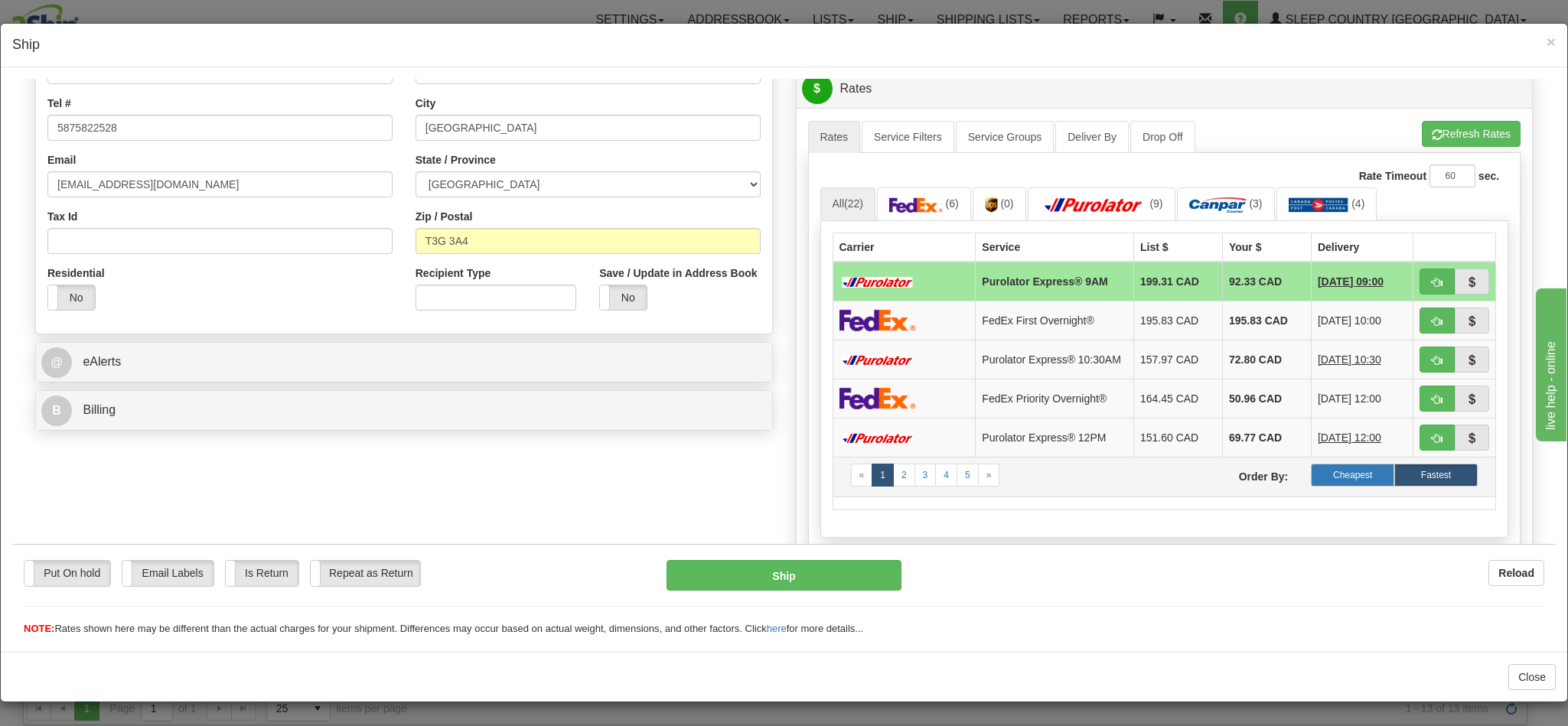
click at [1311, 486] on label "Cheapest" at bounding box center [1353, 474] width 84 height 23
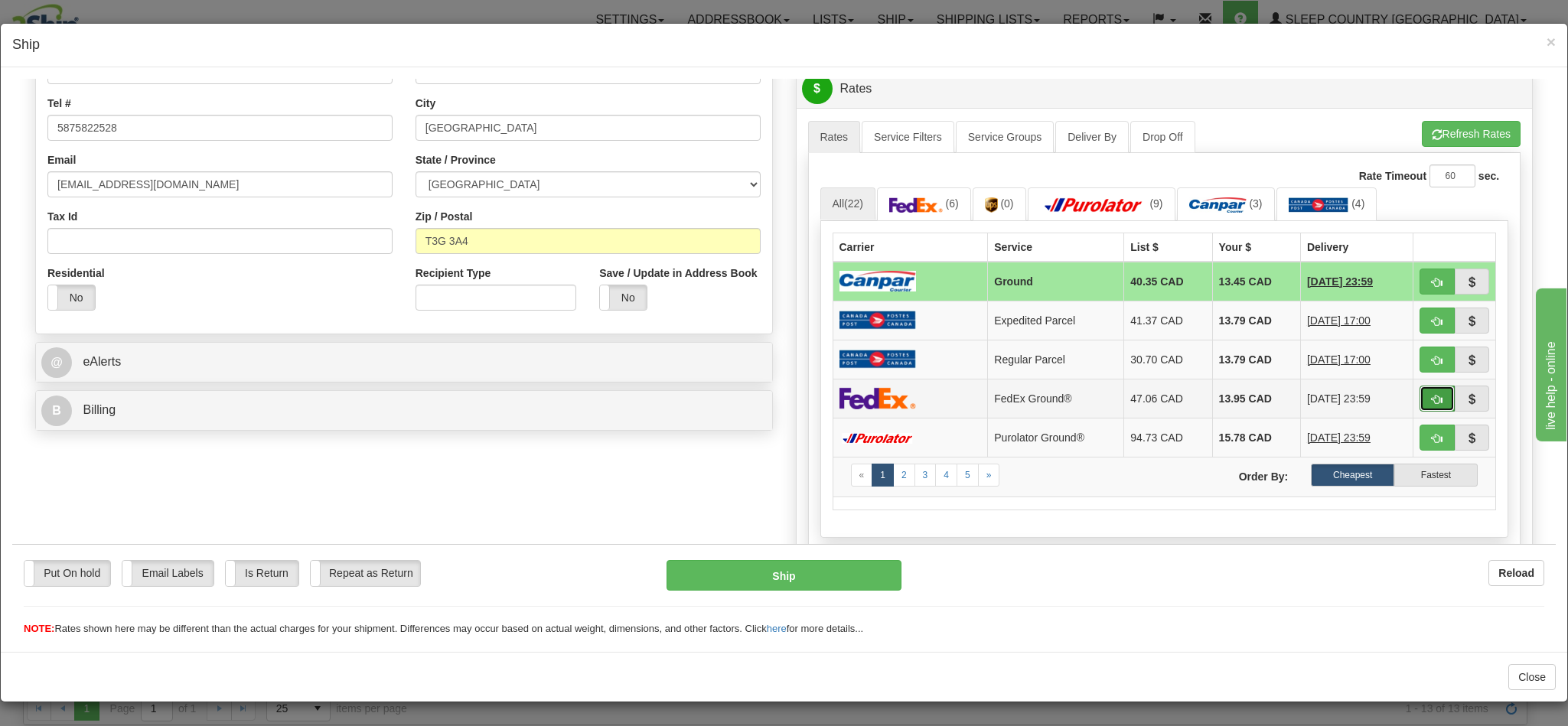
click at [1432, 404] on span "button" at bounding box center [1437, 399] width 11 height 10
type input "92"
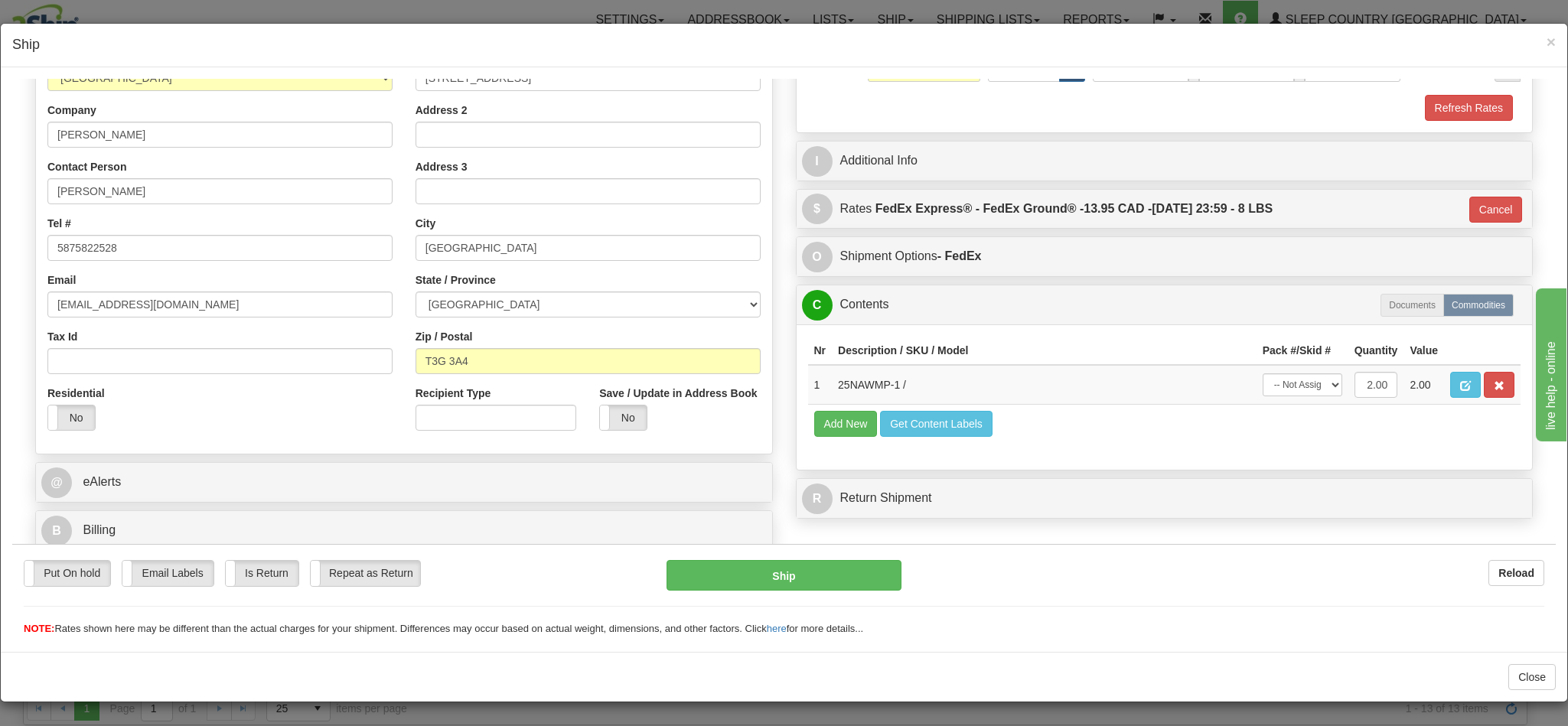
scroll to position [2, 0]
click at [828, 573] on button "Ship" at bounding box center [783, 575] width 234 height 31
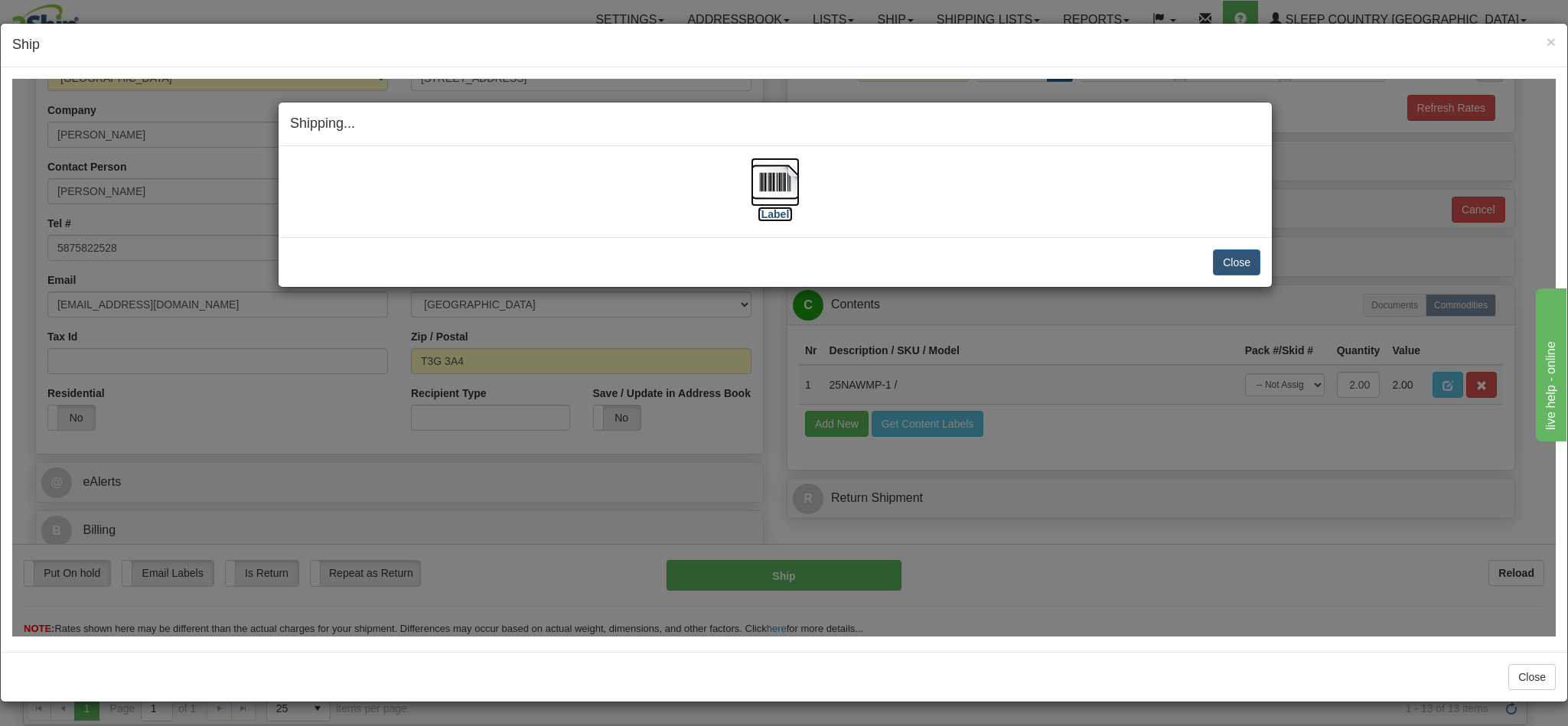
click at [761, 199] on img at bounding box center [775, 181] width 49 height 49
click at [1241, 261] on button "Close" at bounding box center [1236, 261] width 47 height 26
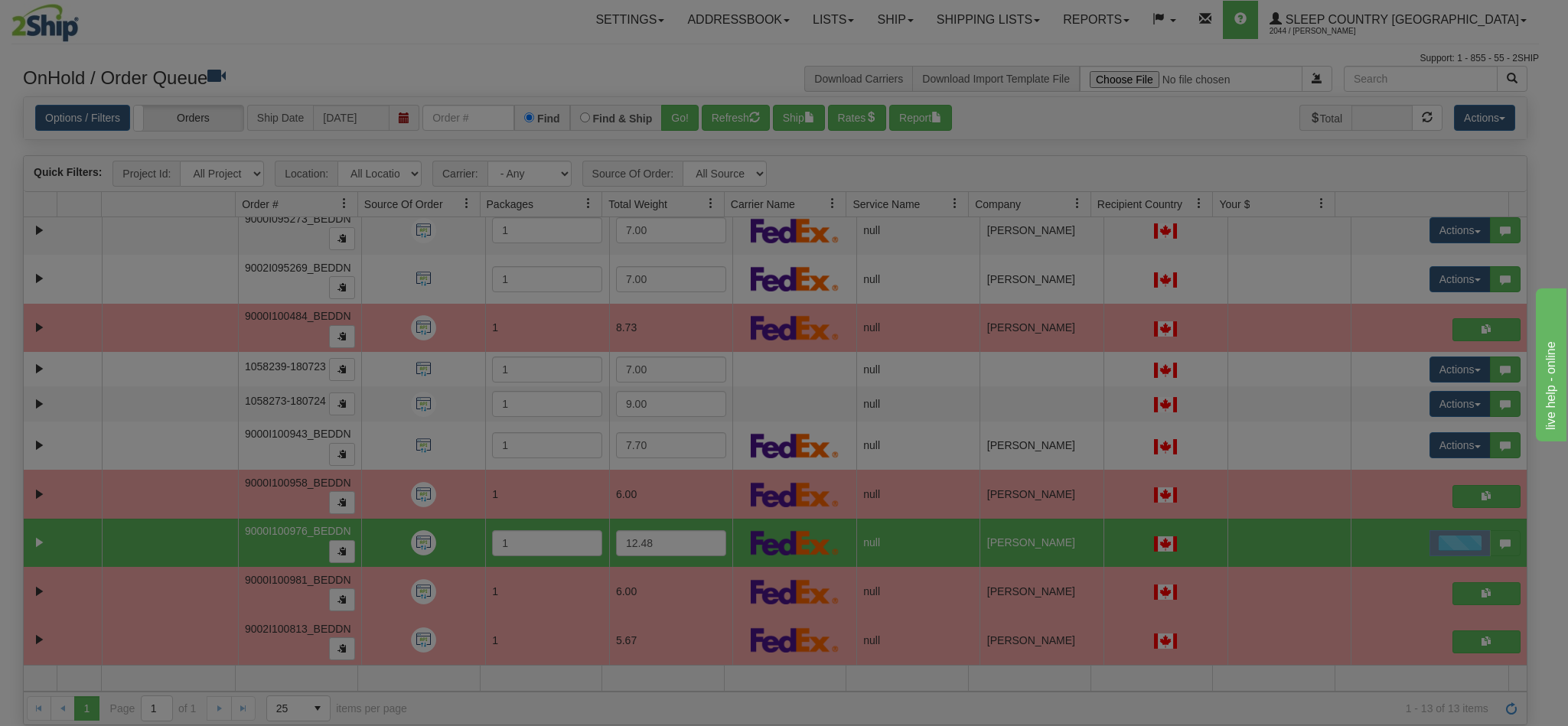
scroll to position [0, 0]
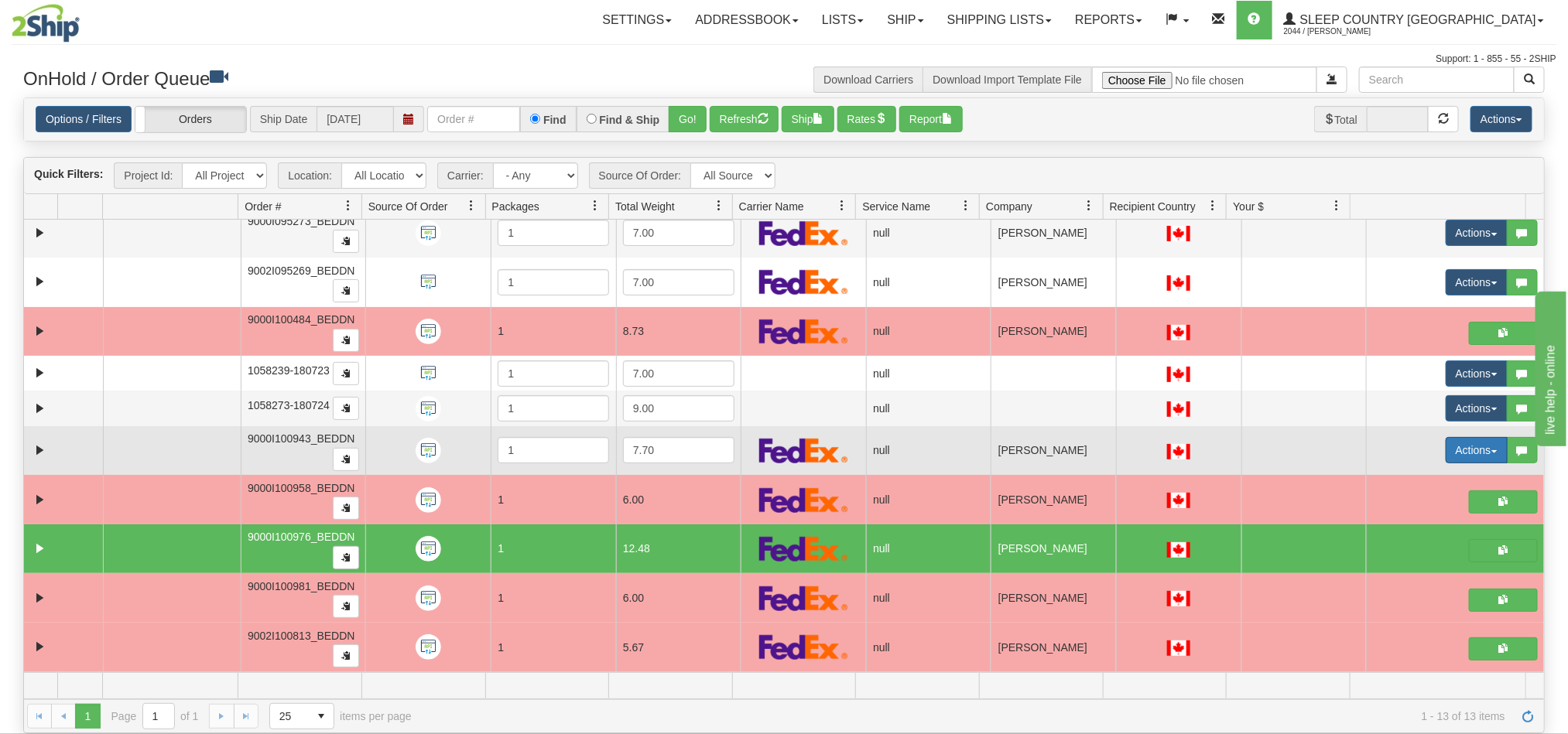
click at [1446, 446] on button "Actions" at bounding box center [1476, 449] width 61 height 26
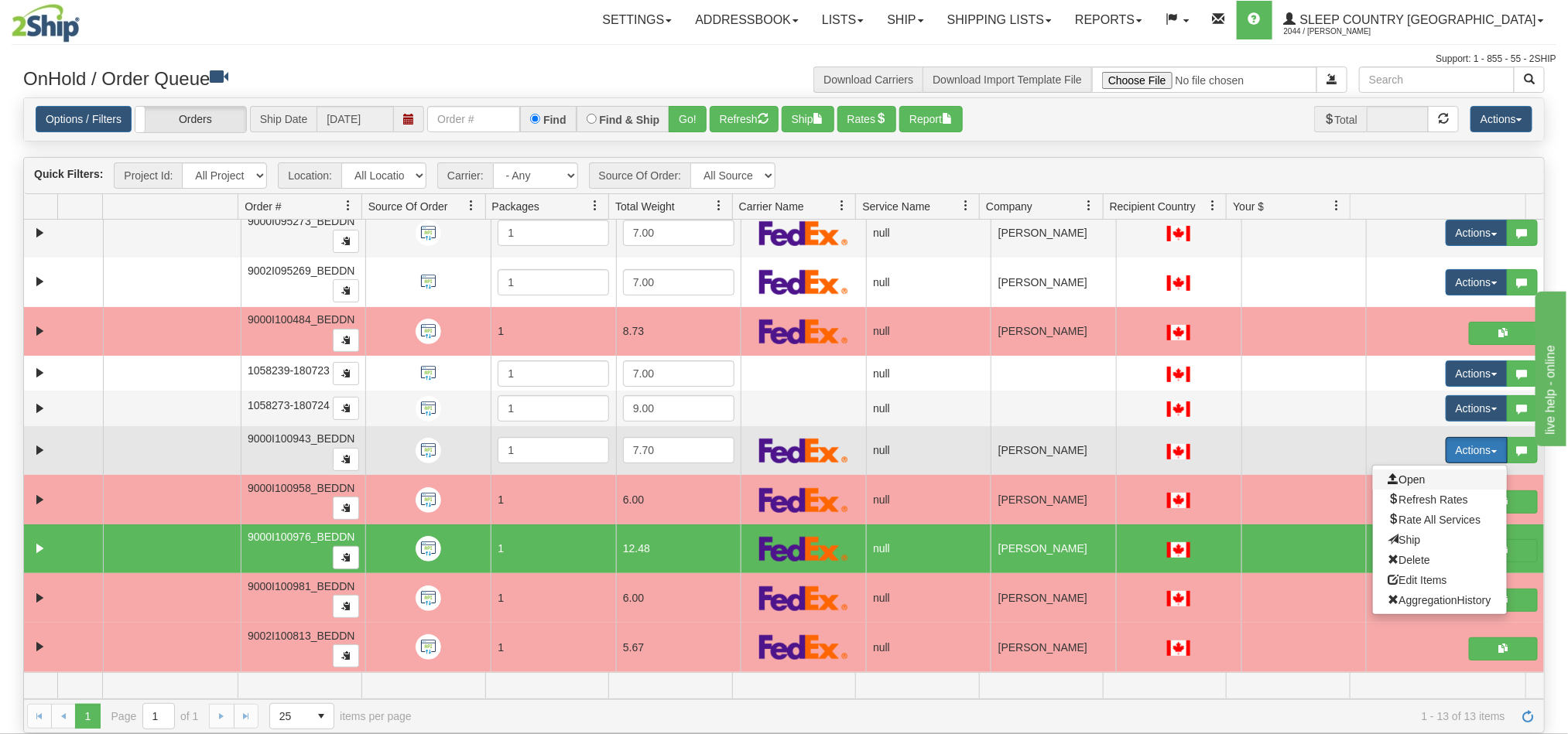
click at [1395, 476] on span "Open" at bounding box center [1407, 480] width 37 height 13
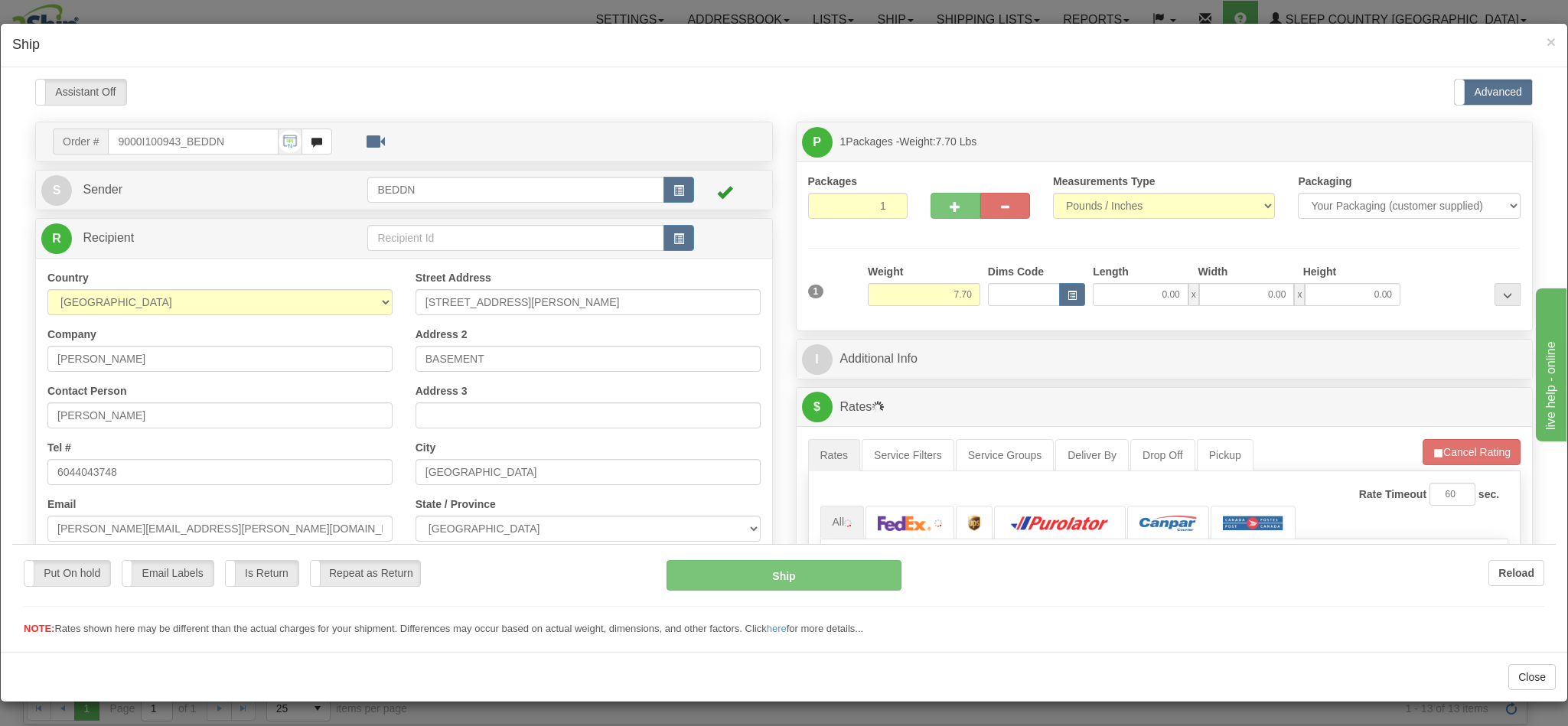
type input "10:31"
type input "16:00"
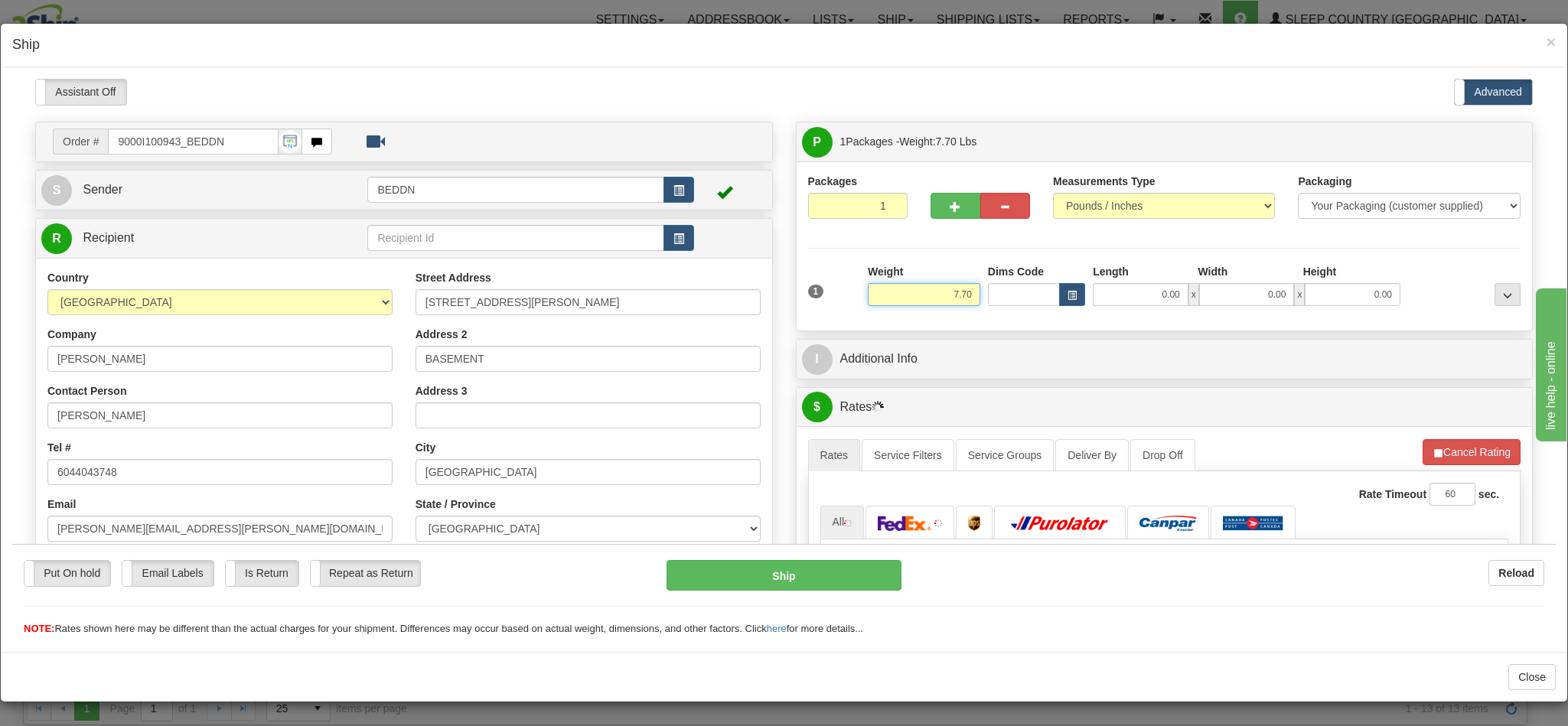
drag, startPoint x: 907, startPoint y: 293, endPoint x: 978, endPoint y: 283, distance: 71.7
click at [990, 295] on div "1 Weight 7.70 Dims Code 0.00" at bounding box center [1165, 290] width 721 height 54
type input "4.00"
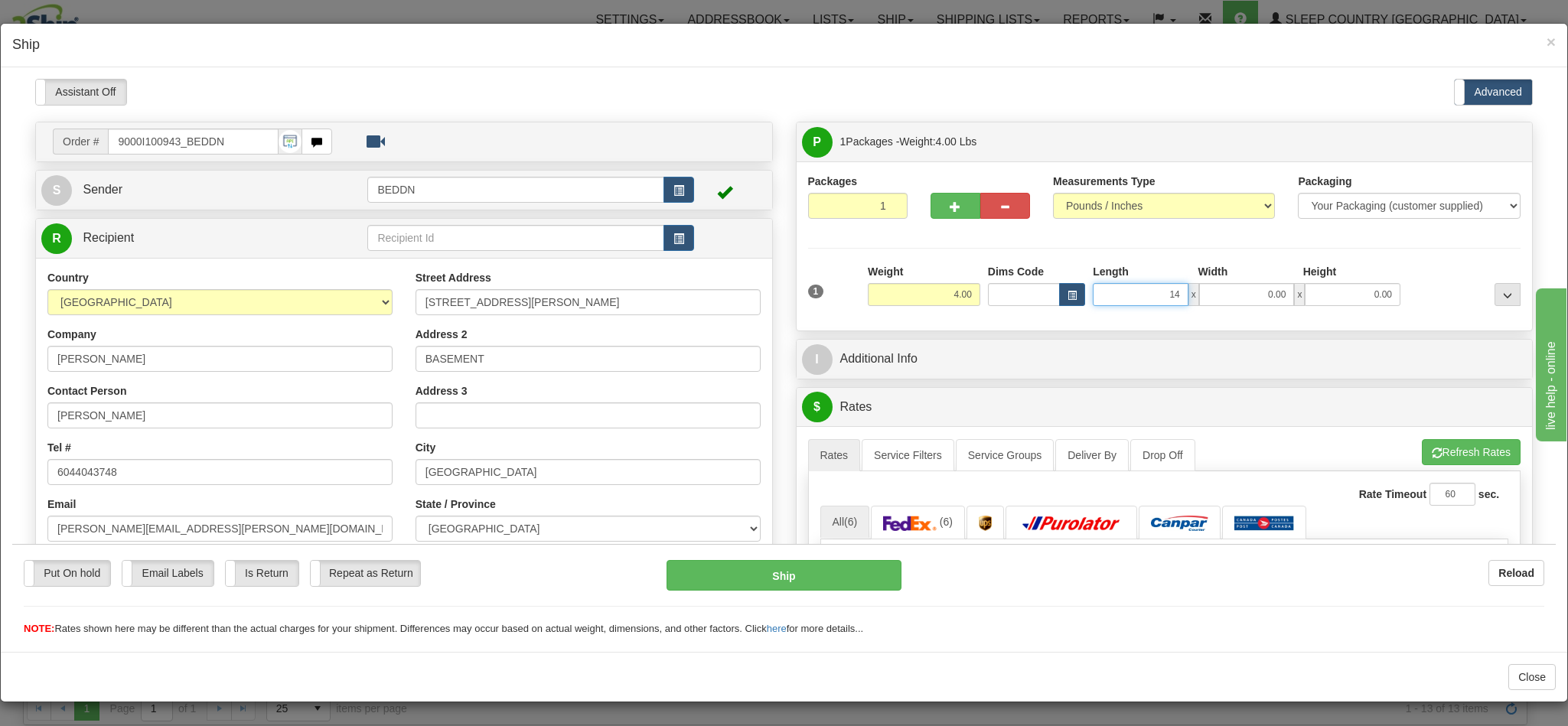
type input "14"
type input "1"
type input "14.00"
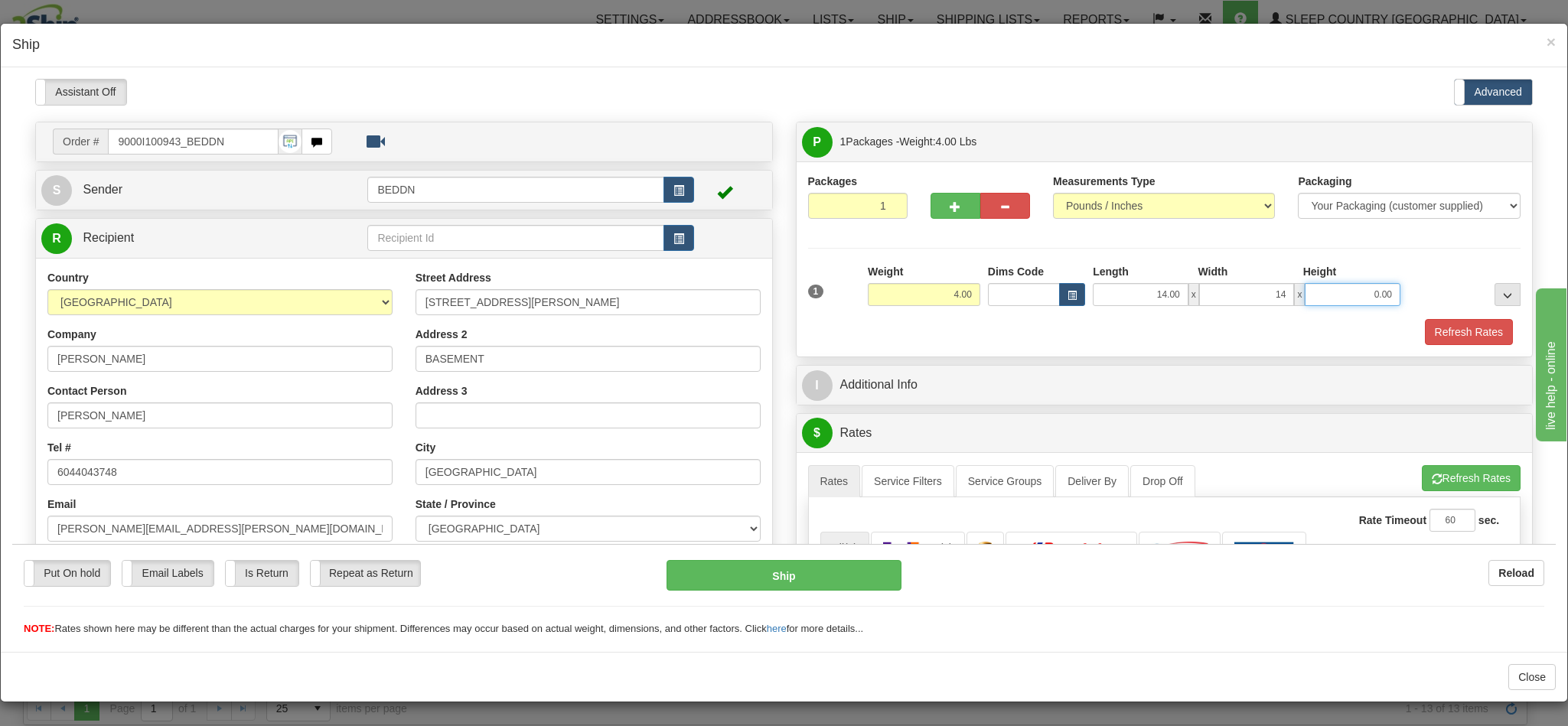
type input "14.00"
type input "2"
type input "10"
type input "10.00"
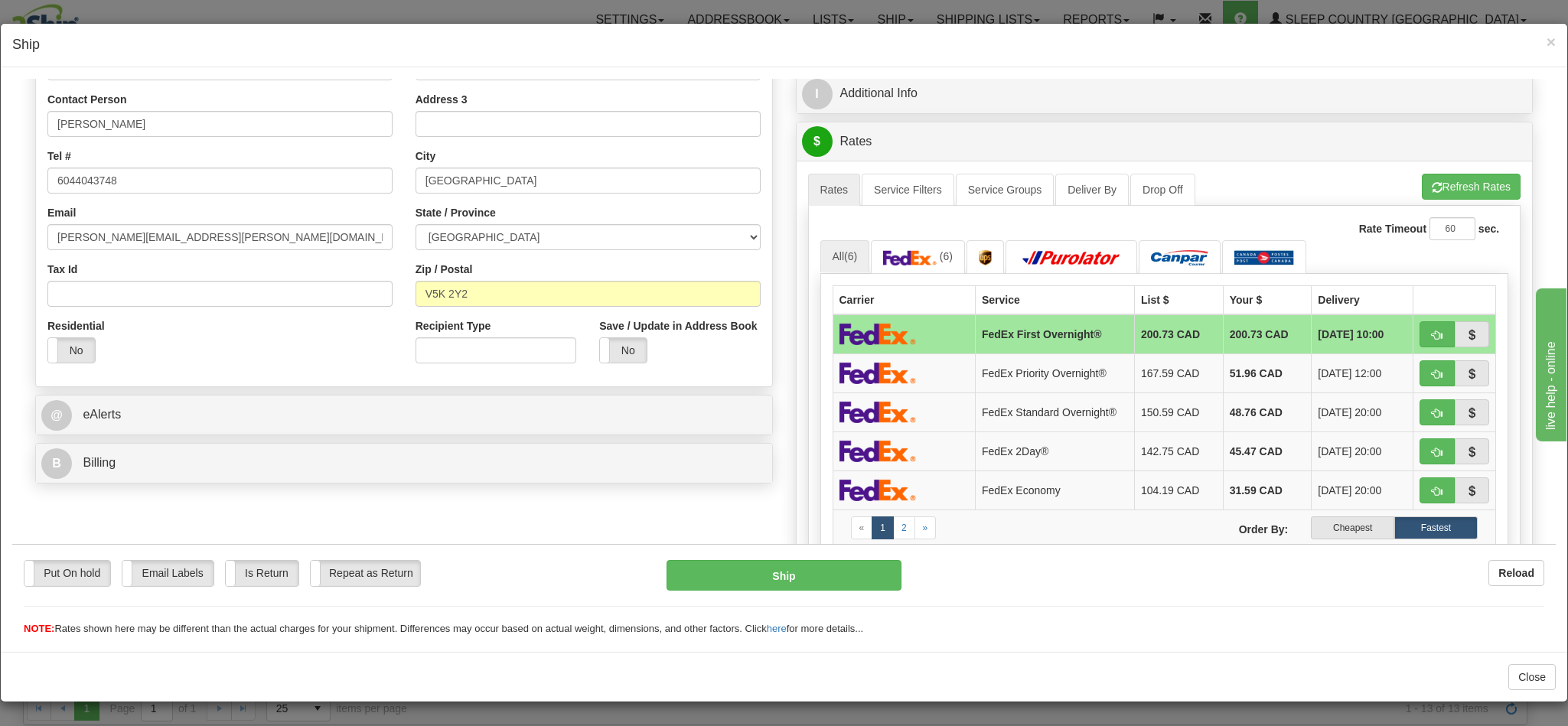
scroll to position [344, 0]
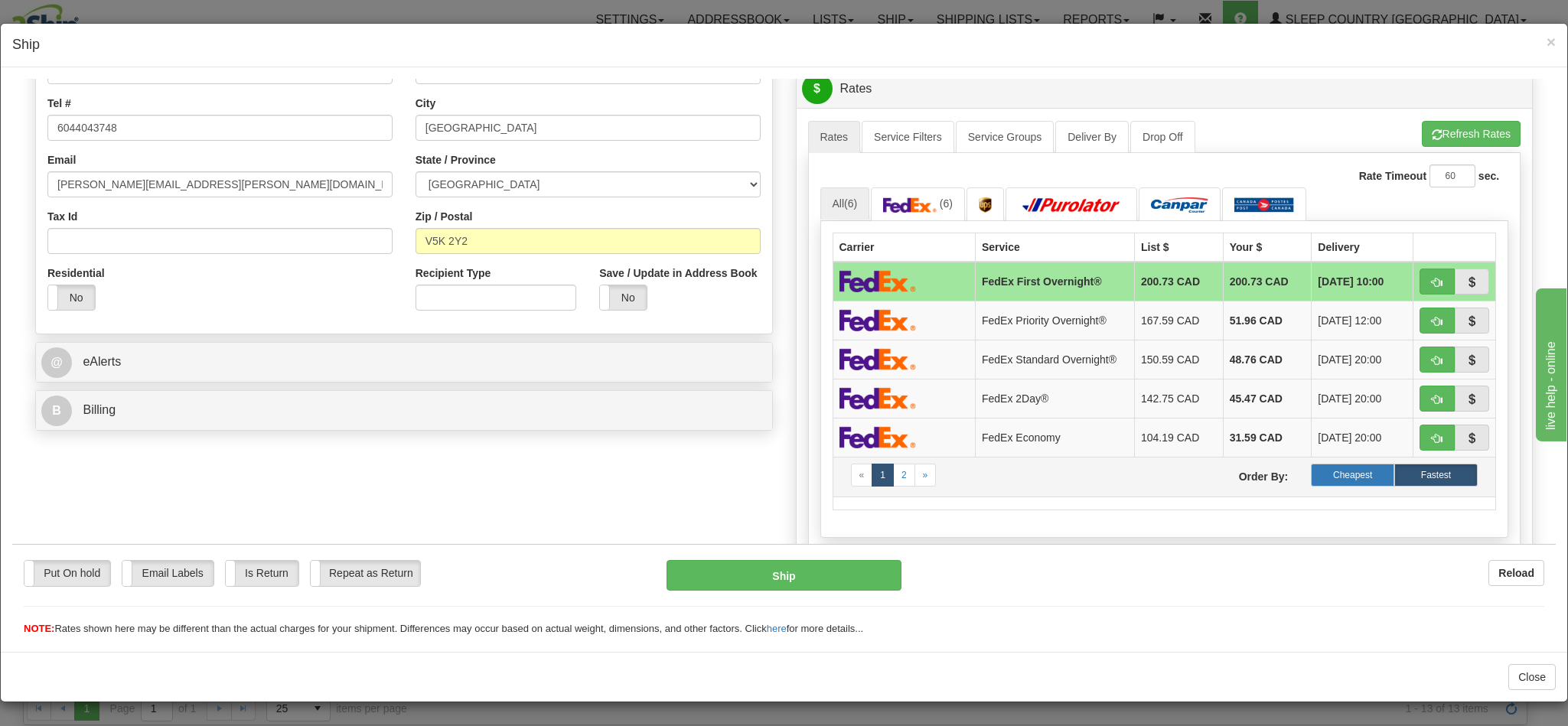
click at [1324, 485] on label "Cheapest" at bounding box center [1353, 474] width 84 height 23
click at [1432, 285] on span "button" at bounding box center [1437, 282] width 11 height 10
type input "92"
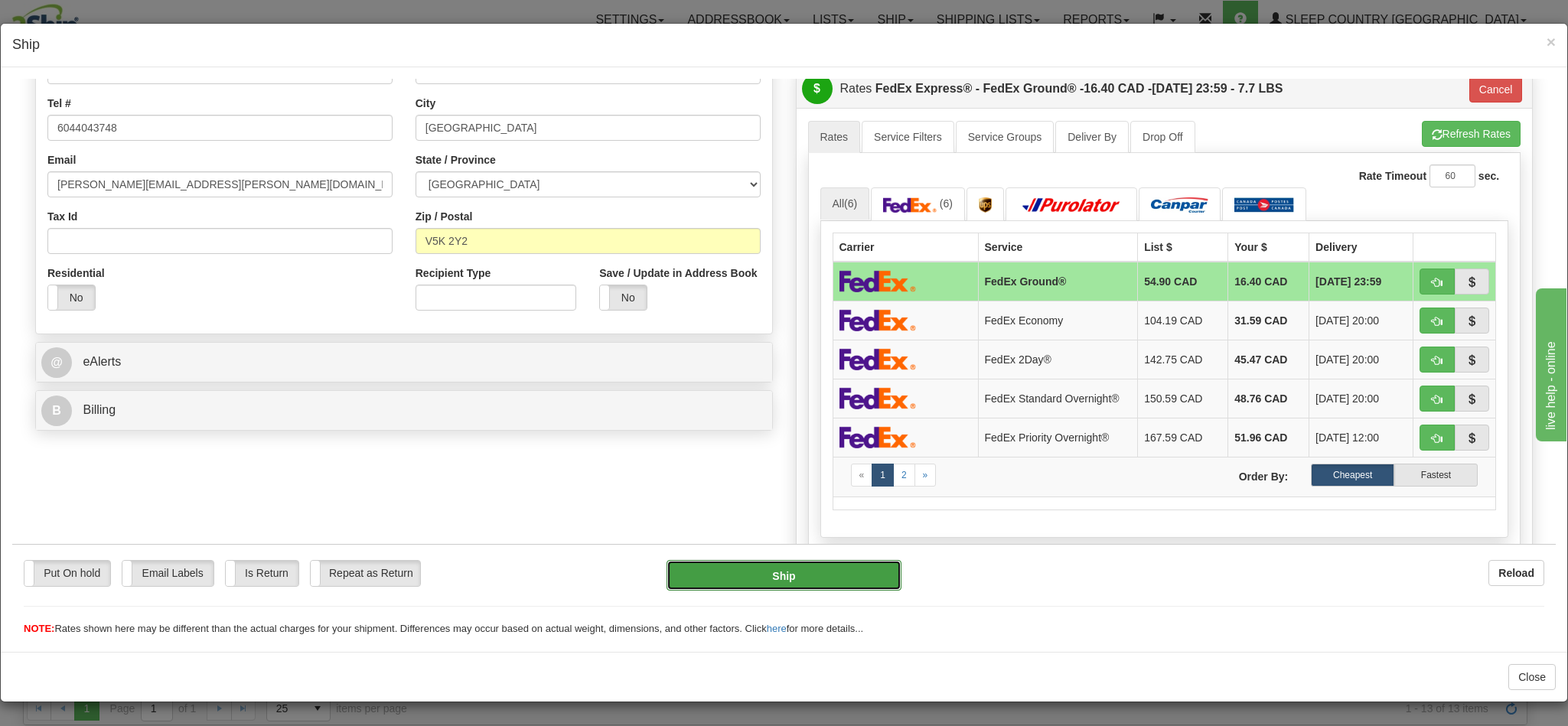
click at [785, 569] on button "Ship" at bounding box center [783, 575] width 234 height 31
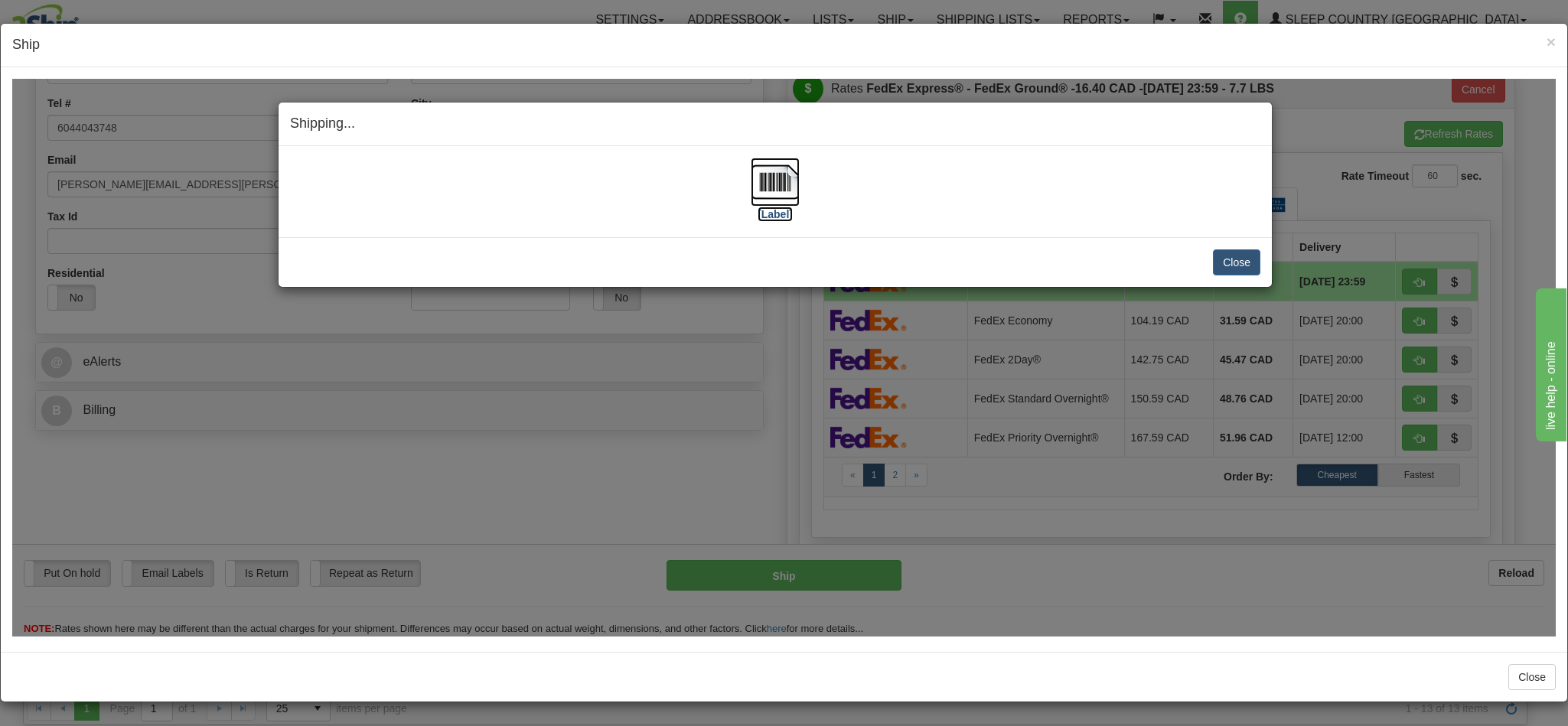
click at [773, 185] on img at bounding box center [775, 181] width 49 height 49
click at [1236, 267] on button "Close" at bounding box center [1236, 261] width 47 height 26
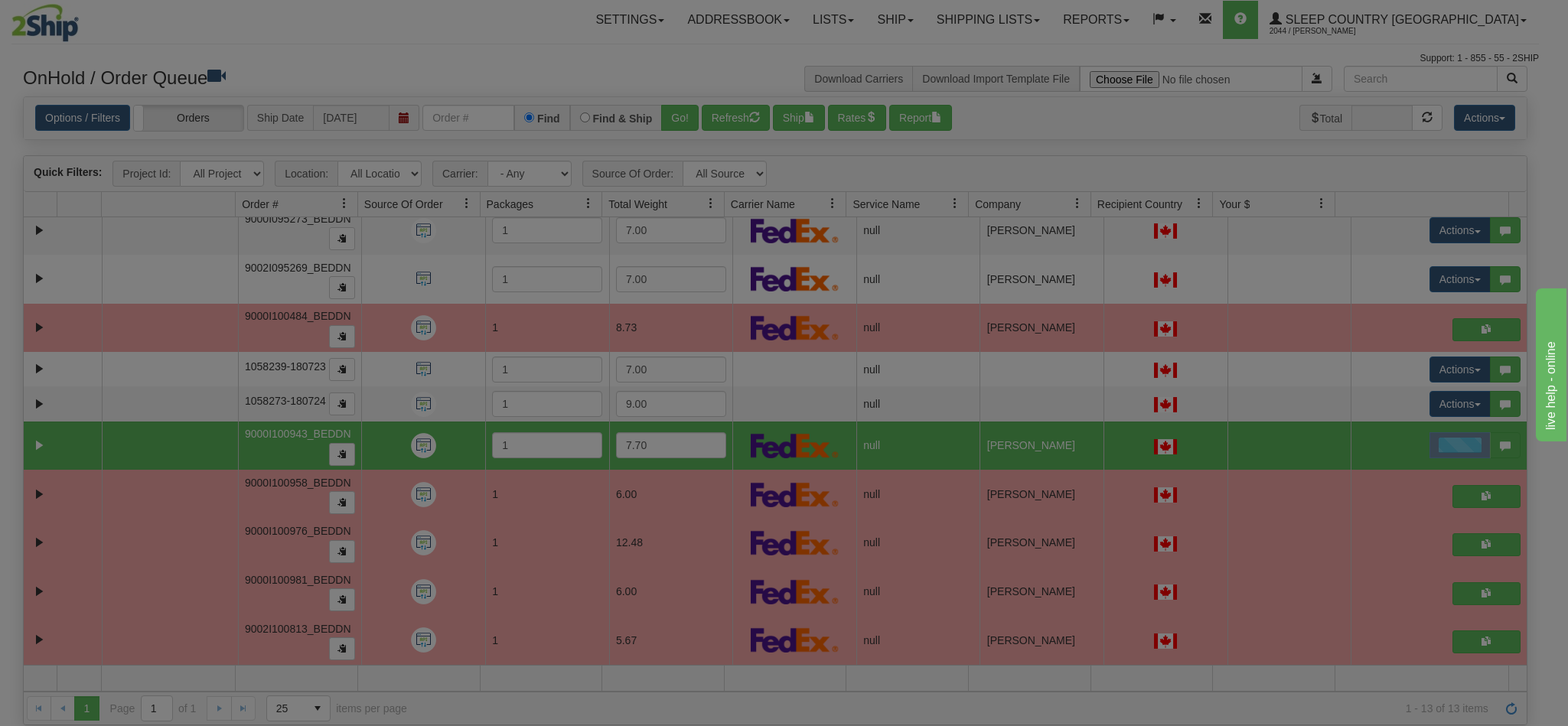
scroll to position [0, 0]
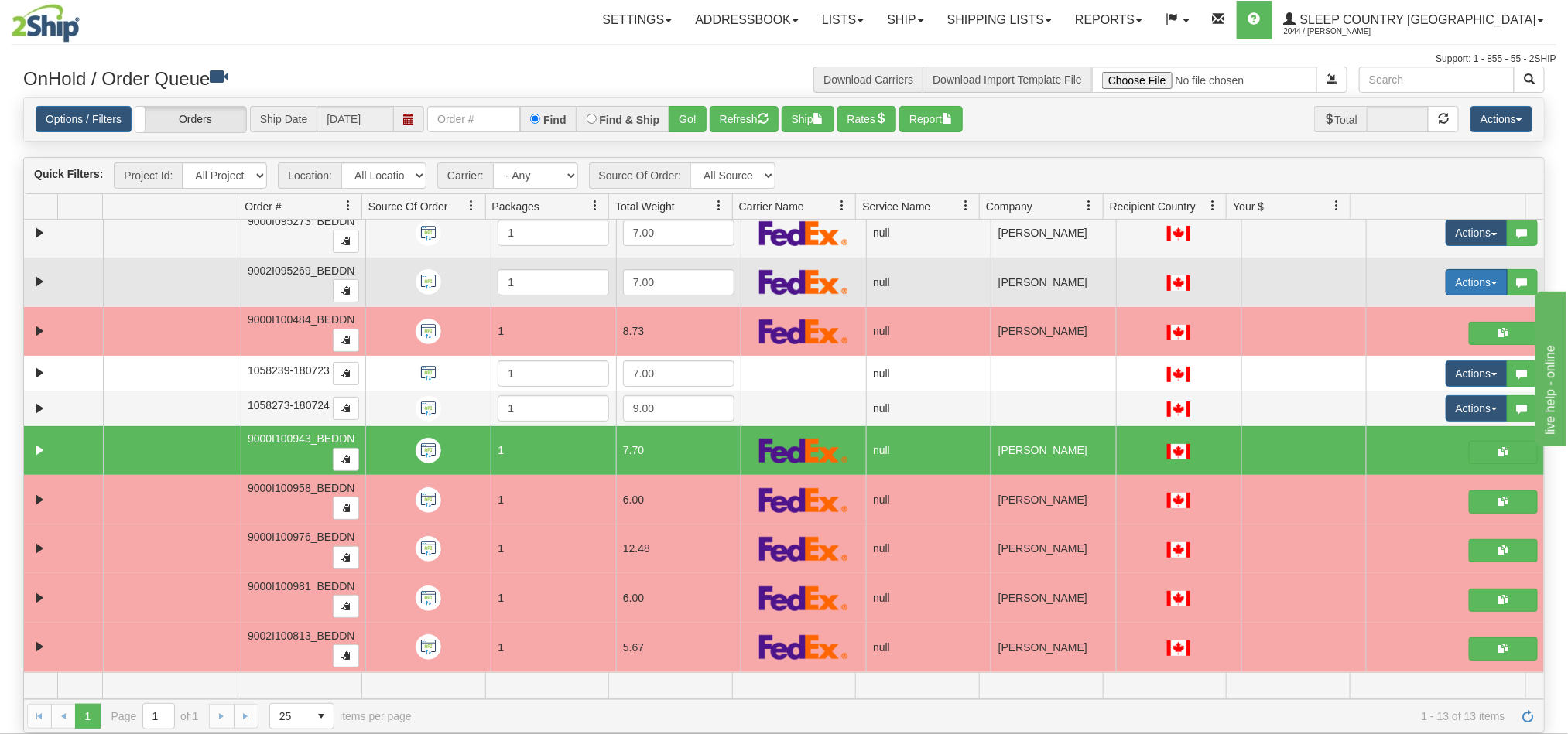
click at [1450, 282] on button "Actions" at bounding box center [1476, 282] width 61 height 26
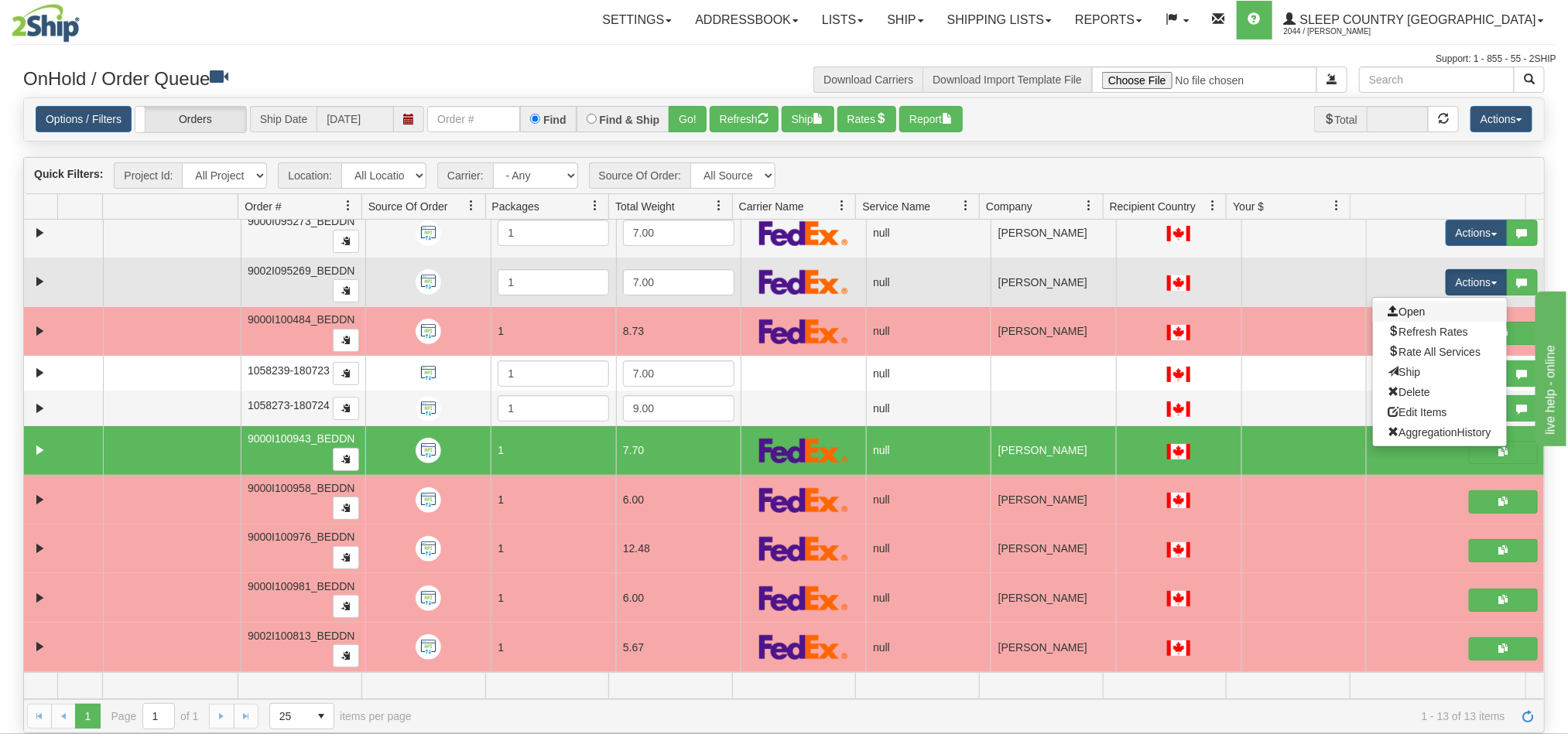
click at [1424, 305] on link "Open" at bounding box center [1439, 312] width 134 height 20
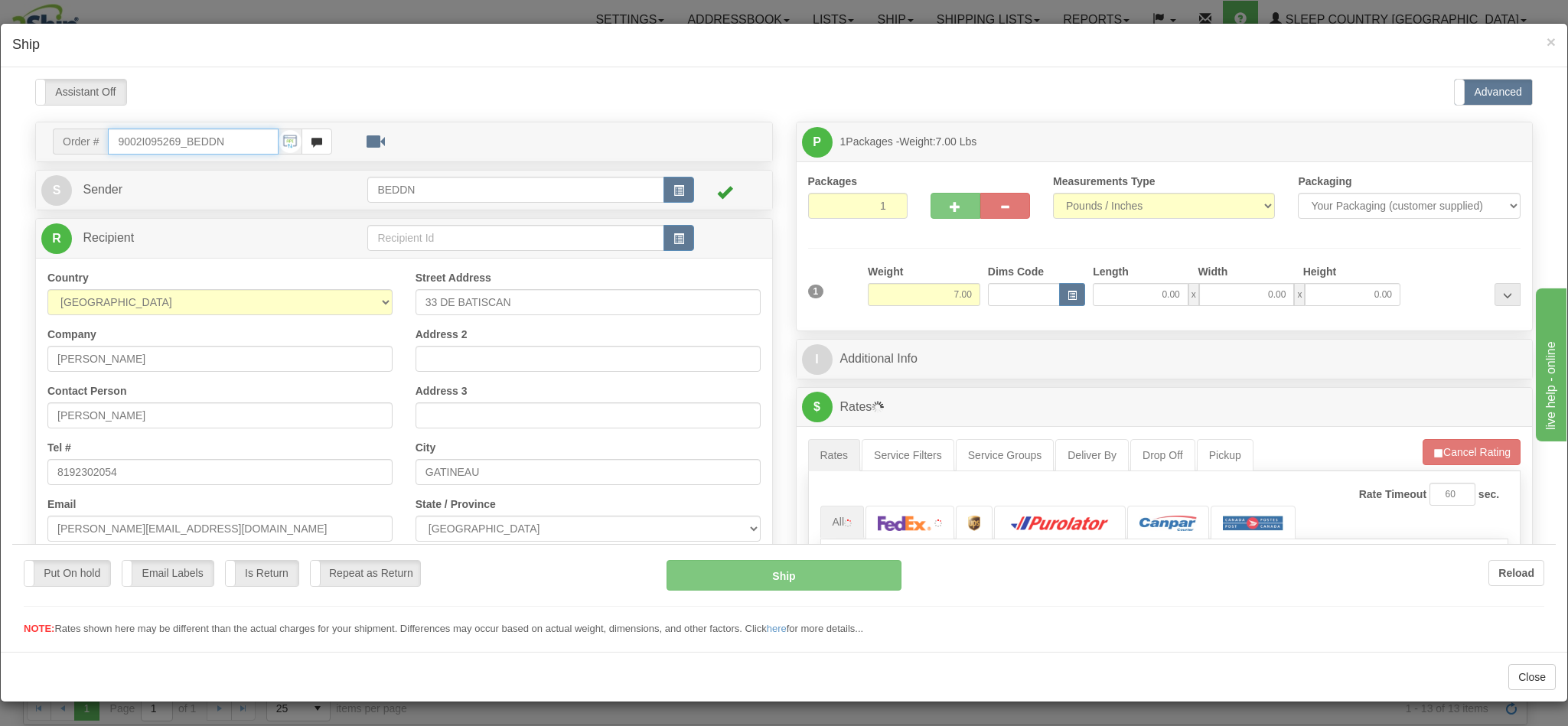
type input "10:32"
type input "16:00"
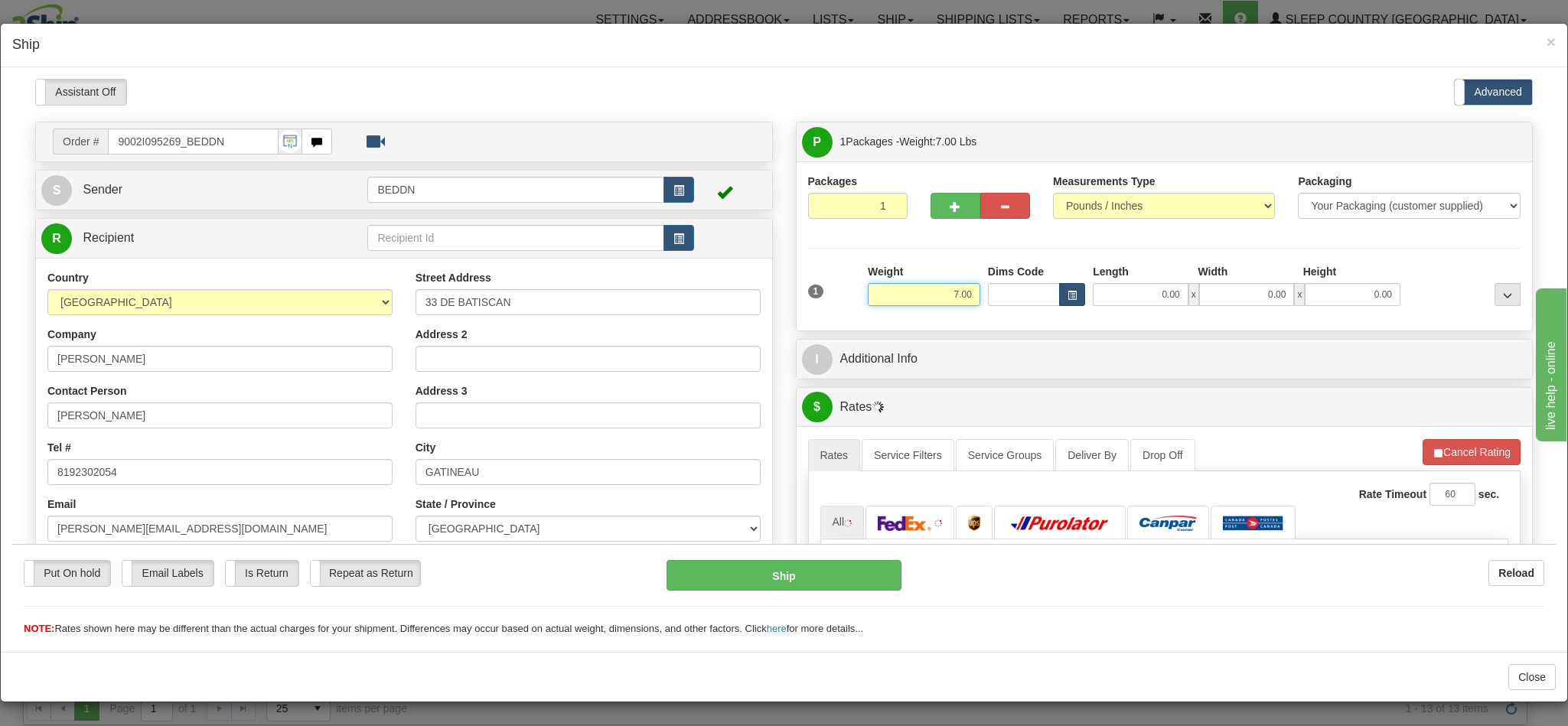
drag, startPoint x: 910, startPoint y: 290, endPoint x: 1037, endPoint y: 299, distance: 127.3
click at [1037, 299] on div "1 Weight 7.00 Dims Code 0.00" at bounding box center [1165, 290] width 721 height 54
drag, startPoint x: 883, startPoint y: 297, endPoint x: 1044, endPoint y: 318, distance: 162.4
click at [1044, 318] on div "1 Weight 30.00 Dims Code" at bounding box center [1165, 290] width 714 height 55
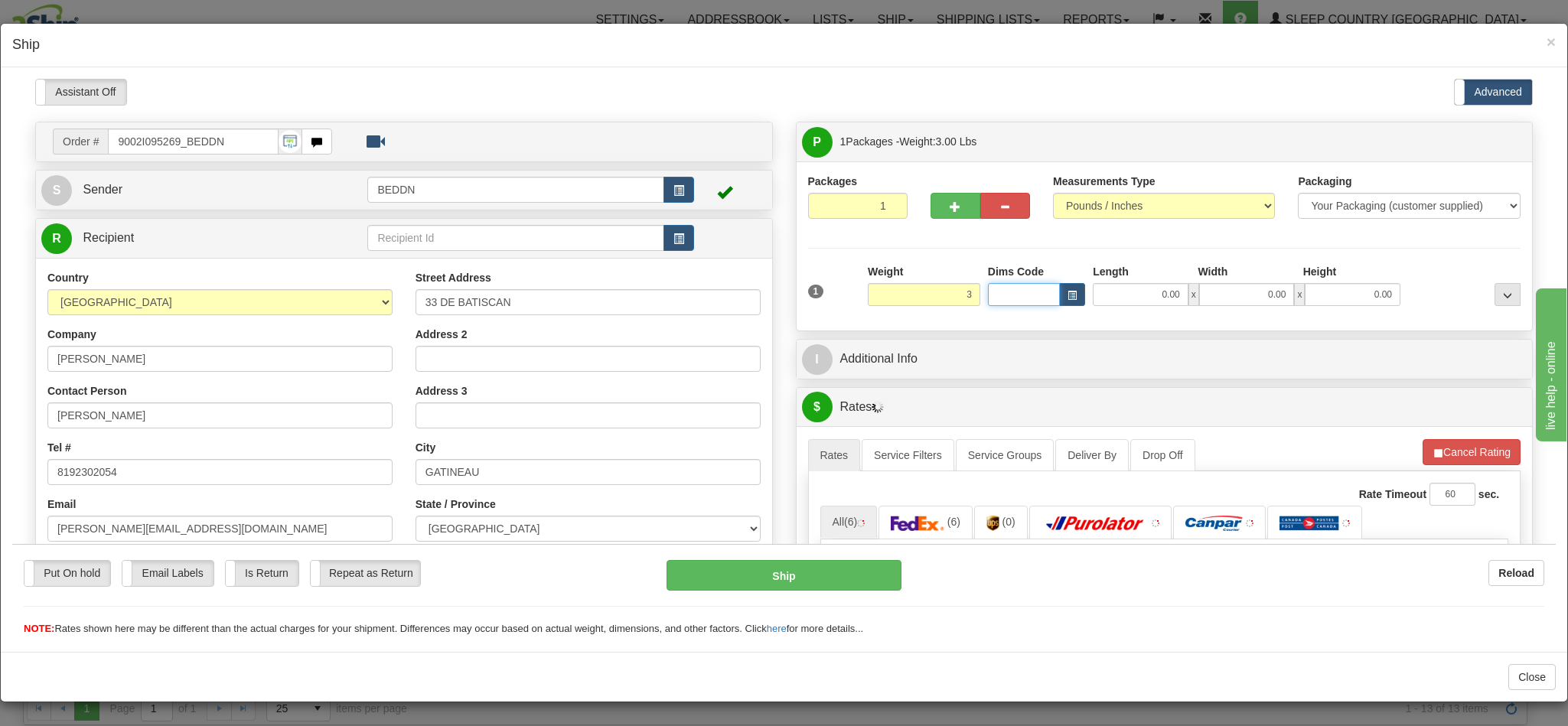
type input "3.00"
type input "10.00"
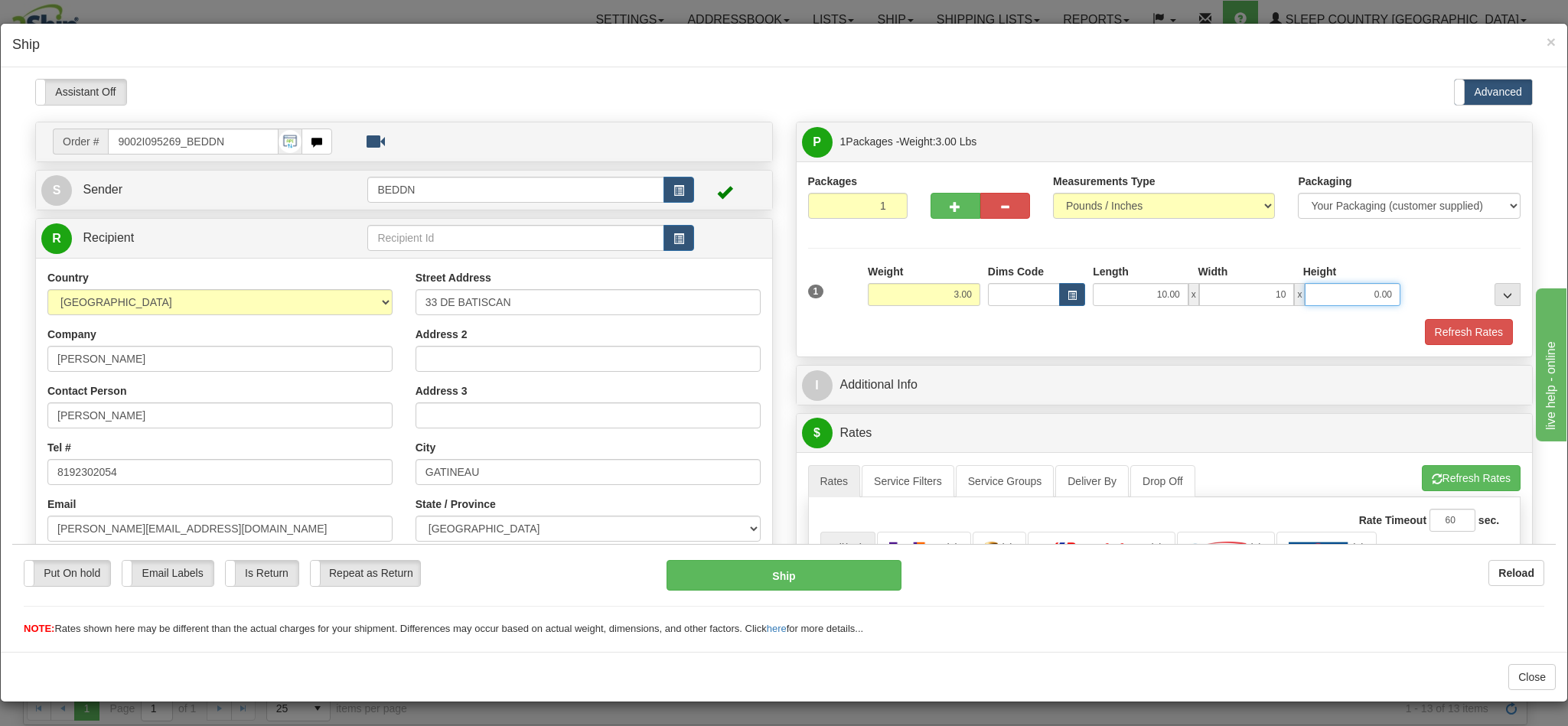
type input "10.00"
type input "20.00"
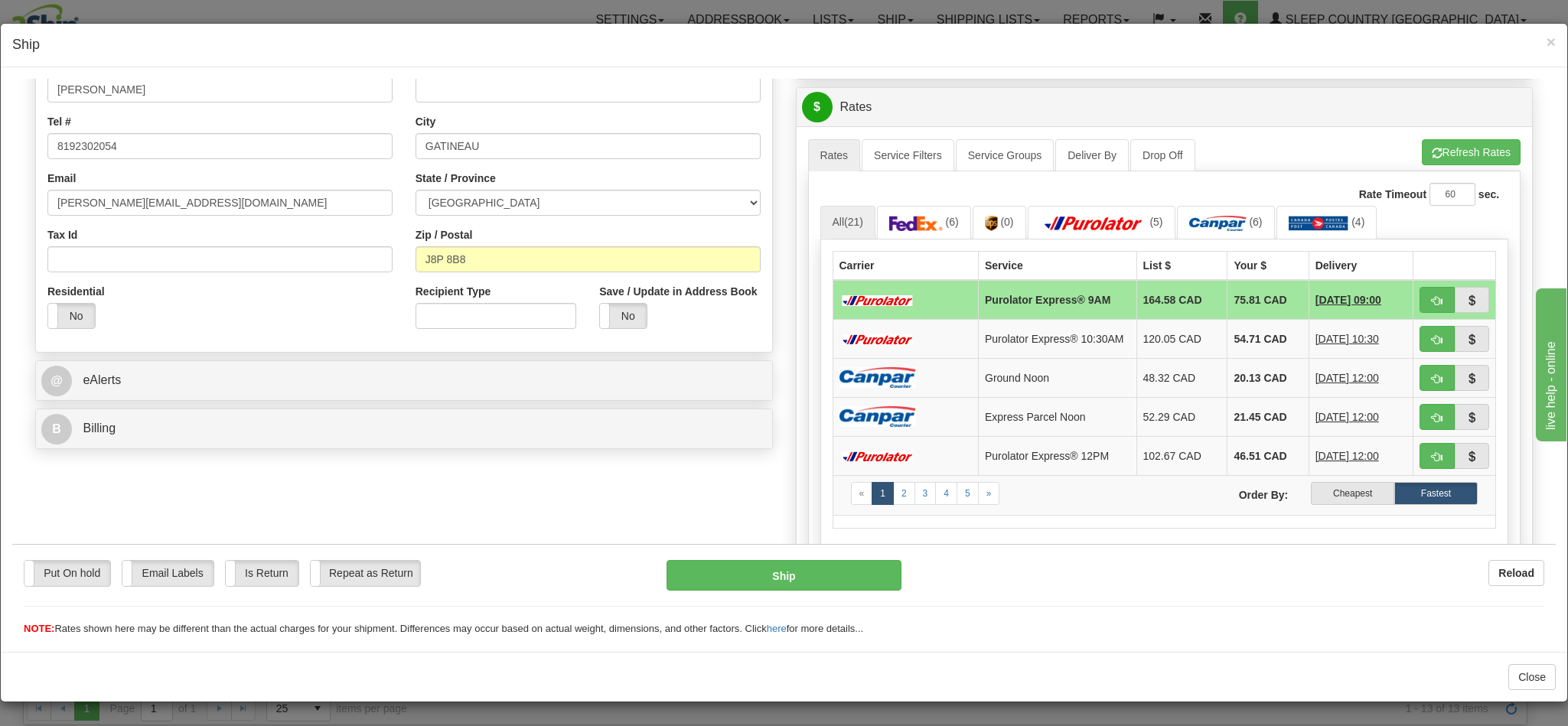
scroll to position [459, 0]
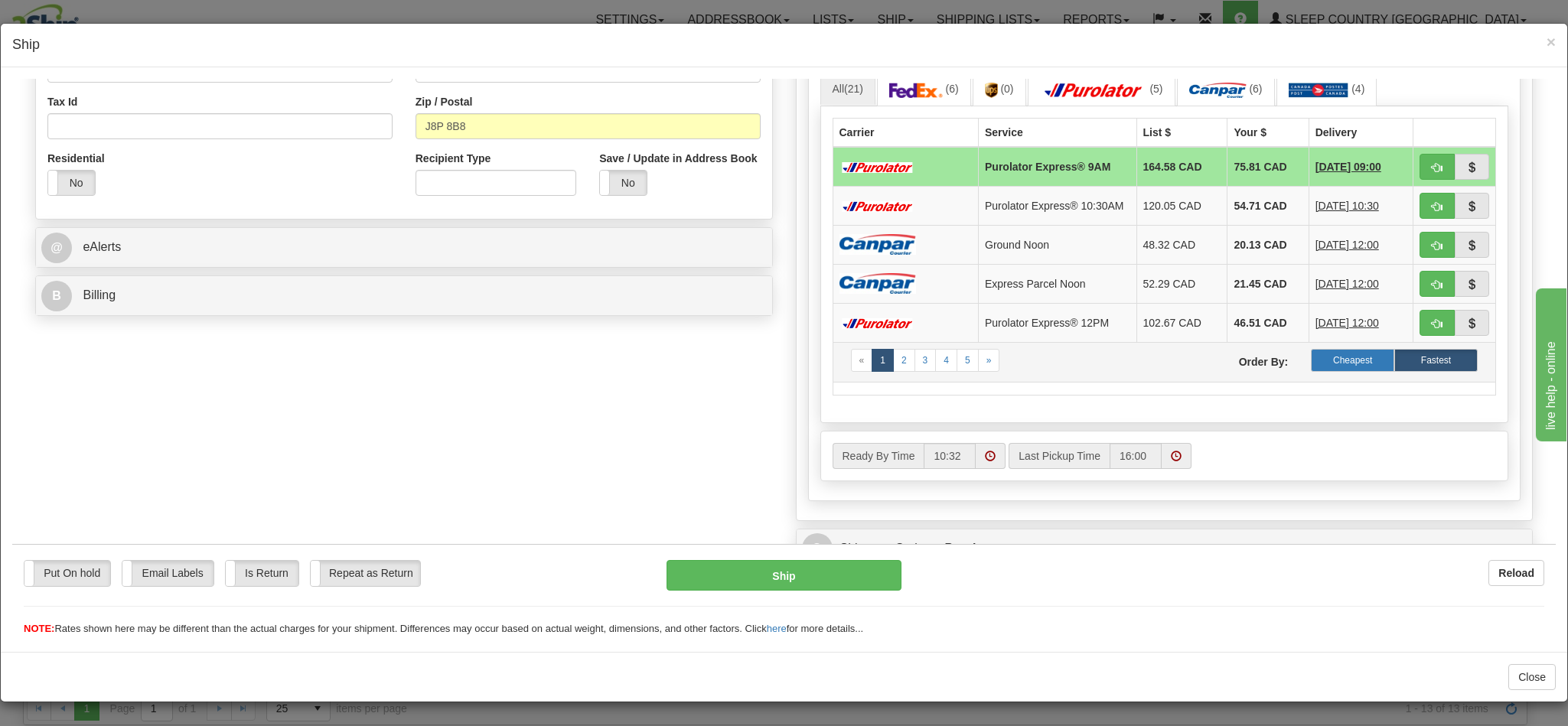
click at [1311, 371] on label "Cheapest" at bounding box center [1353, 360] width 84 height 23
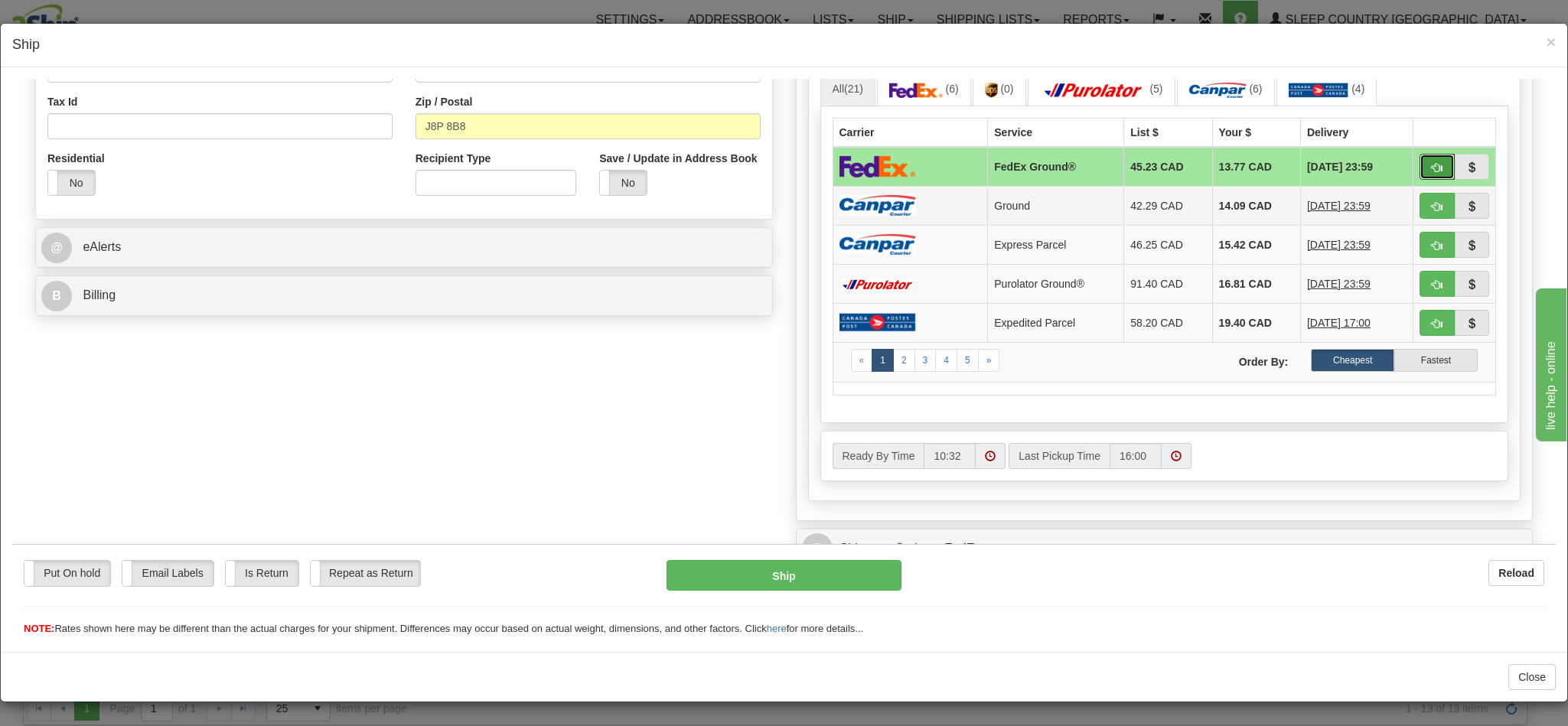
drag, startPoint x: 1396, startPoint y: 176, endPoint x: 1228, endPoint y: 208, distance: 171.0
click at [1432, 173] on span "button" at bounding box center [1437, 167] width 11 height 10
type input "92"
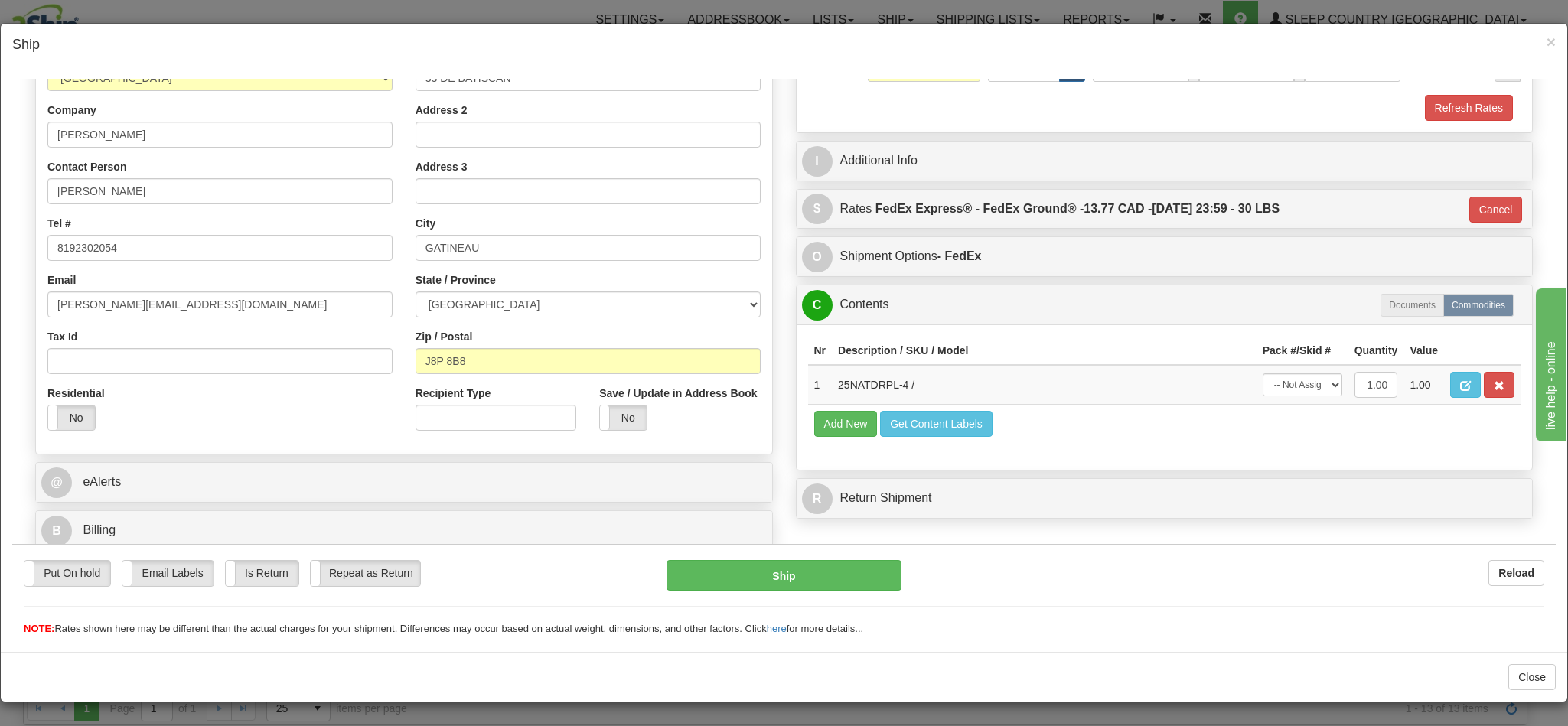
scroll to position [244, 0]
click at [733, 568] on button "Ship" at bounding box center [783, 575] width 234 height 31
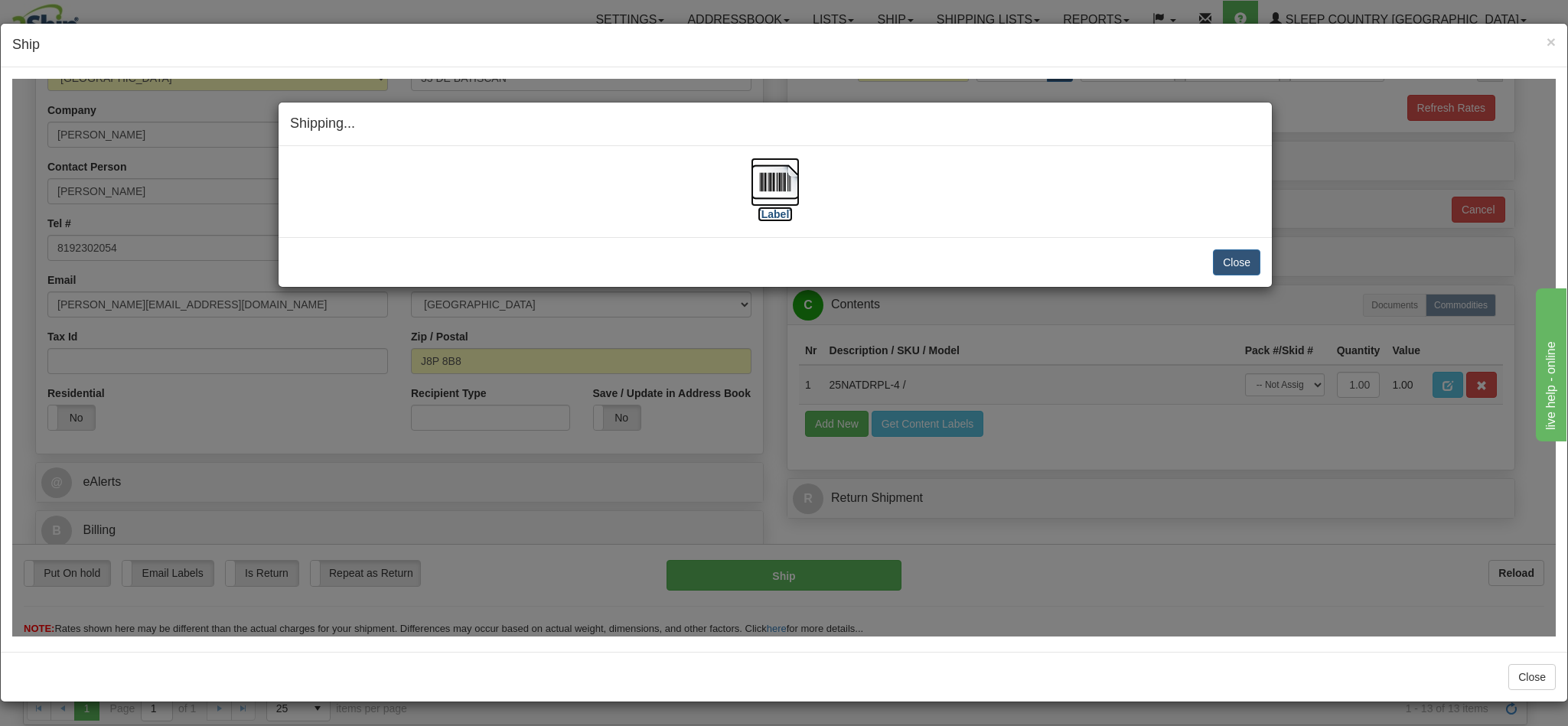
click at [770, 191] on img at bounding box center [775, 181] width 49 height 49
click at [1216, 249] on button "Close" at bounding box center [1236, 261] width 47 height 26
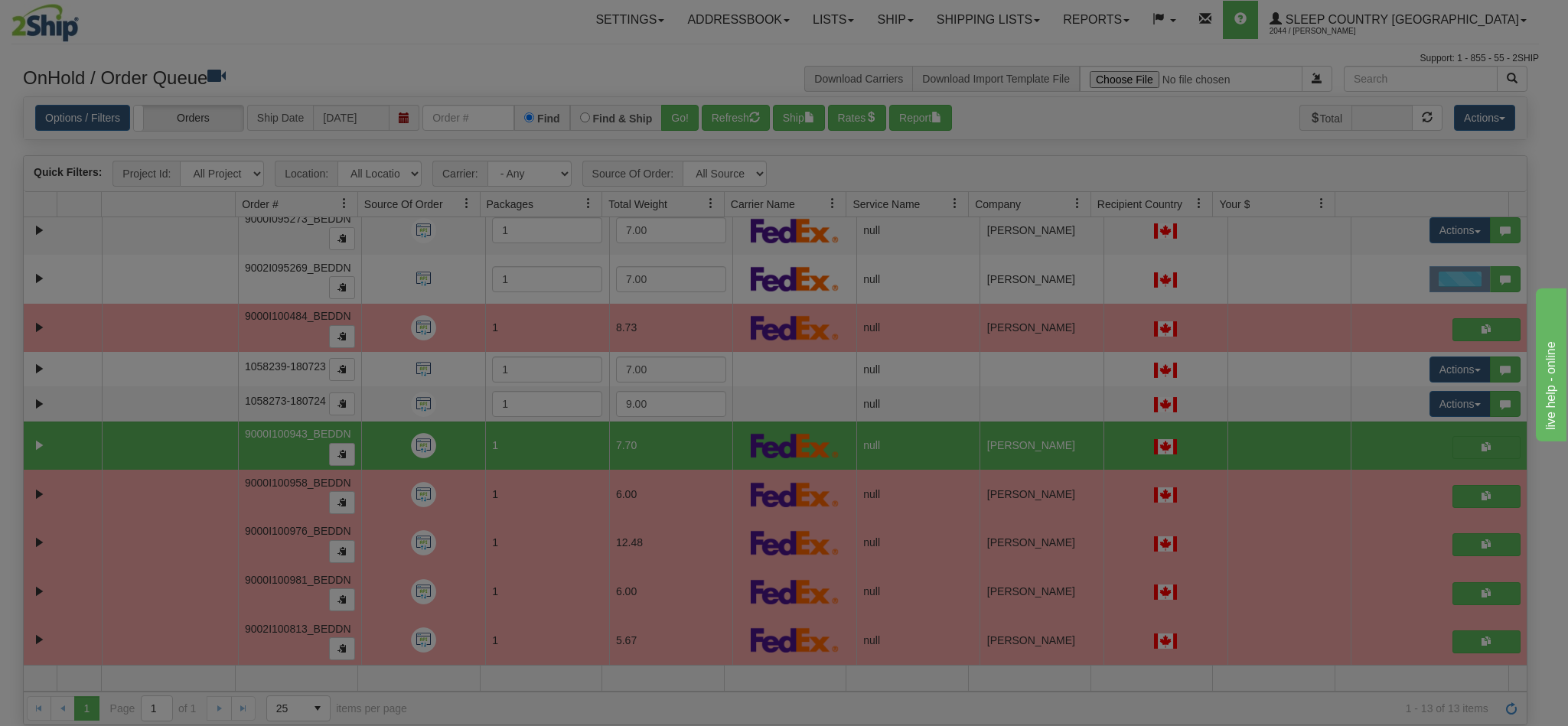
scroll to position [0, 0]
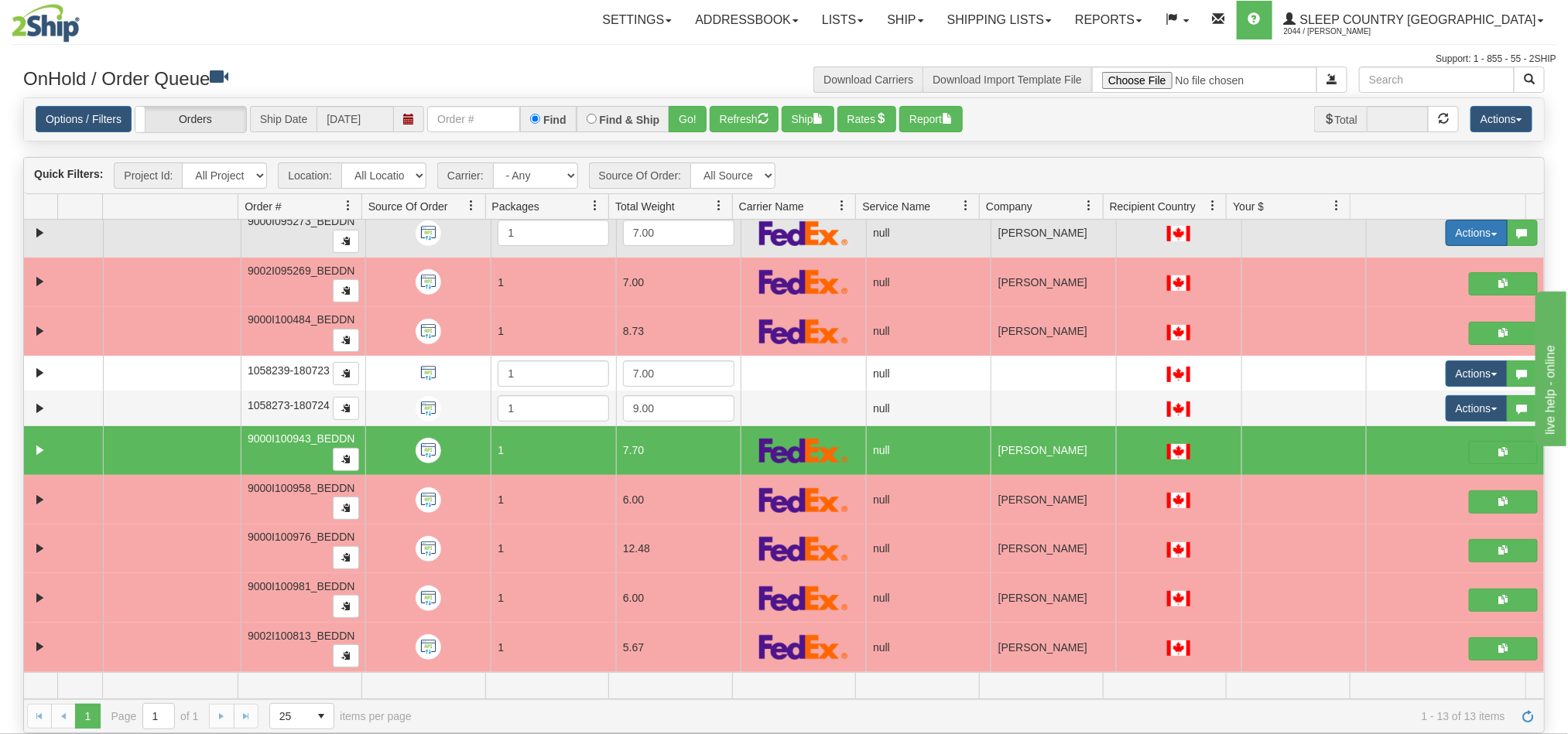
click at [1446, 227] on button "Actions" at bounding box center [1476, 232] width 61 height 26
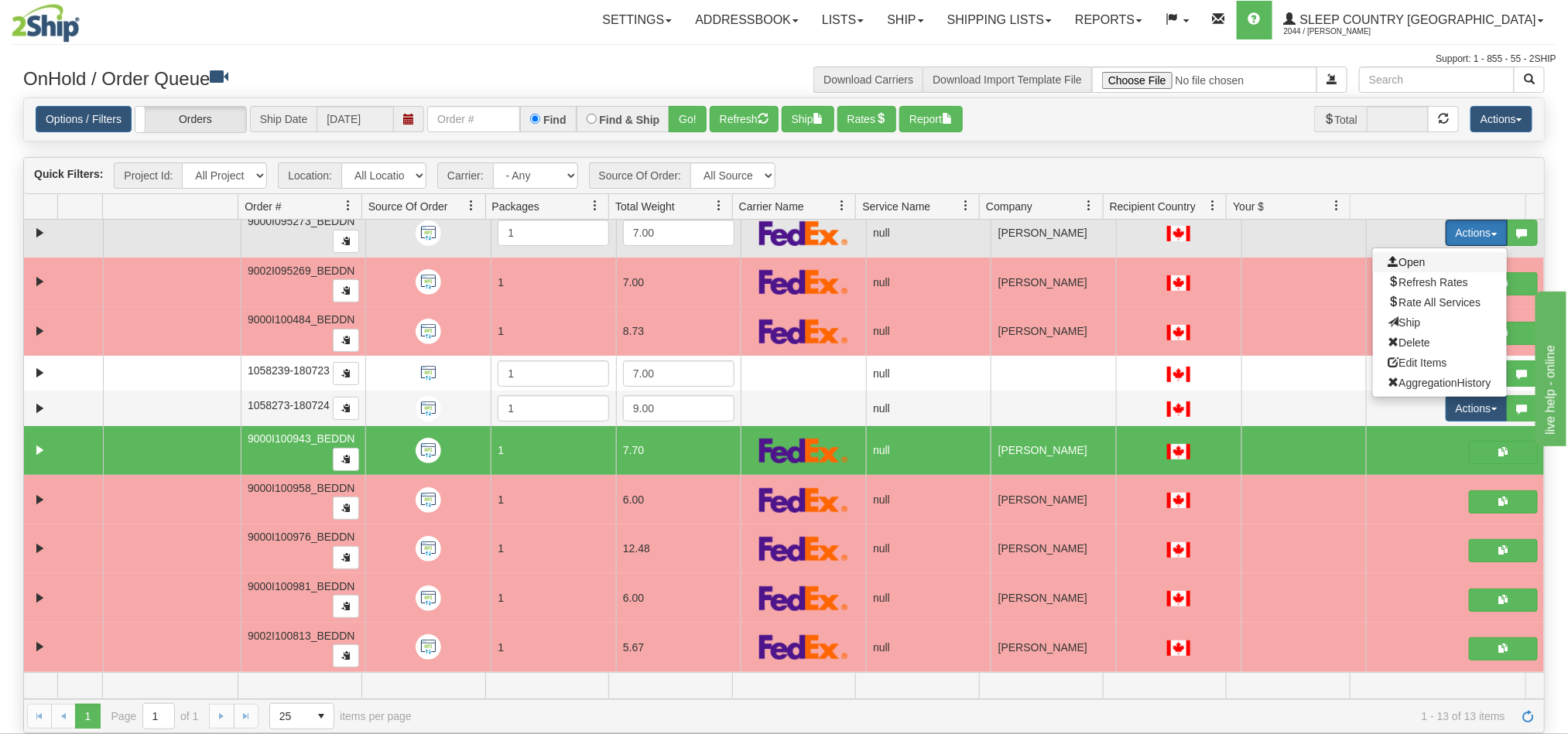
click at [1389, 256] on span "Open" at bounding box center [1407, 262] width 37 height 13
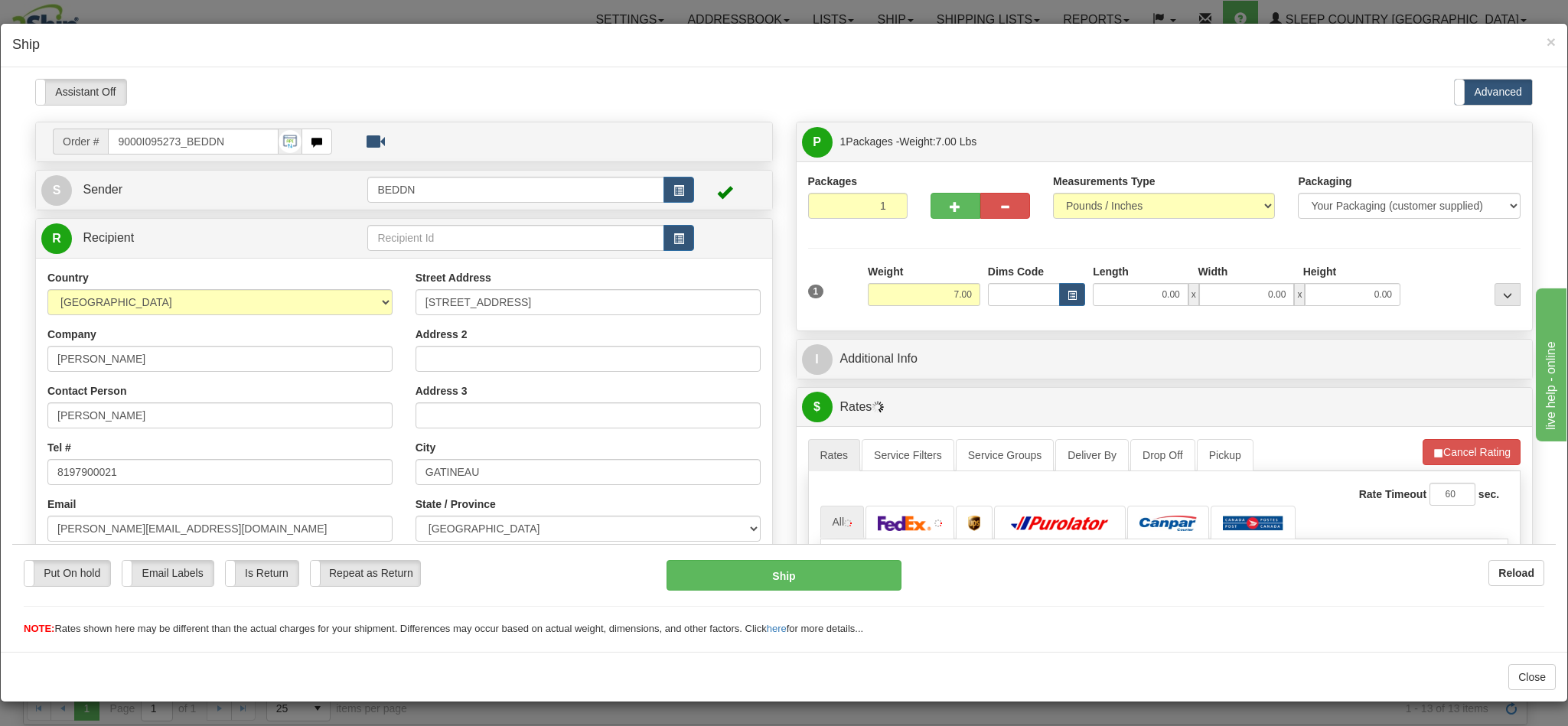
type input "10:33"
type input "16:00"
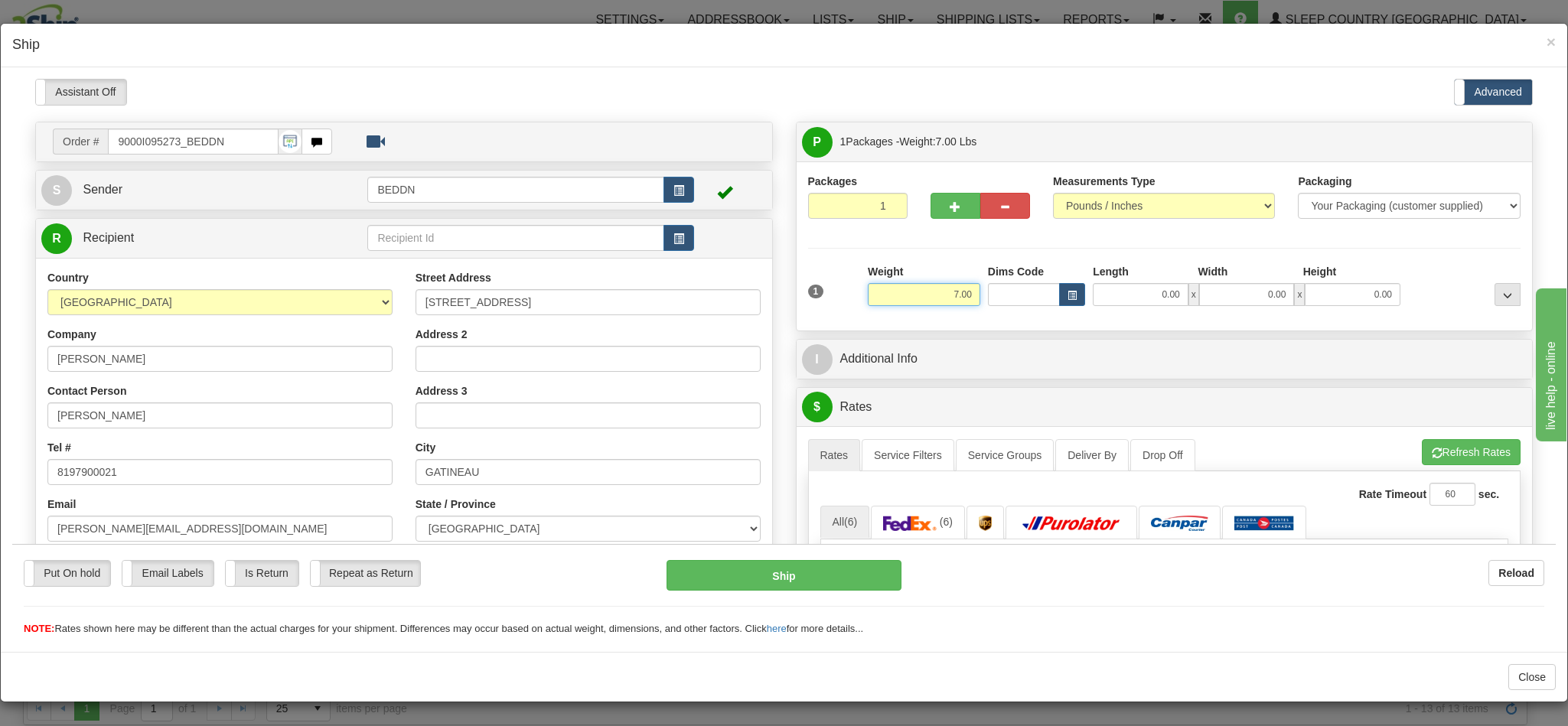
click at [931, 295] on input "7.00" at bounding box center [924, 294] width 113 height 23
type input "3.00"
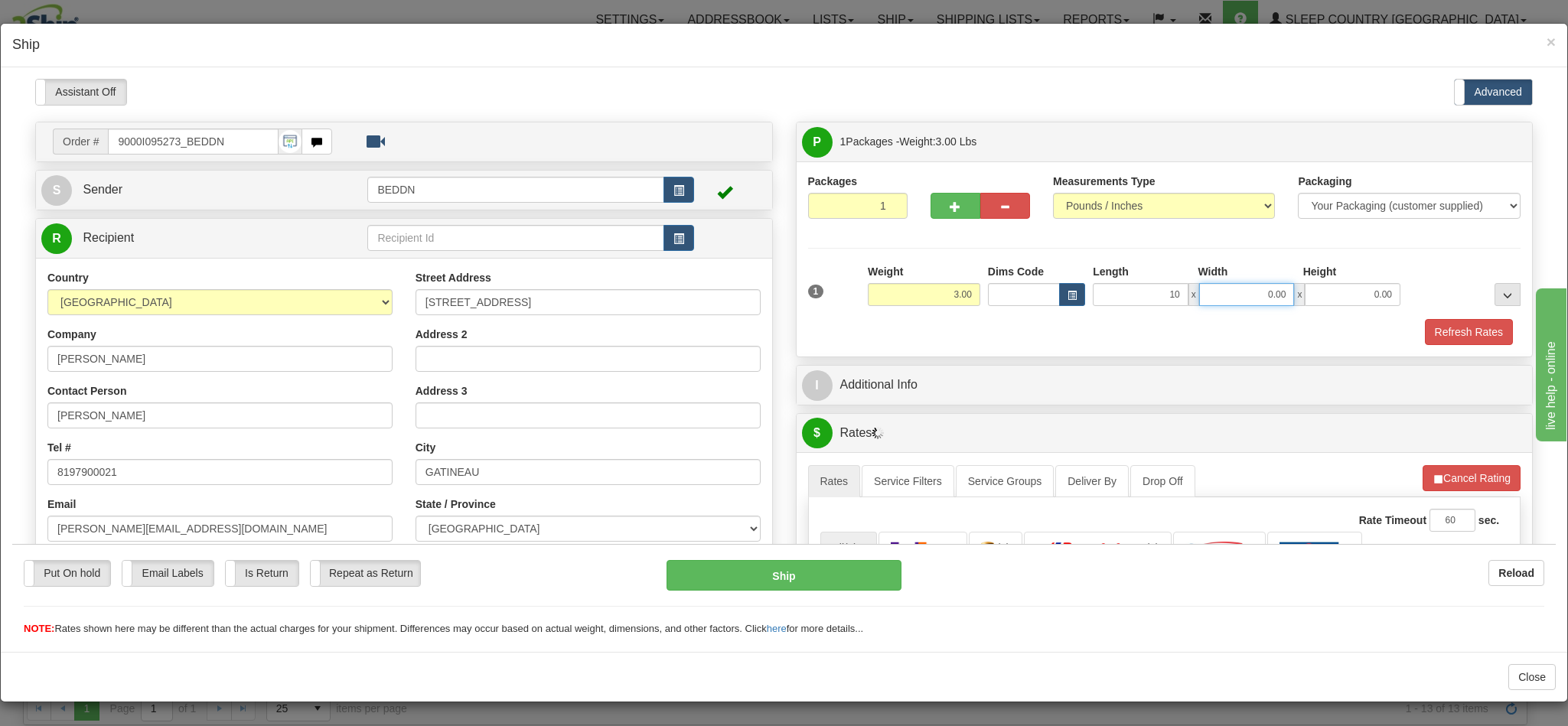
type input "10.00"
type input "20"
type input "20.00"
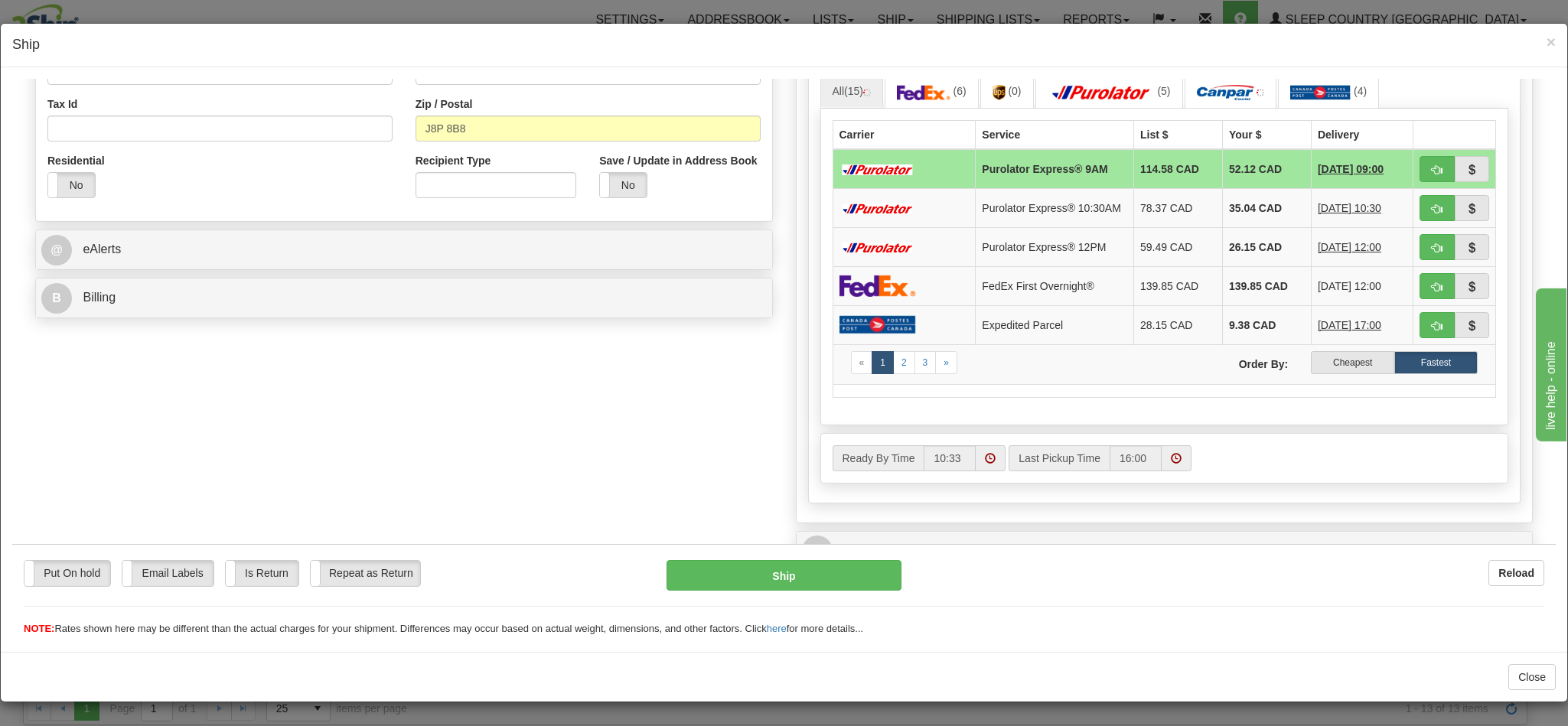
scroll to position [459, 0]
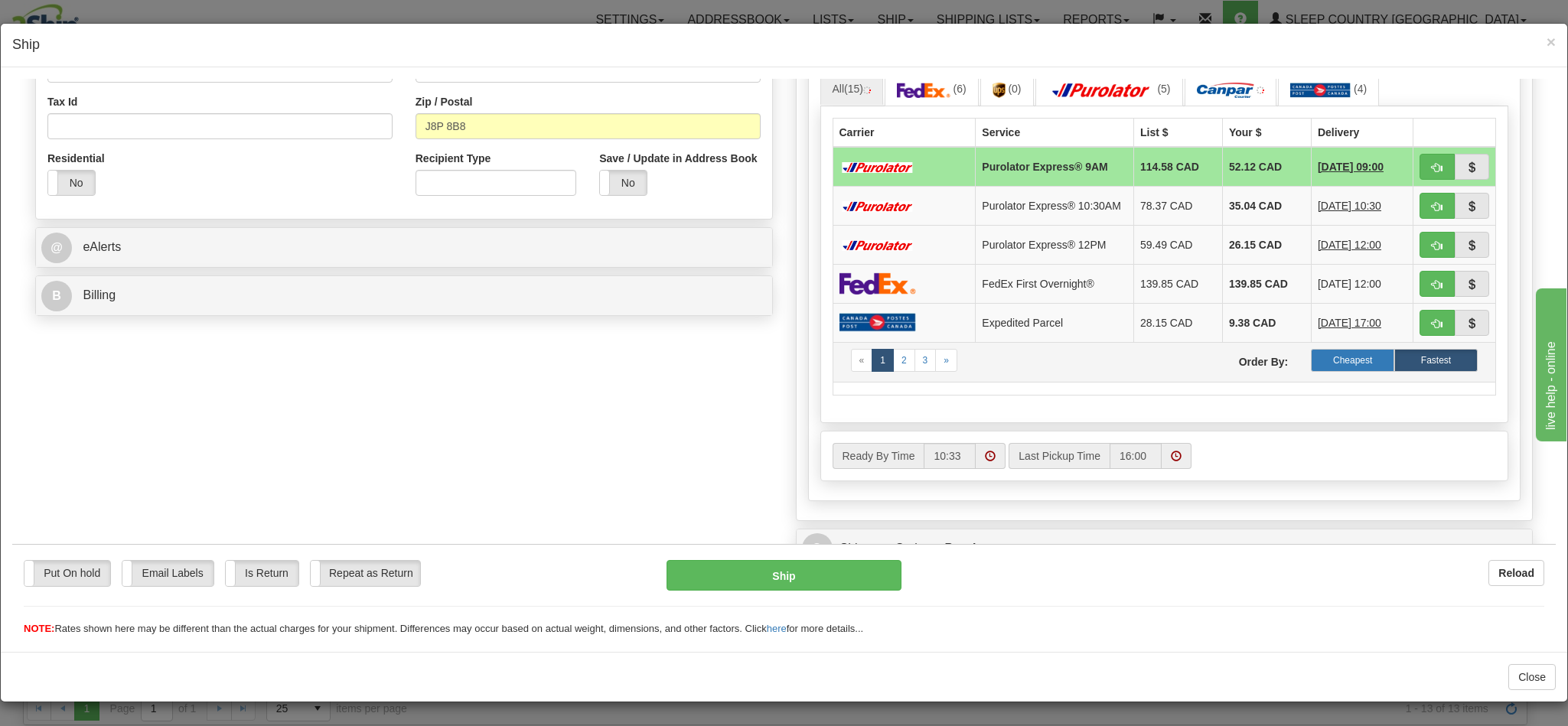
click at [1314, 371] on label "Cheapest" at bounding box center [1353, 360] width 84 height 23
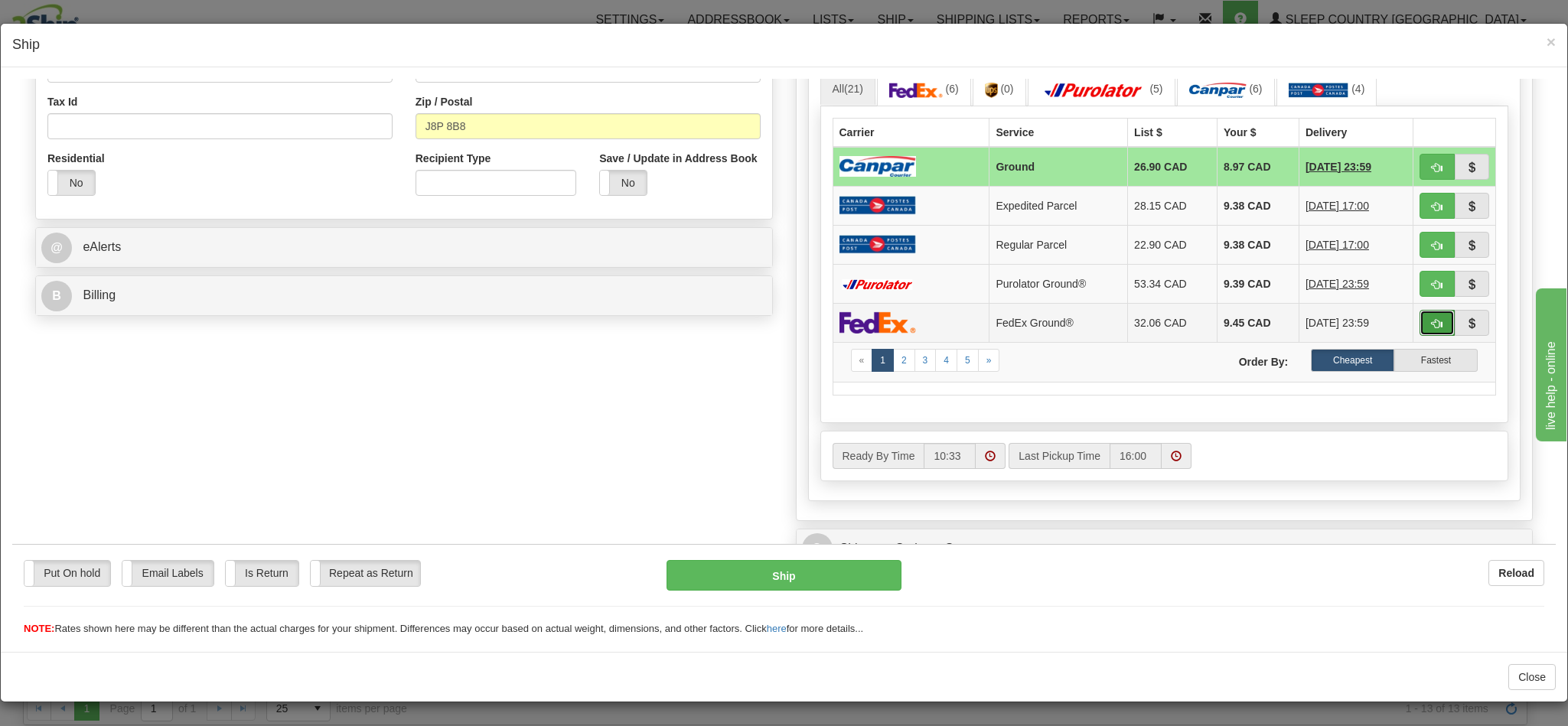
click at [1432, 328] on span "button" at bounding box center [1437, 323] width 11 height 10
type input "92"
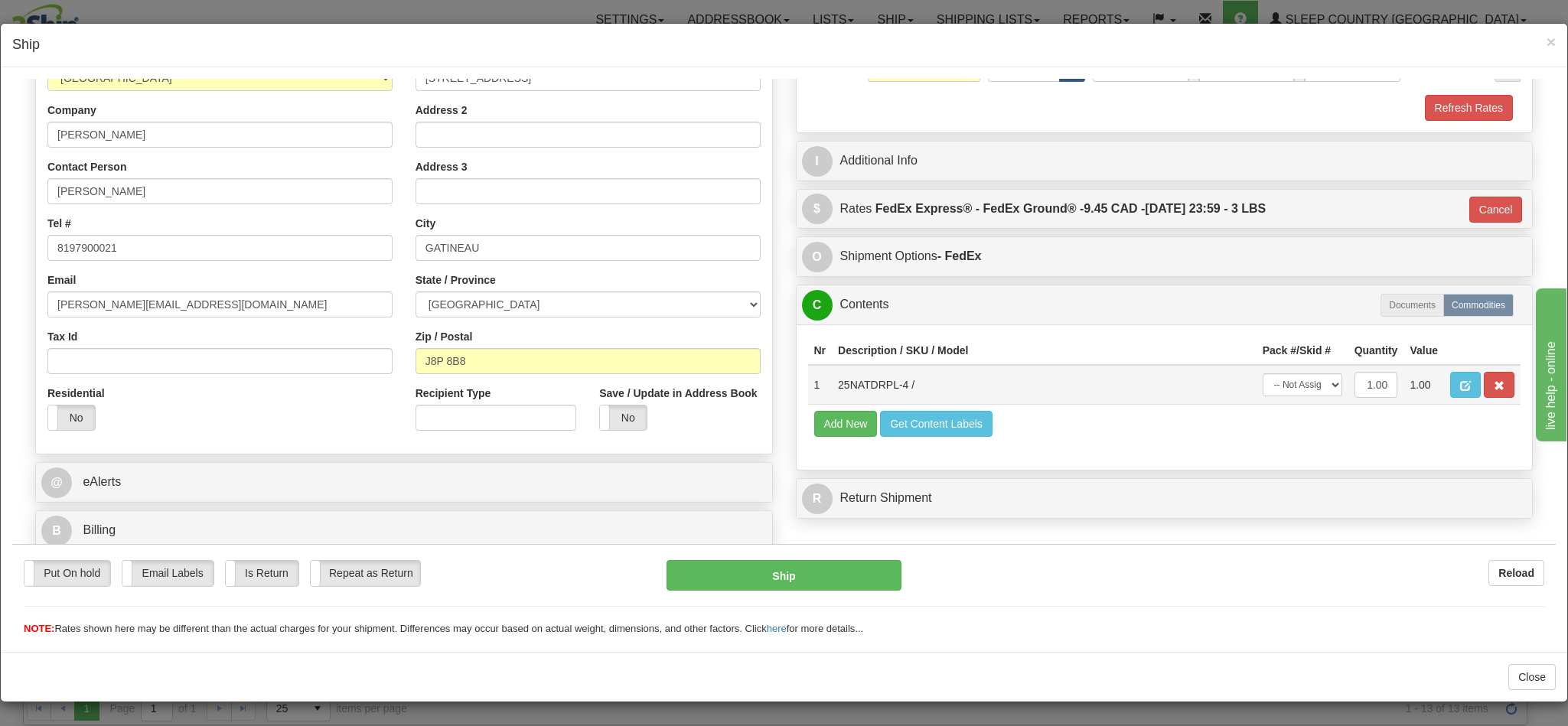
scroll to position [244, 0]
click at [768, 578] on button "Ship" at bounding box center [783, 575] width 234 height 31
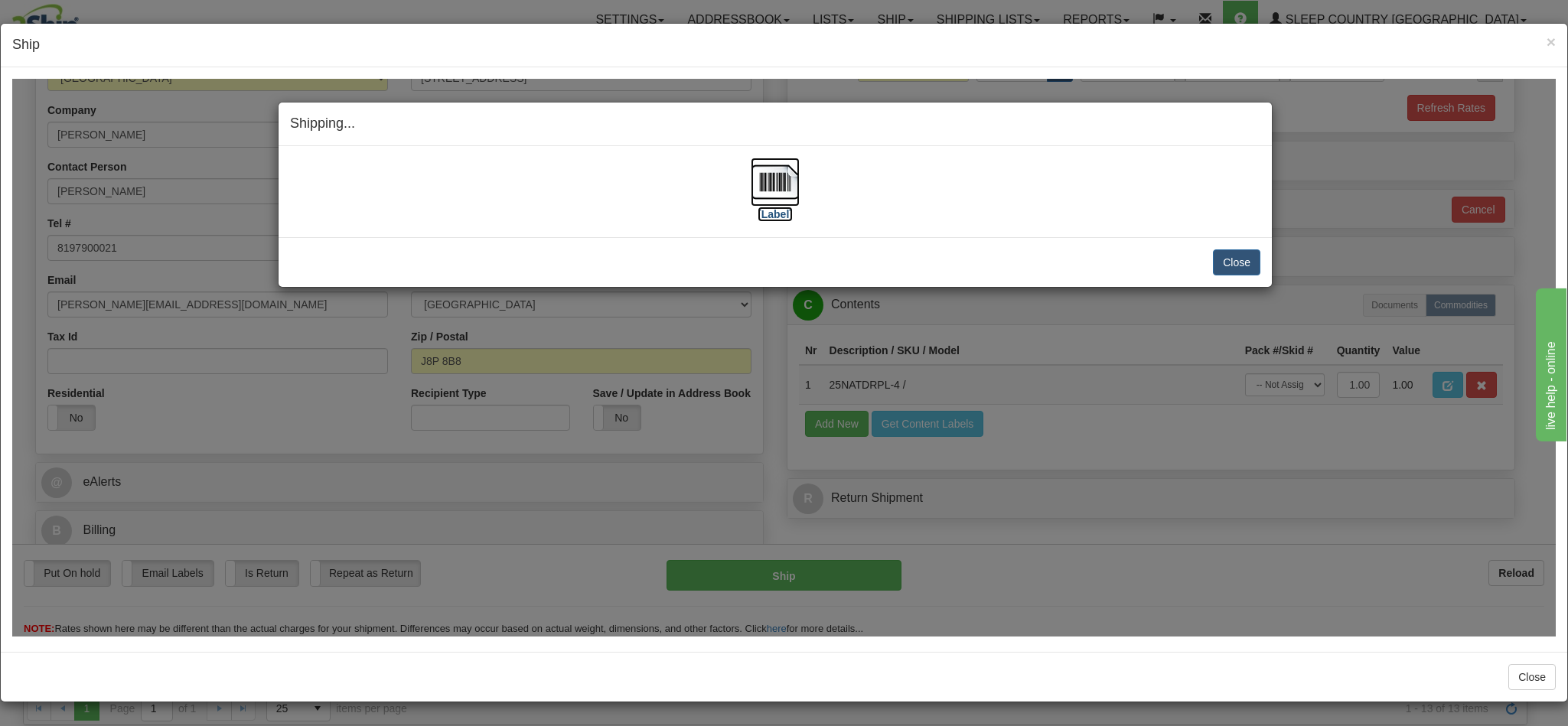
click at [780, 195] on img at bounding box center [775, 181] width 49 height 49
drag, startPoint x: 931, startPoint y: 150, endPoint x: 962, endPoint y: 152, distance: 31.1
click at [932, 153] on div "[Label] IMPORTANT NOTICE Embassy / Consulate / Government Building / Hospital C…" at bounding box center [775, 191] width 993 height 91
click at [1230, 252] on div "Close Cancel Cancel Shipment and Quit Pickup Quit Pickup ONLY" at bounding box center [775, 261] width 993 height 50
click at [1230, 260] on button "Close" at bounding box center [1236, 261] width 47 height 26
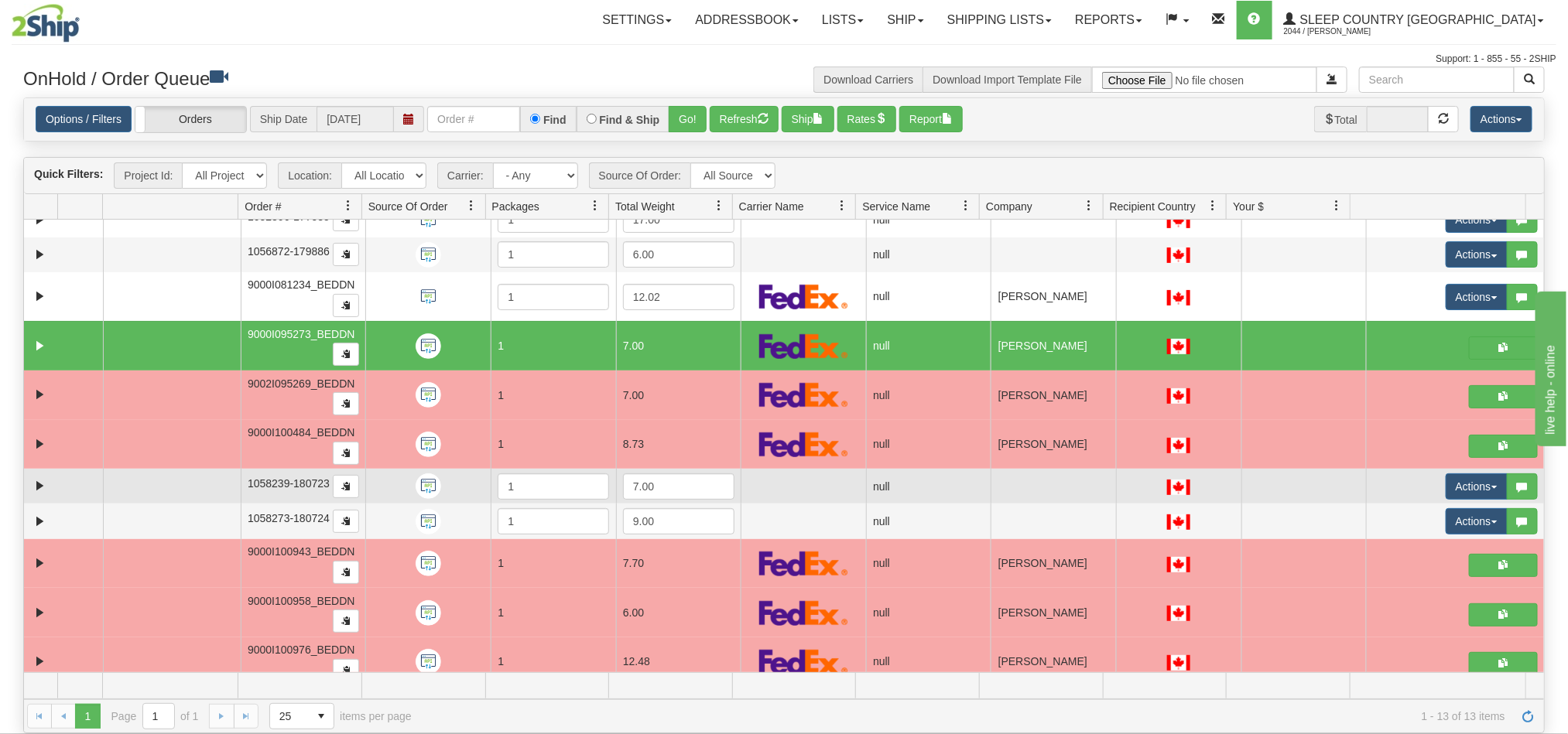
scroll to position [0, 0]
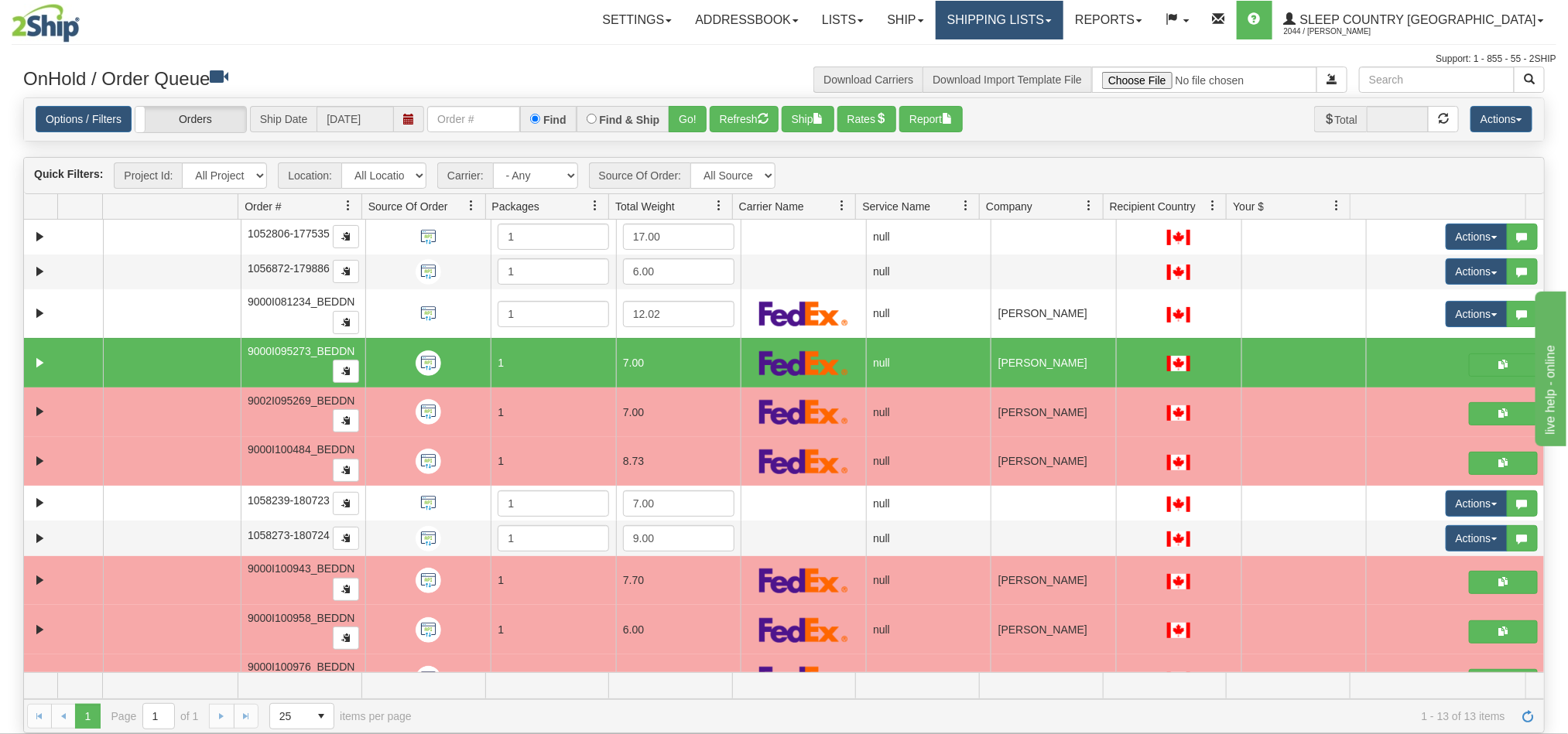
click at [1062, 24] on link "Shipping lists" at bounding box center [1000, 20] width 128 height 39
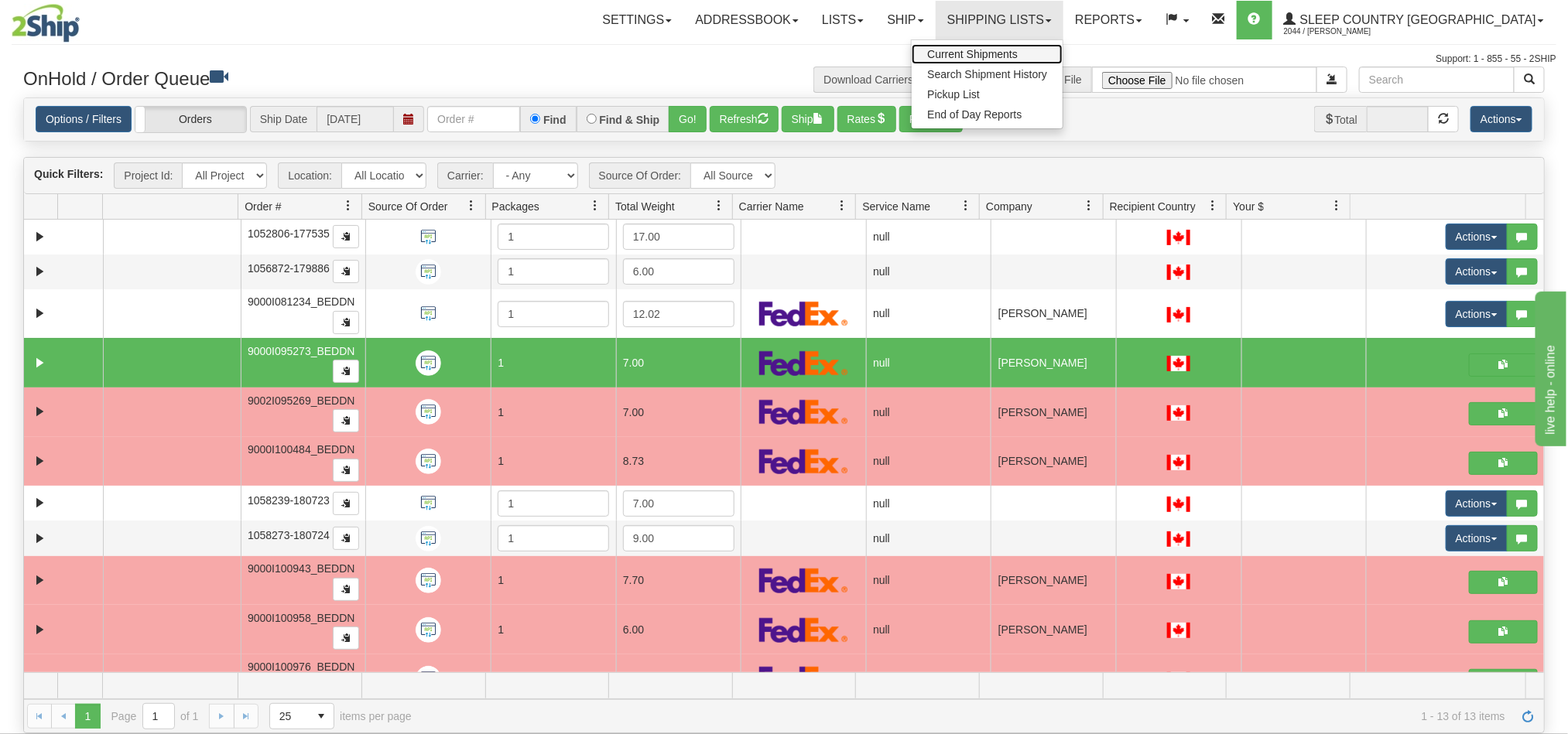
click at [1018, 57] on span "Current Shipments" at bounding box center [972, 54] width 91 height 13
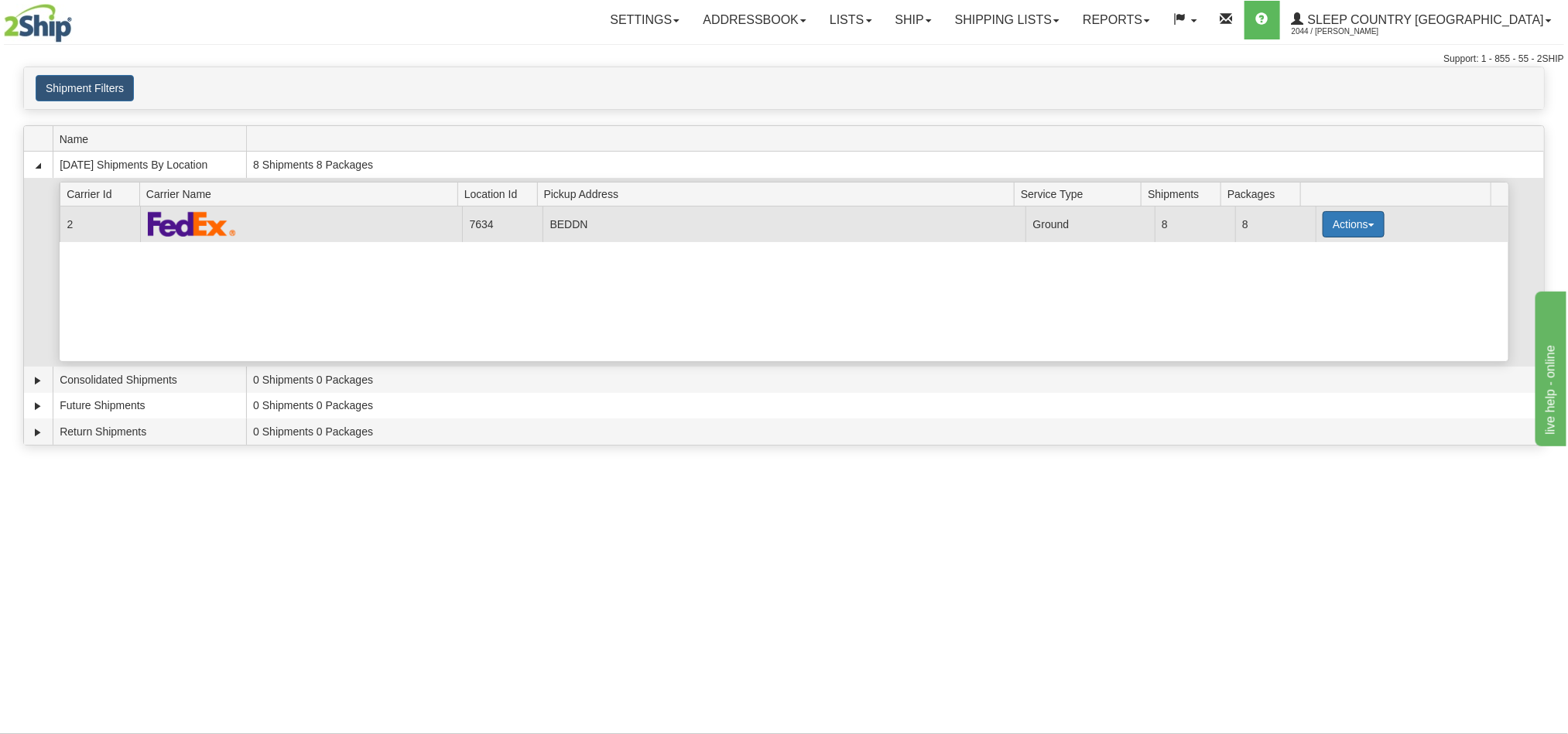
click at [1322, 227] on button "Actions" at bounding box center [1352, 224] width 61 height 26
click at [1293, 293] on span "Pickup" at bounding box center [1296, 292] width 41 height 11
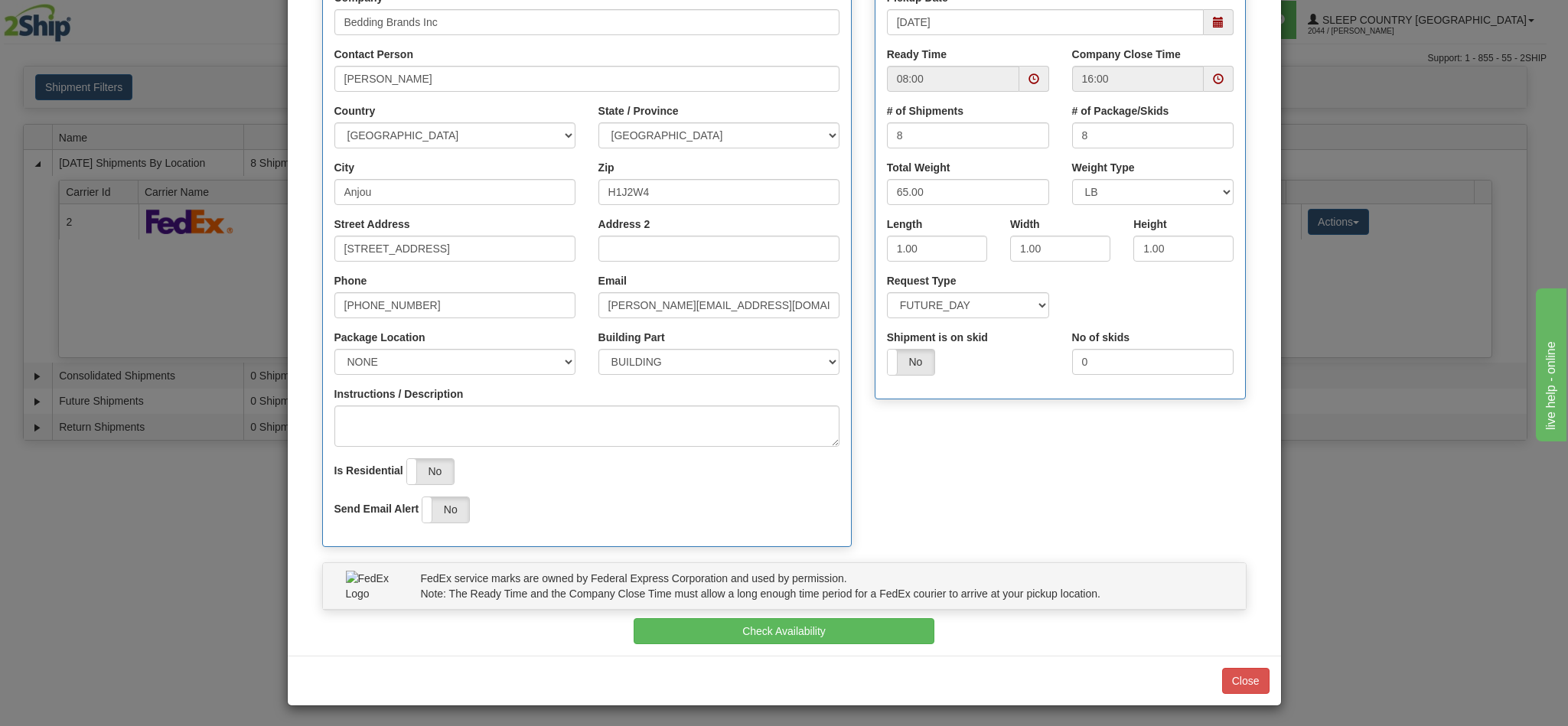
scroll to position [219, 0]
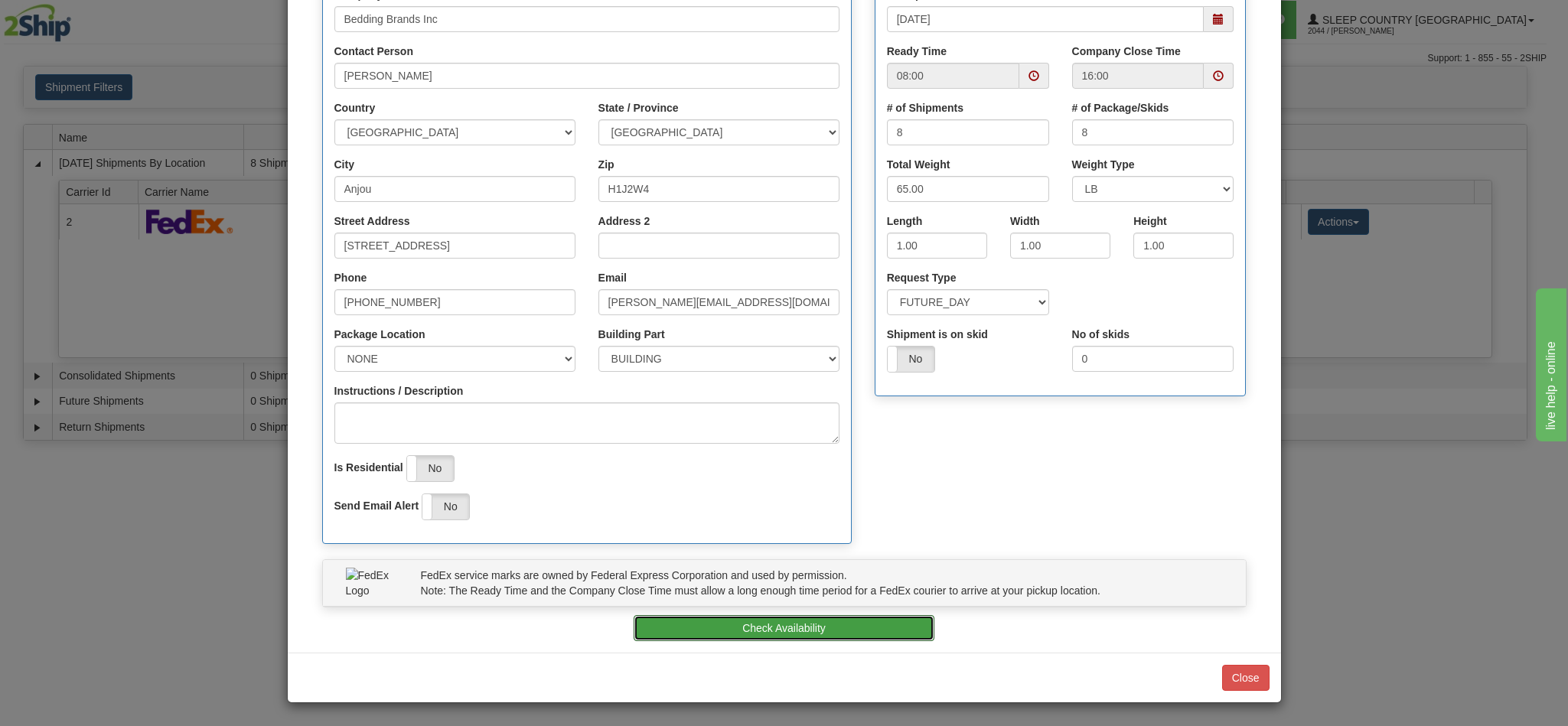
click at [714, 620] on button "Check Availability" at bounding box center [784, 628] width 301 height 26
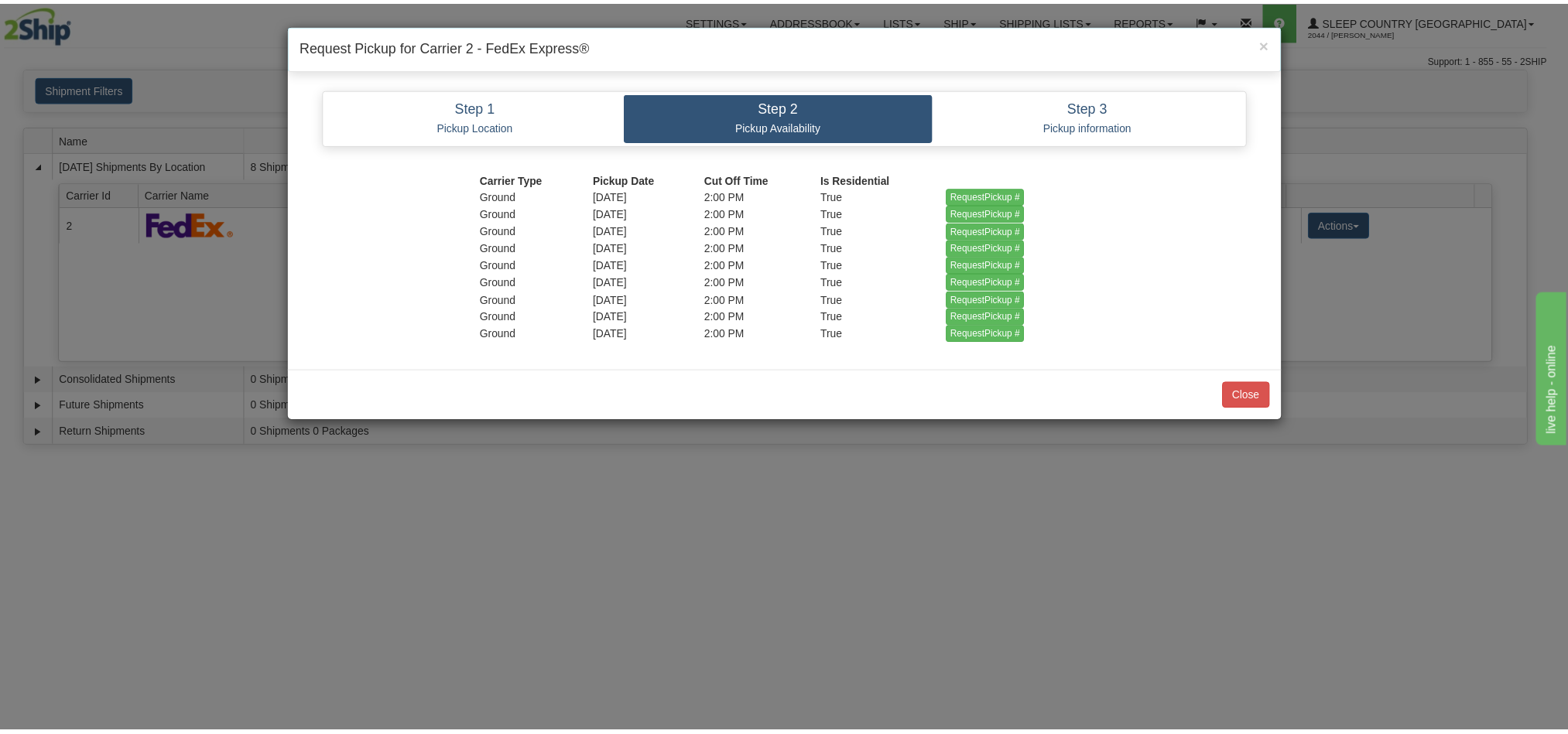
scroll to position [0, 0]
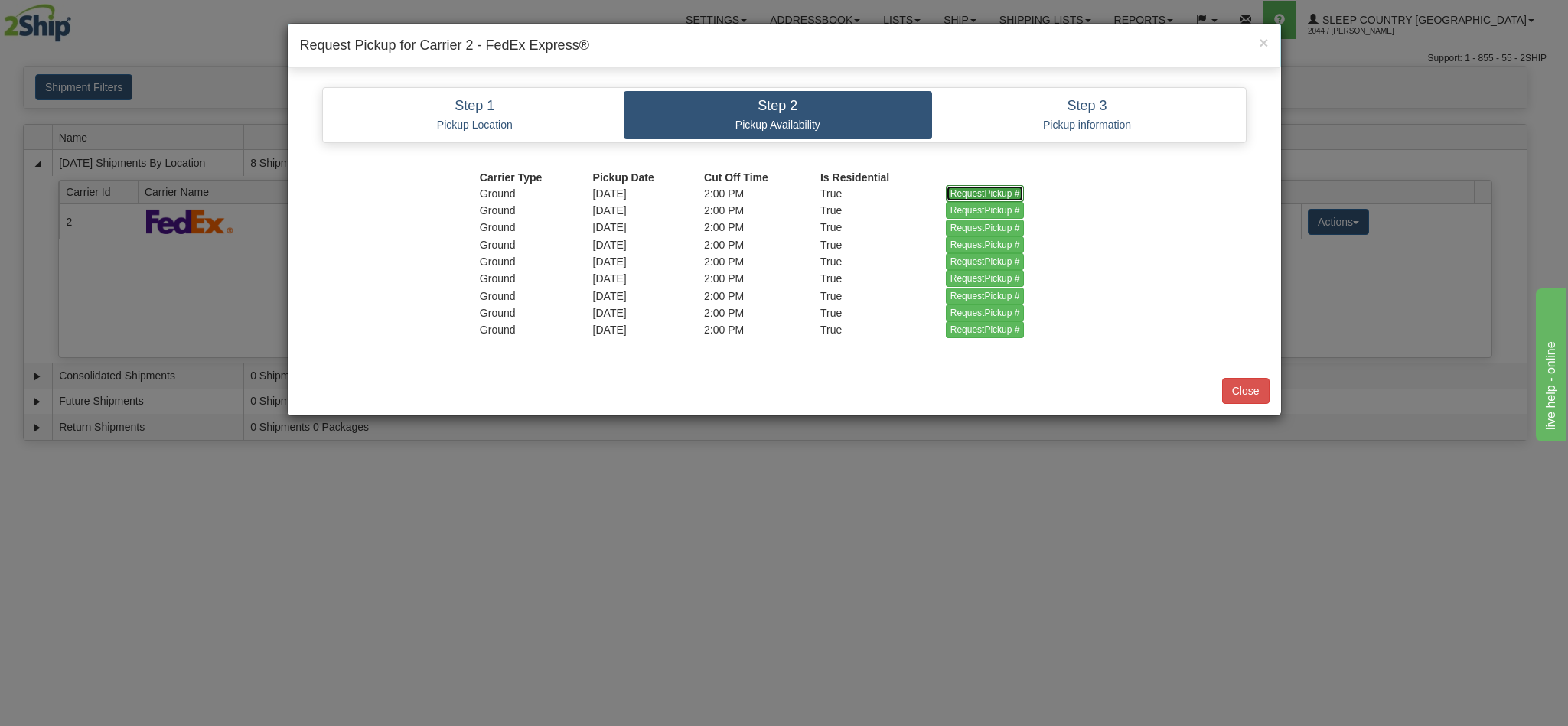
click at [962, 191] on input "RequestPickup #" at bounding box center [986, 193] width 79 height 16
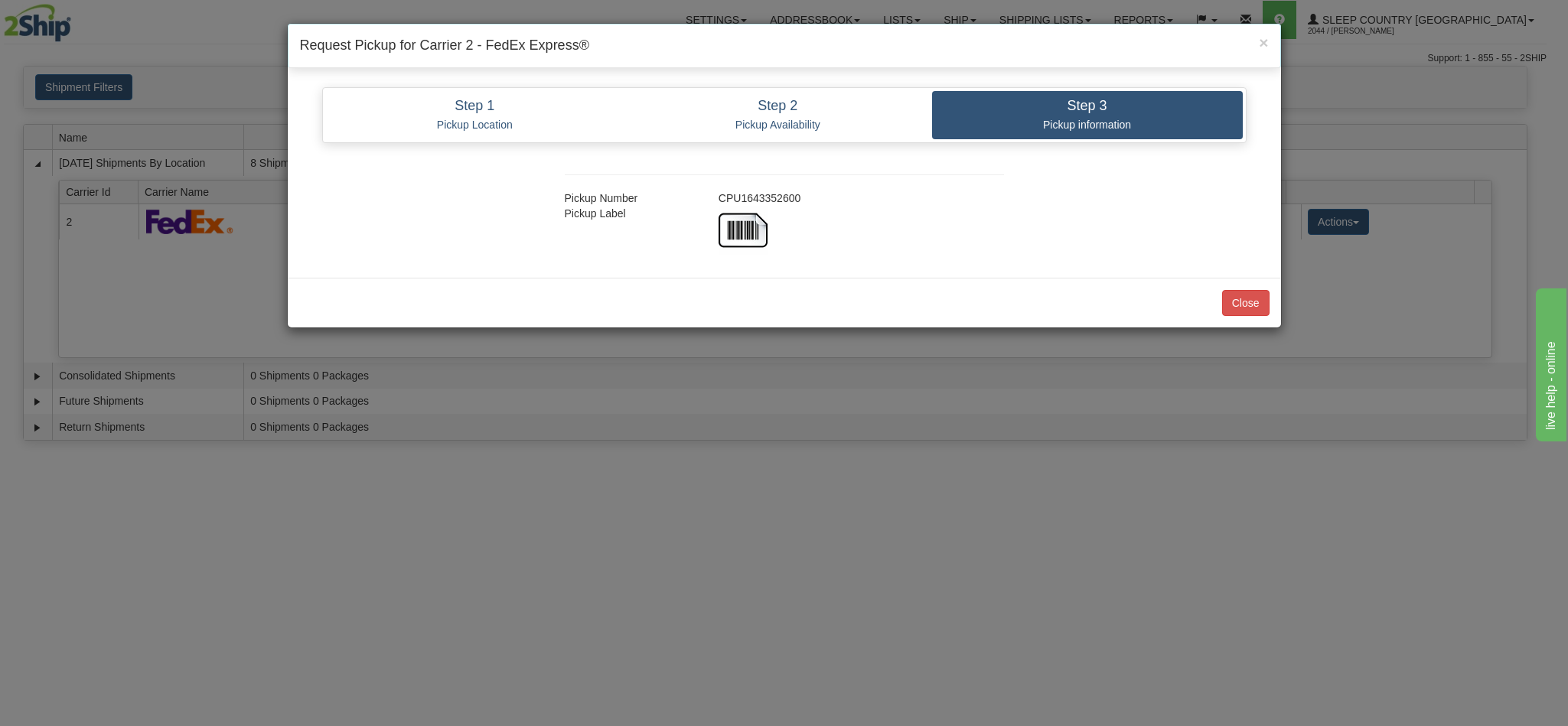
copy div "CPU1643352600"
drag, startPoint x: 802, startPoint y: 200, endPoint x: 717, endPoint y: 205, distance: 85.1
click at [717, 205] on div "CPU1643352600" at bounding box center [861, 199] width 309 height 15
drag, startPoint x: 1233, startPoint y: 299, endPoint x: 1240, endPoint y: 309, distance: 12.2
click at [1233, 302] on button "Close" at bounding box center [1245, 303] width 47 height 26
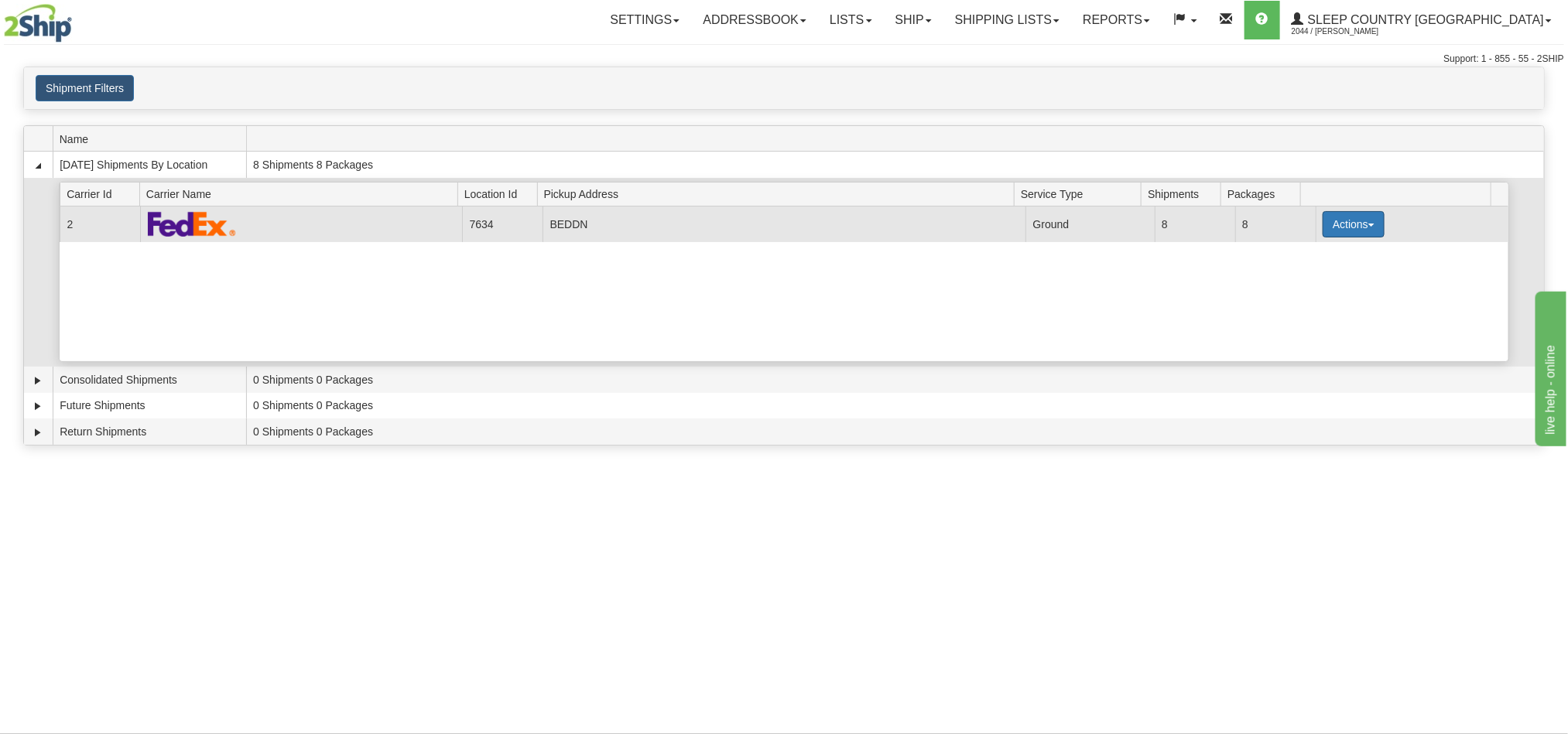
click at [1338, 225] on button "Actions" at bounding box center [1352, 224] width 61 height 26
click at [1306, 258] on span "Details" at bounding box center [1296, 252] width 42 height 11
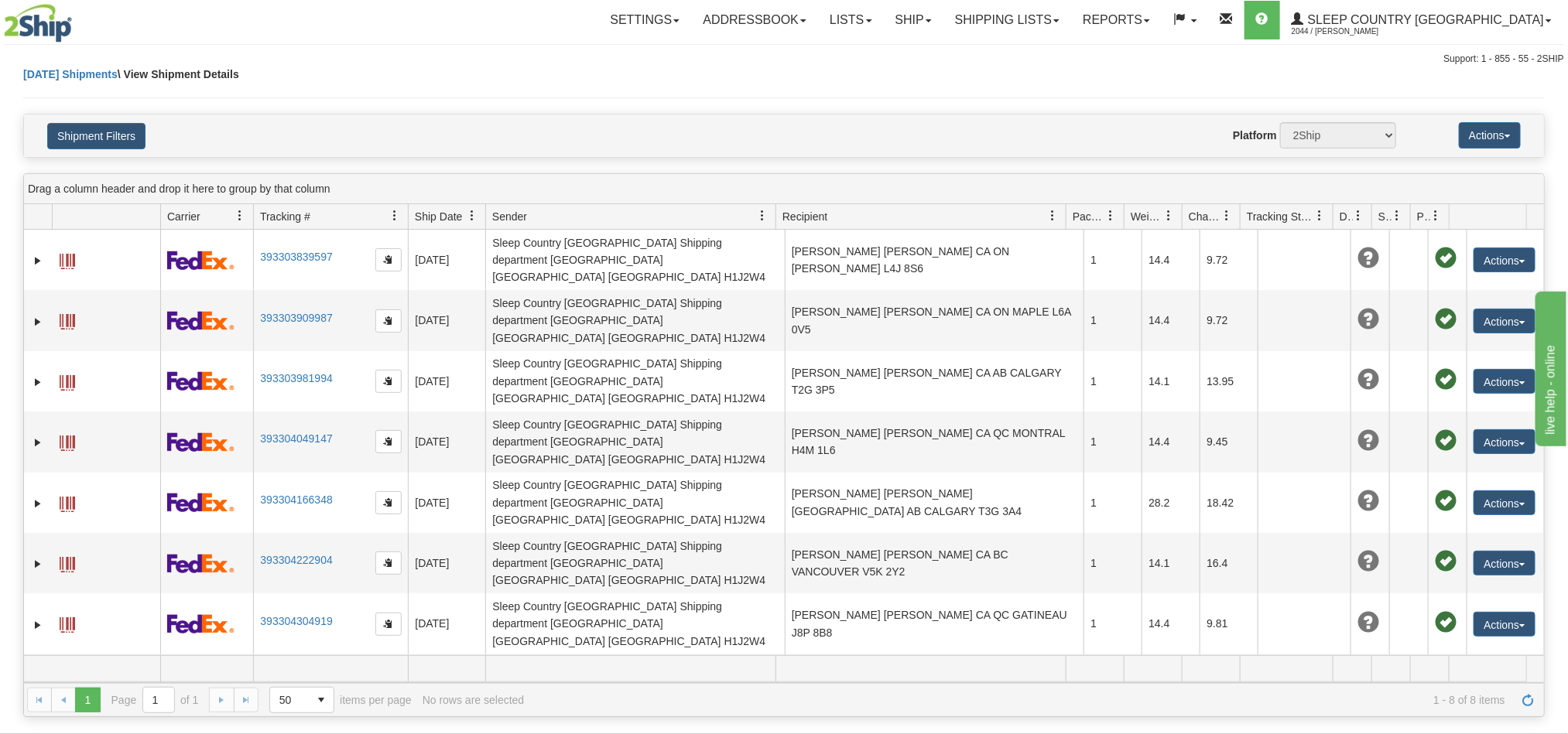
click at [384, 679] on span "button" at bounding box center [389, 684] width 10 height 10
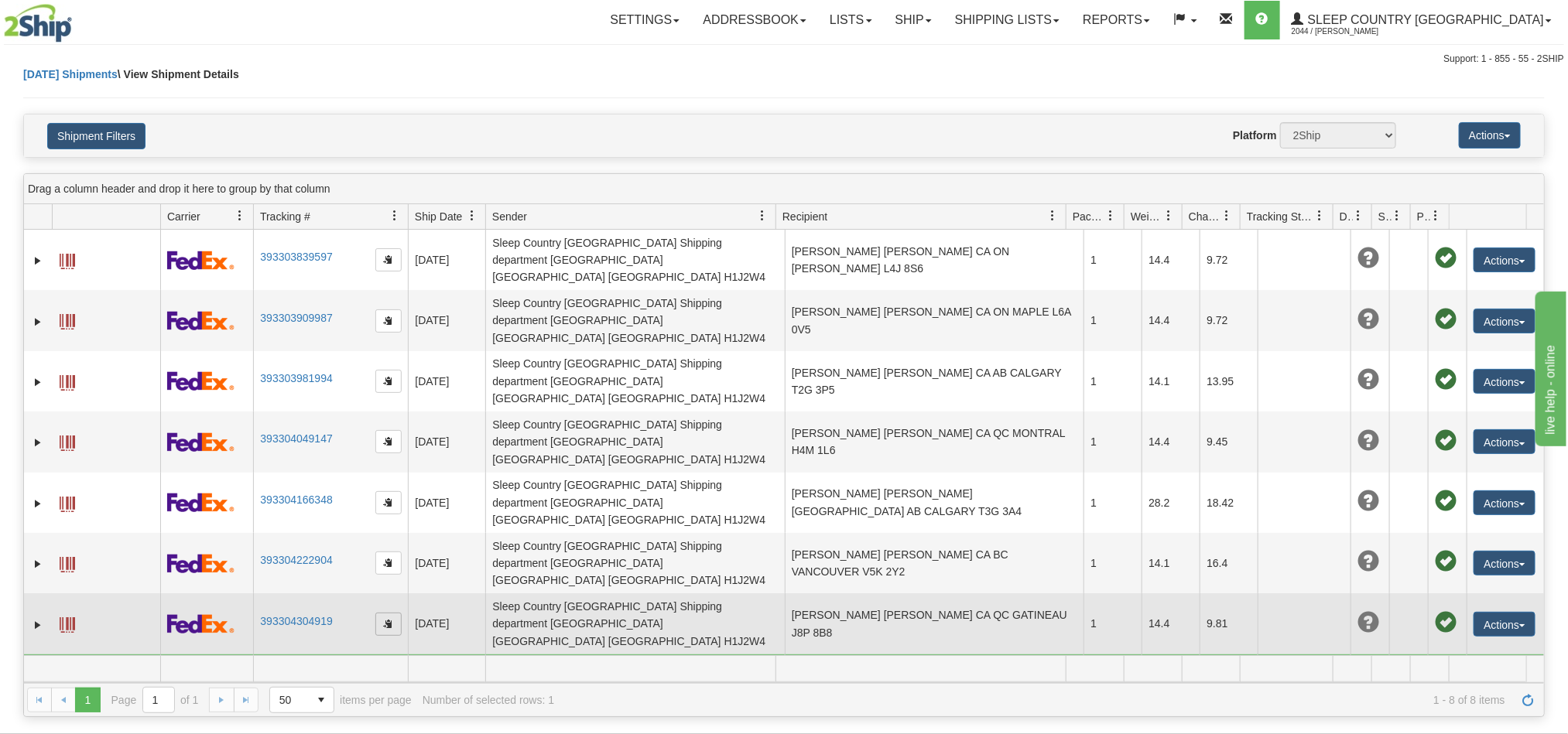
click at [390, 619] on span "button" at bounding box center [389, 624] width 10 height 10
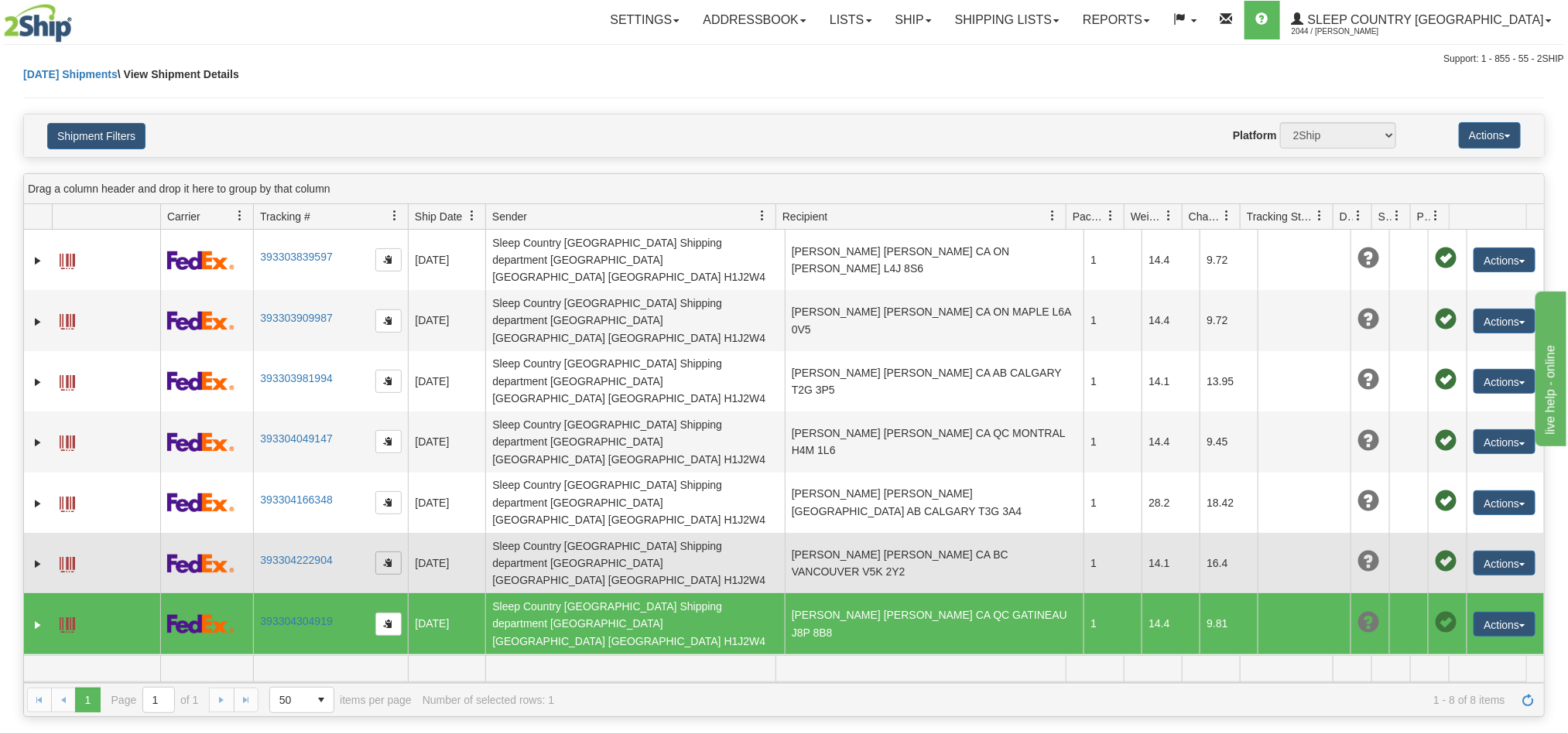
click at [388, 558] on span "button" at bounding box center [389, 562] width 10 height 10
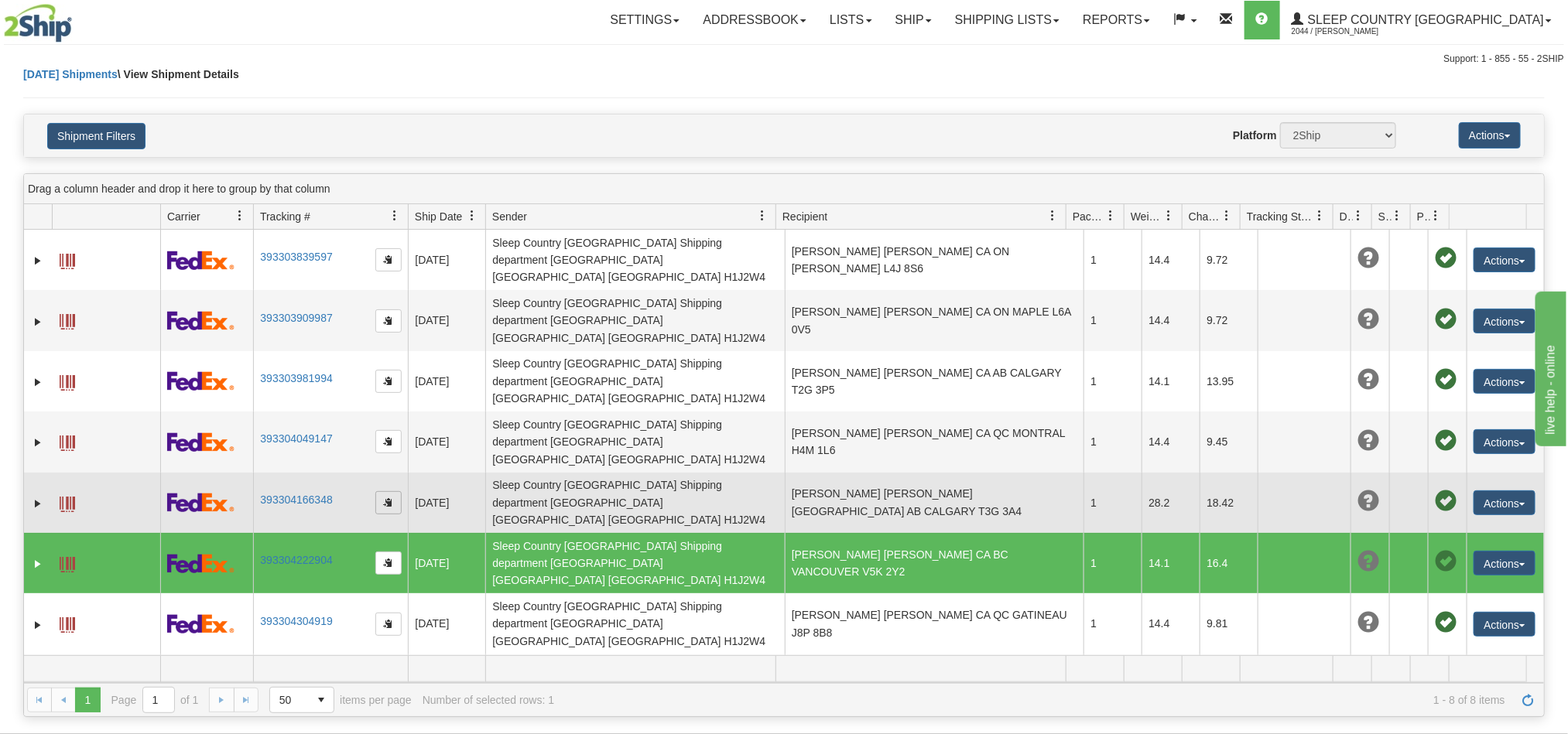
click at [388, 497] on span "button" at bounding box center [389, 502] width 10 height 10
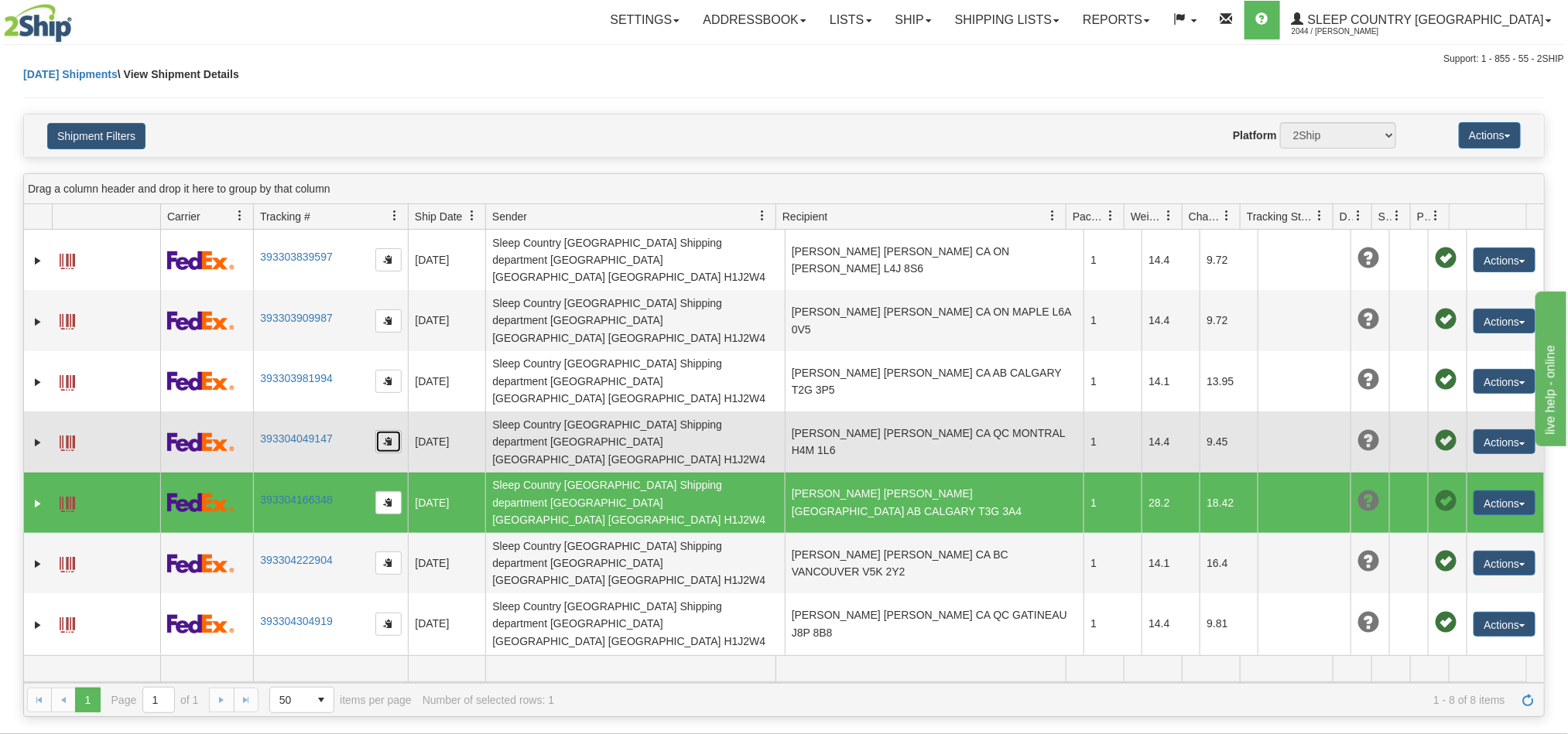
click at [388, 430] on button "button" at bounding box center [388, 442] width 26 height 23
click at [388, 437] on span "button" at bounding box center [389, 442] width 10 height 10
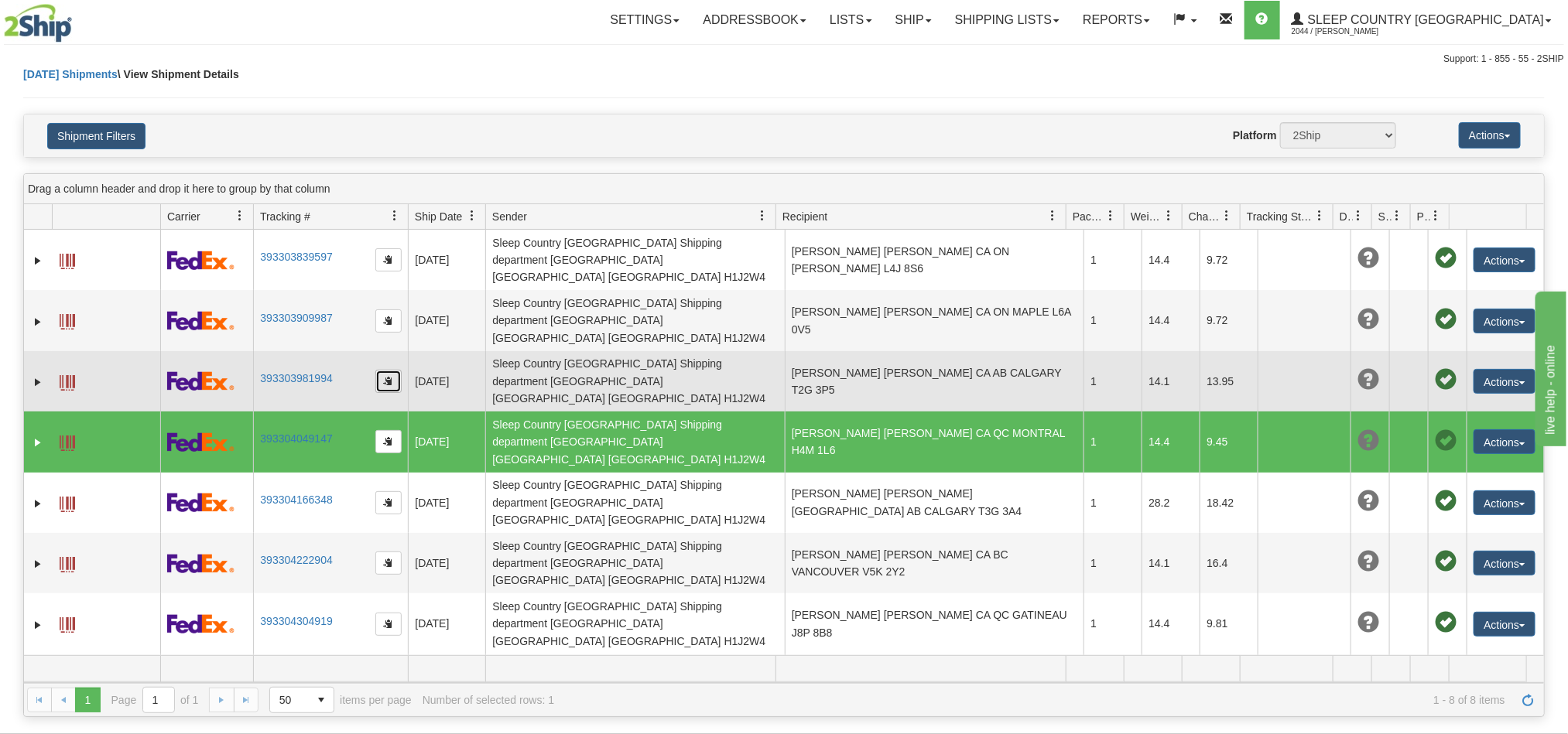
click at [381, 369] on button "button" at bounding box center [388, 381] width 26 height 23
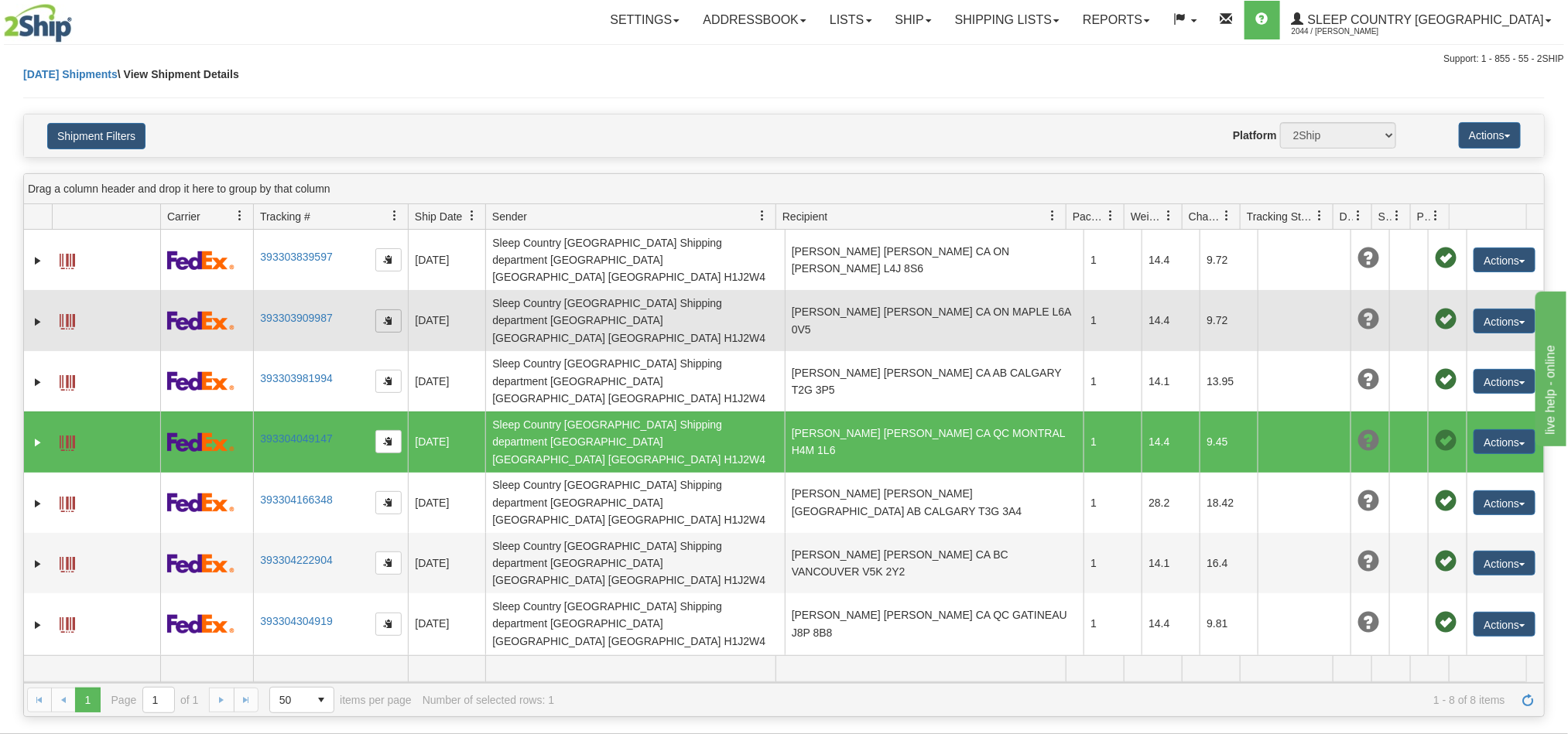
click at [386, 316] on span "button" at bounding box center [389, 321] width 10 height 10
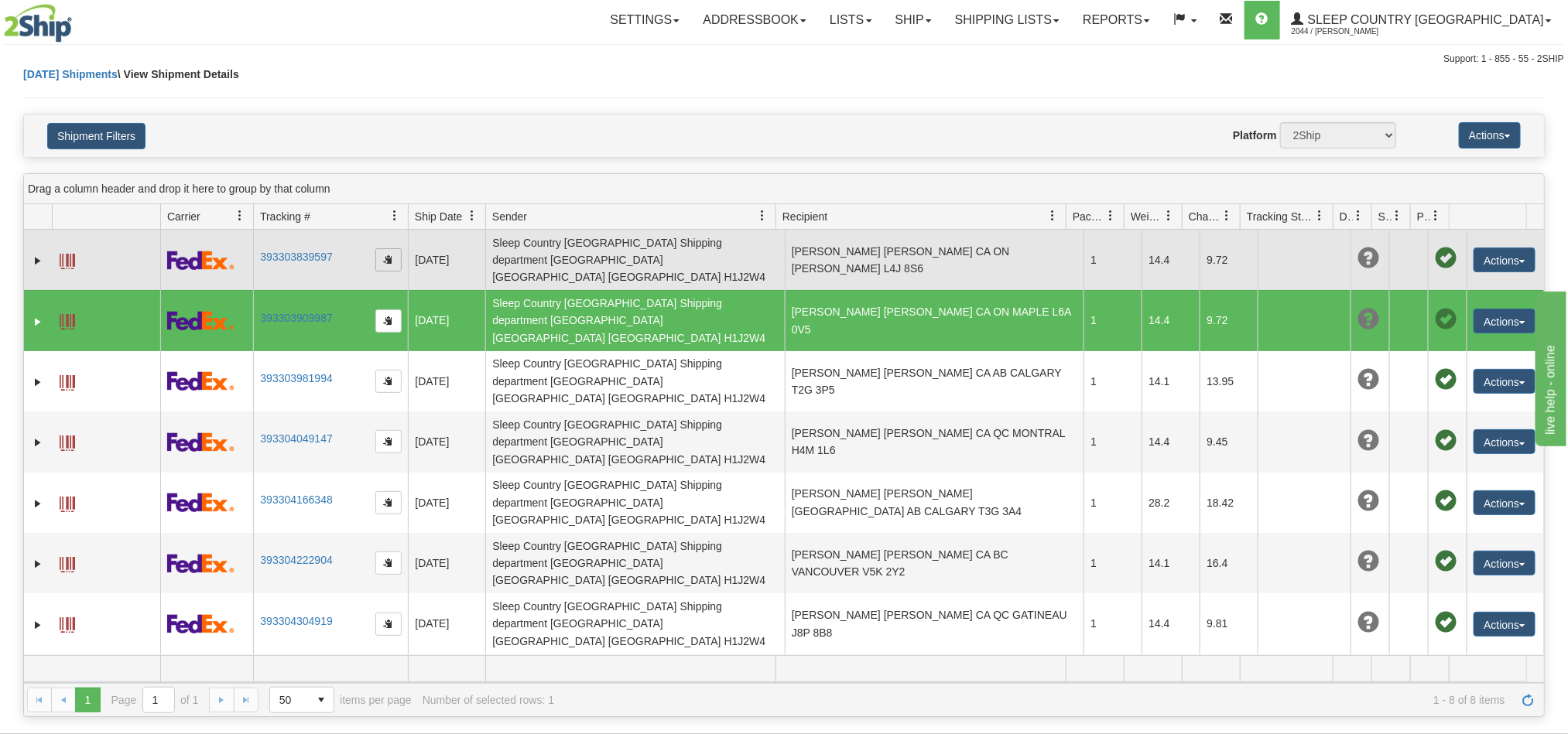
click at [391, 254] on span "button" at bounding box center [389, 259] width 10 height 10
